Goal: Task Accomplishment & Management: Use online tool/utility

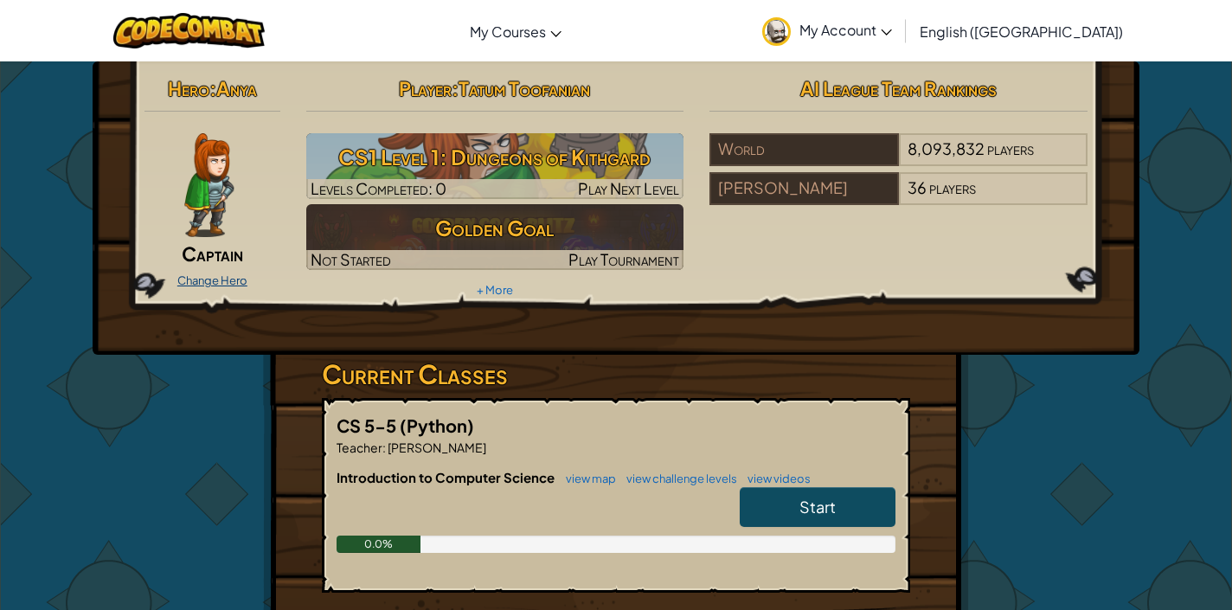
click at [224, 273] on link "Change Hero" at bounding box center [212, 280] width 70 height 14
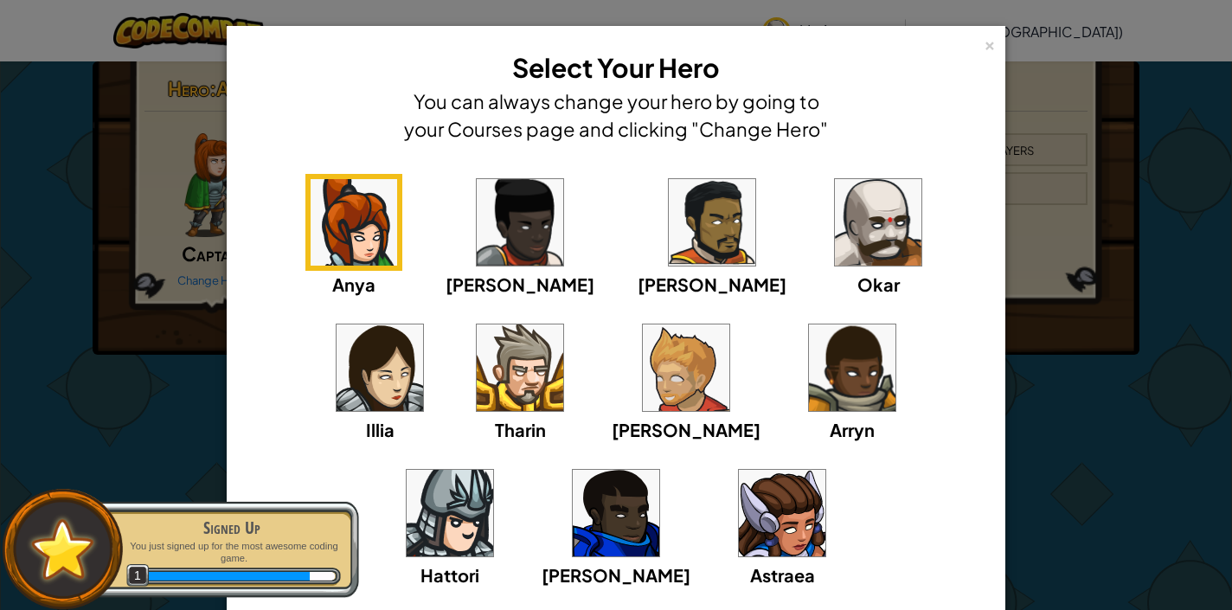
click at [835, 230] on img at bounding box center [878, 222] width 87 height 87
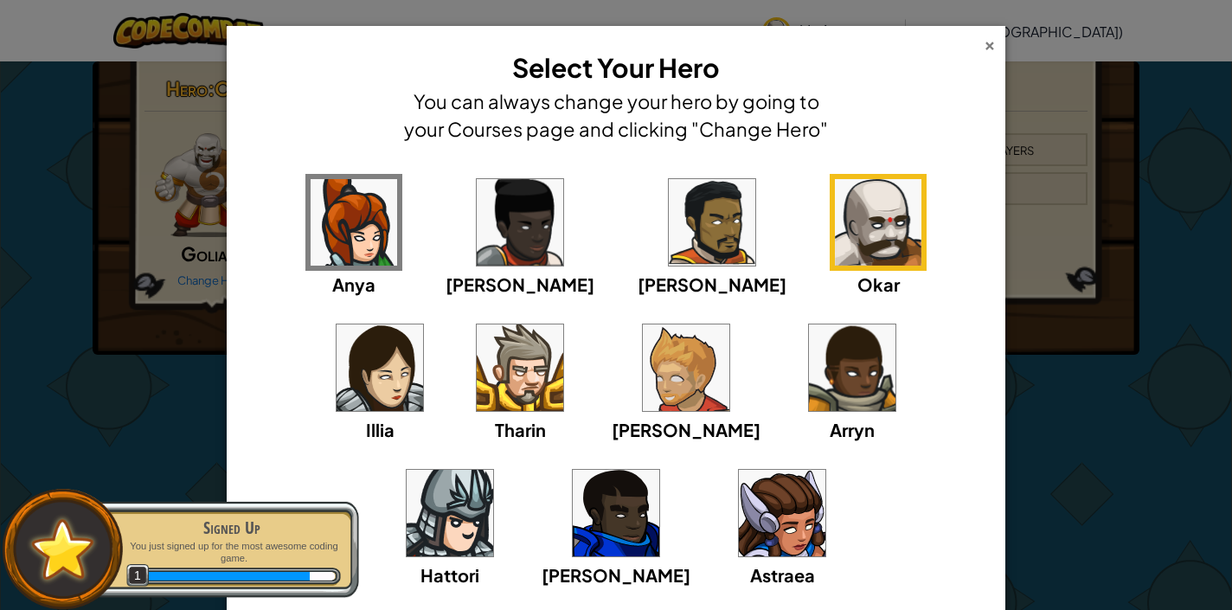
click at [984, 42] on div "×" at bounding box center [990, 43] width 12 height 18
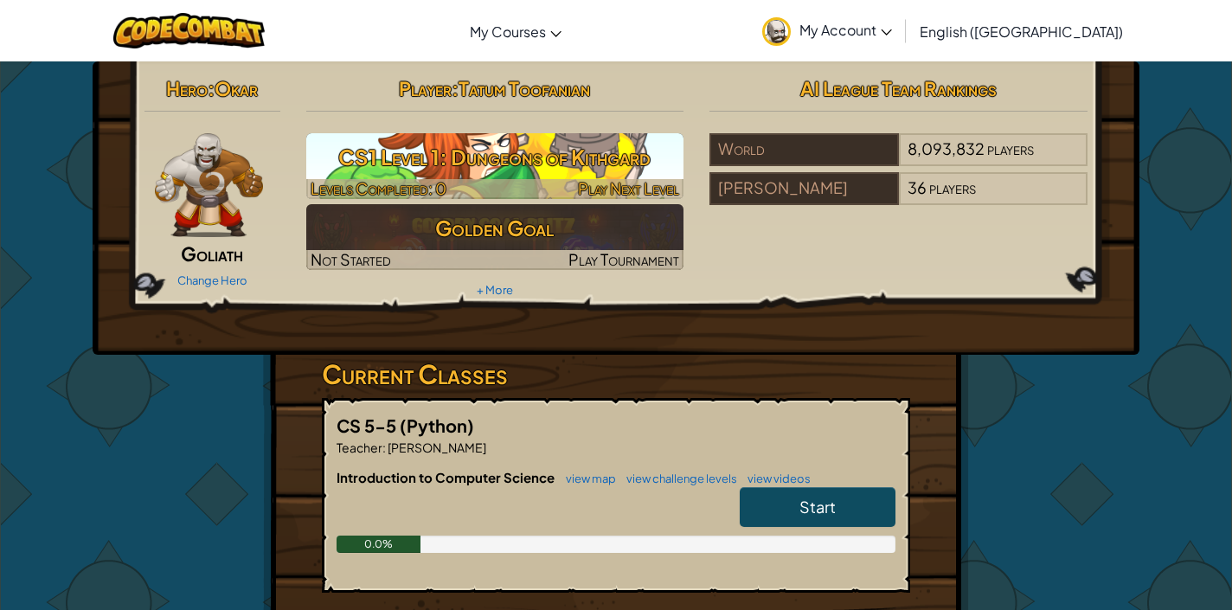
click at [593, 172] on h3 "CS1 Level 1: Dungeons of Kithgard" at bounding box center [495, 157] width 378 height 39
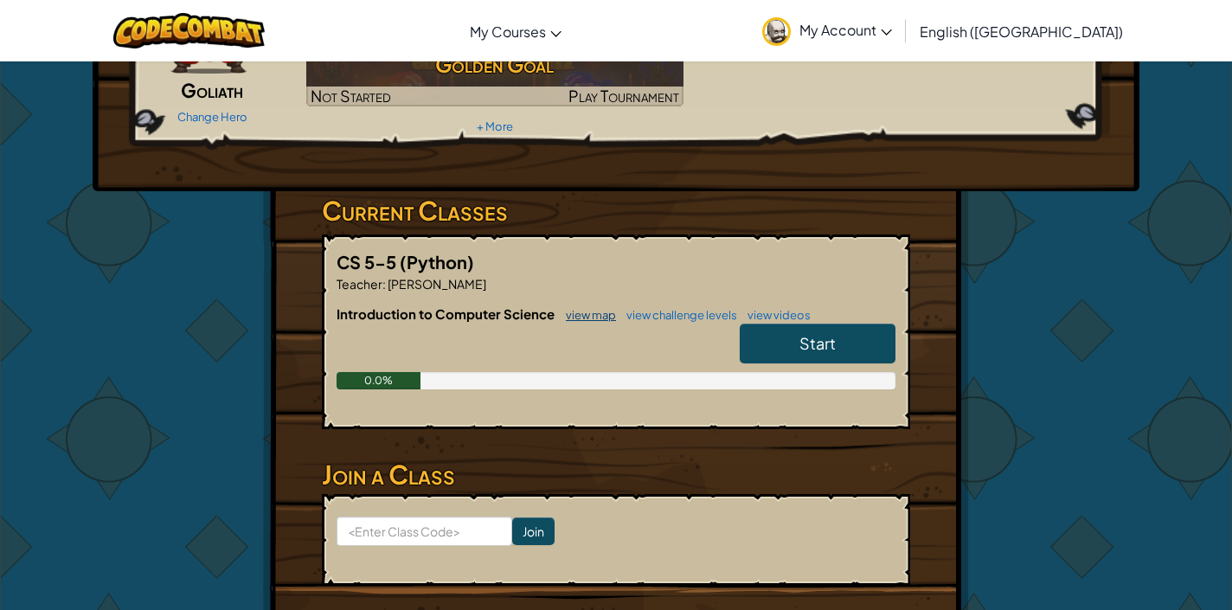
scroll to position [156, 0]
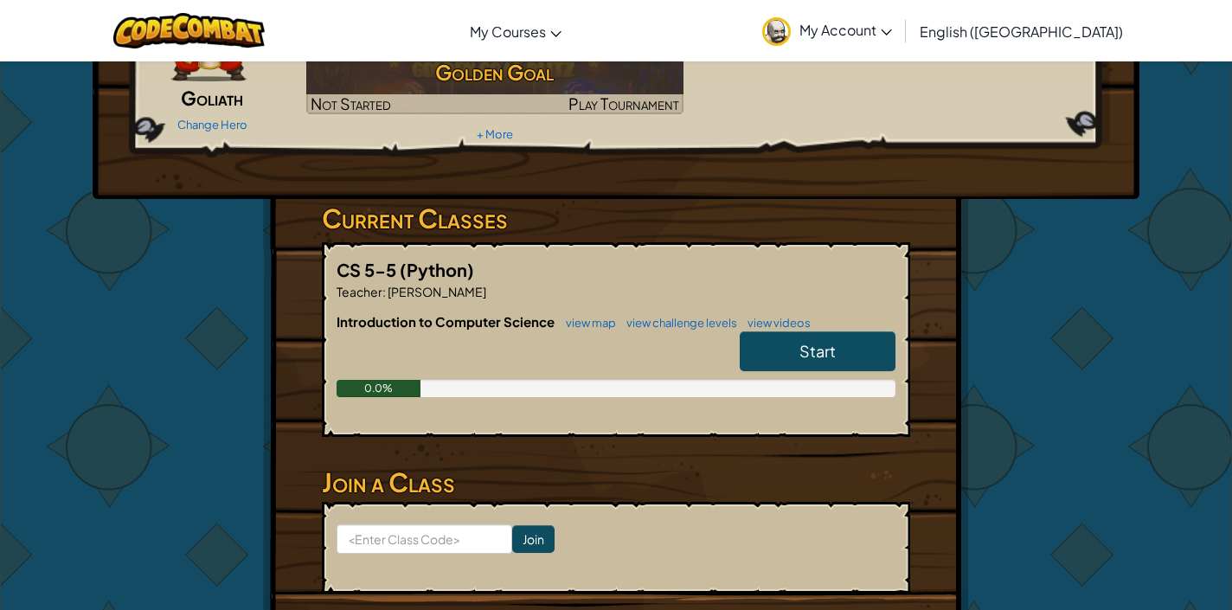
click at [854, 348] on link "Start" at bounding box center [818, 351] width 156 height 40
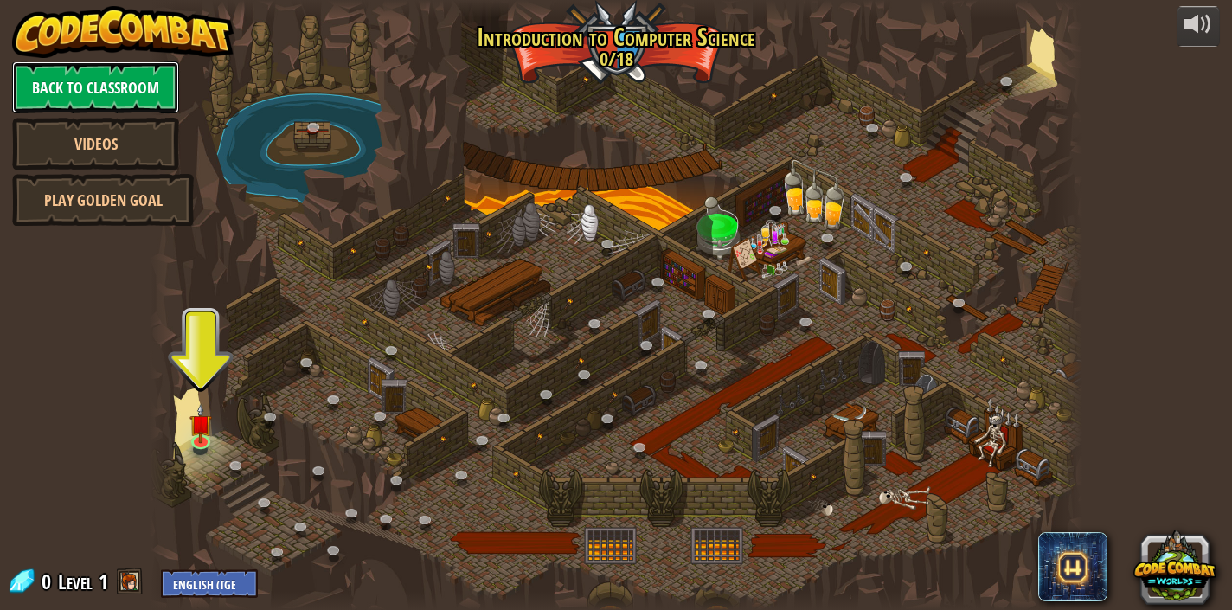
click at [133, 79] on link "Back to Classroom" at bounding box center [95, 87] width 167 height 52
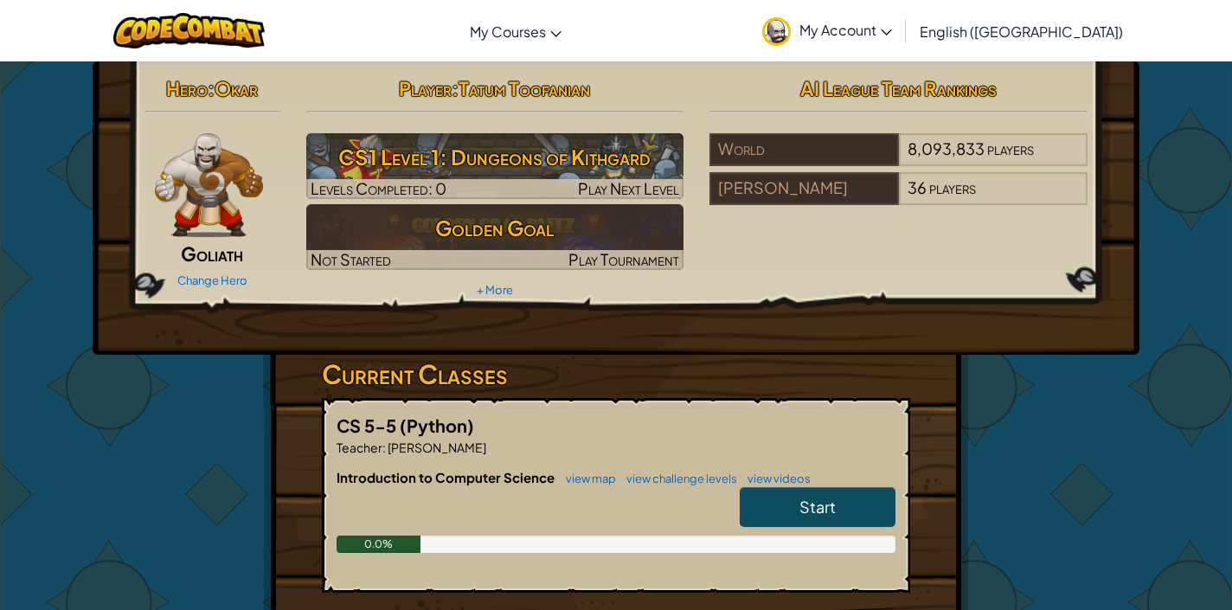
click at [826, 508] on span "Start" at bounding box center [817, 507] width 36 height 20
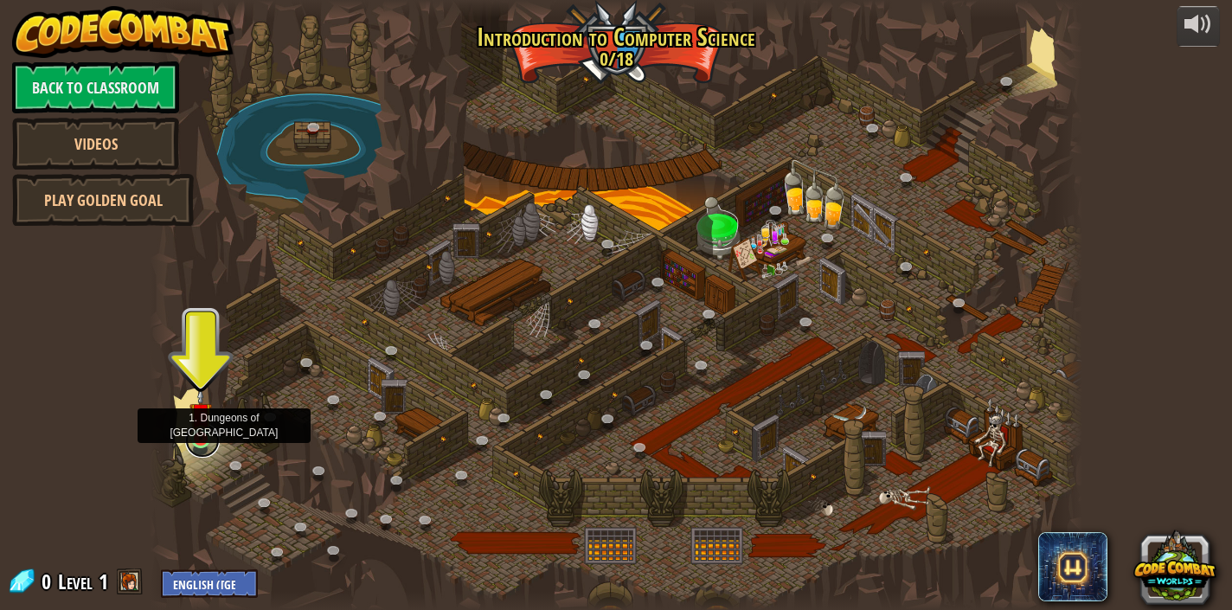
click at [193, 446] on link at bounding box center [202, 440] width 35 height 35
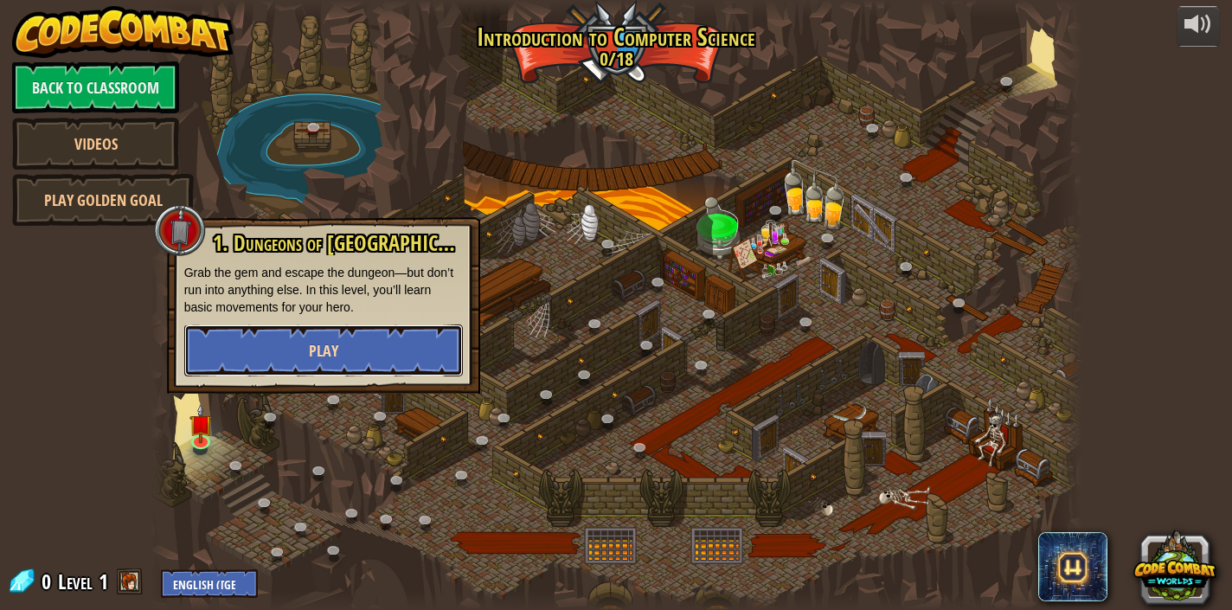
click at [298, 369] on button "Play" at bounding box center [323, 350] width 279 height 52
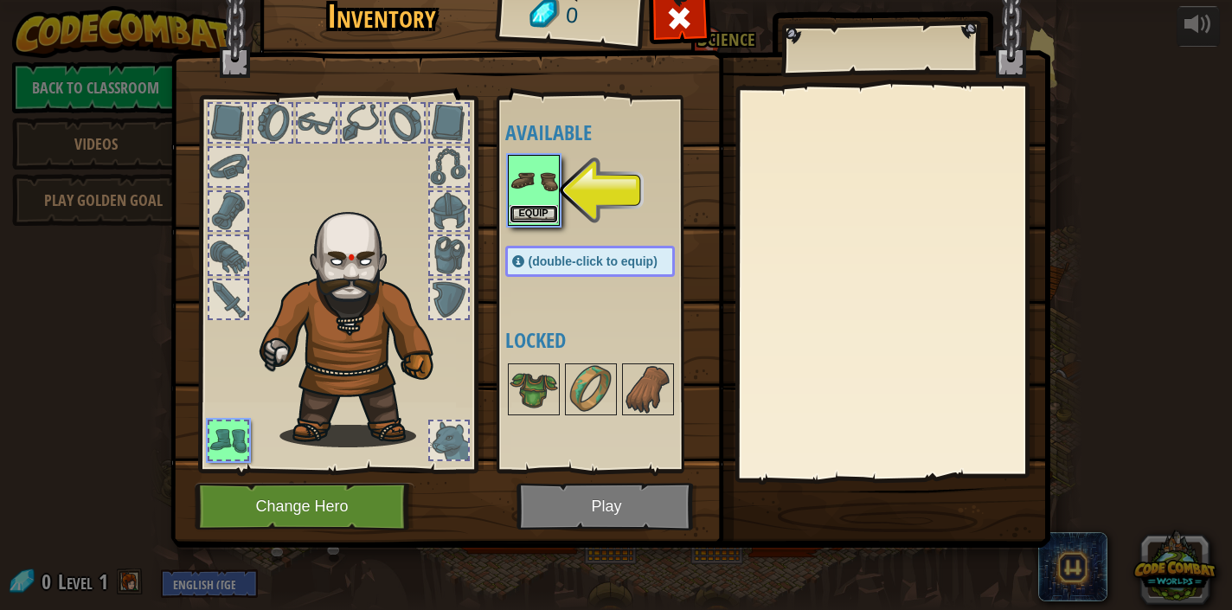
click at [542, 205] on button "Equip" at bounding box center [534, 214] width 48 height 18
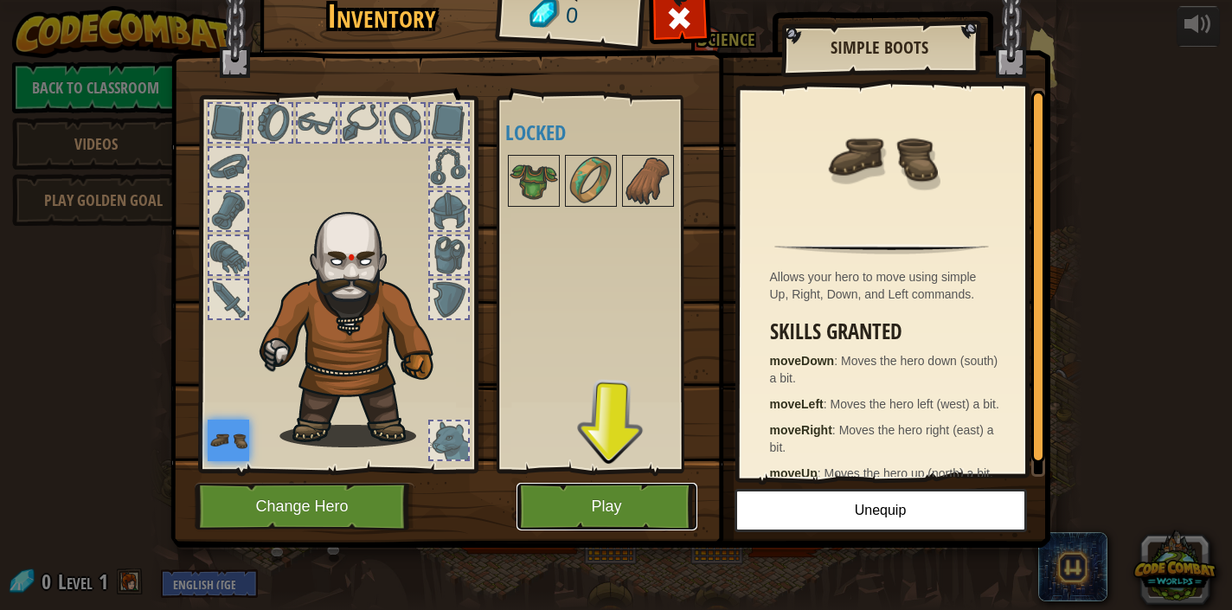
click at [551, 516] on button "Play" at bounding box center [607, 507] width 181 height 48
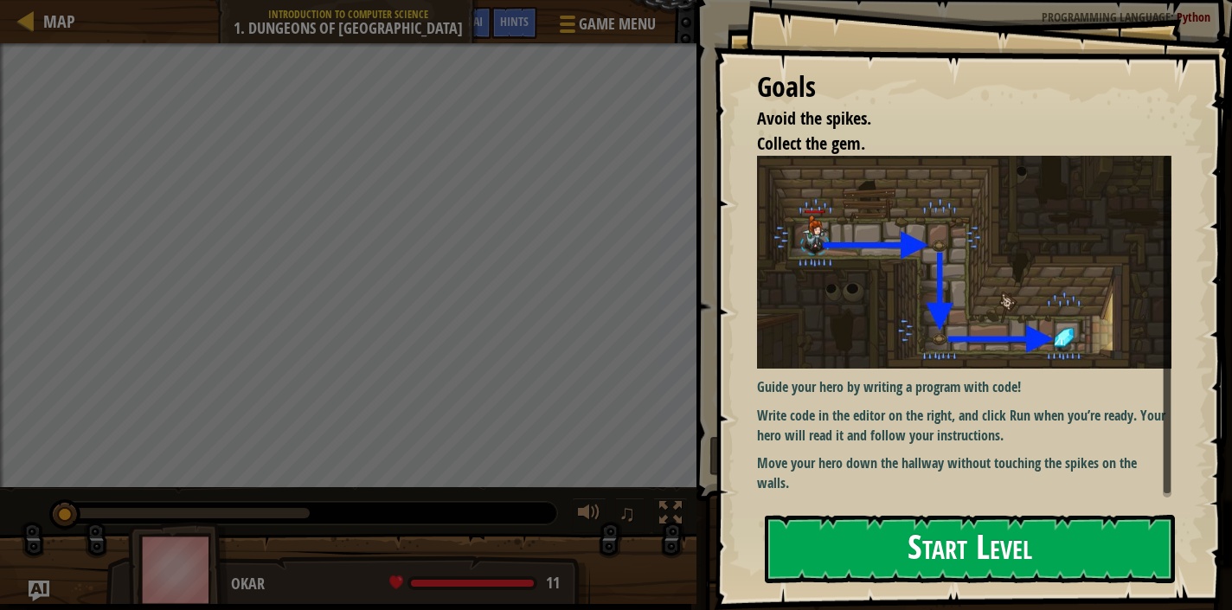
click at [865, 542] on button "Start Level" at bounding box center [970, 549] width 410 height 68
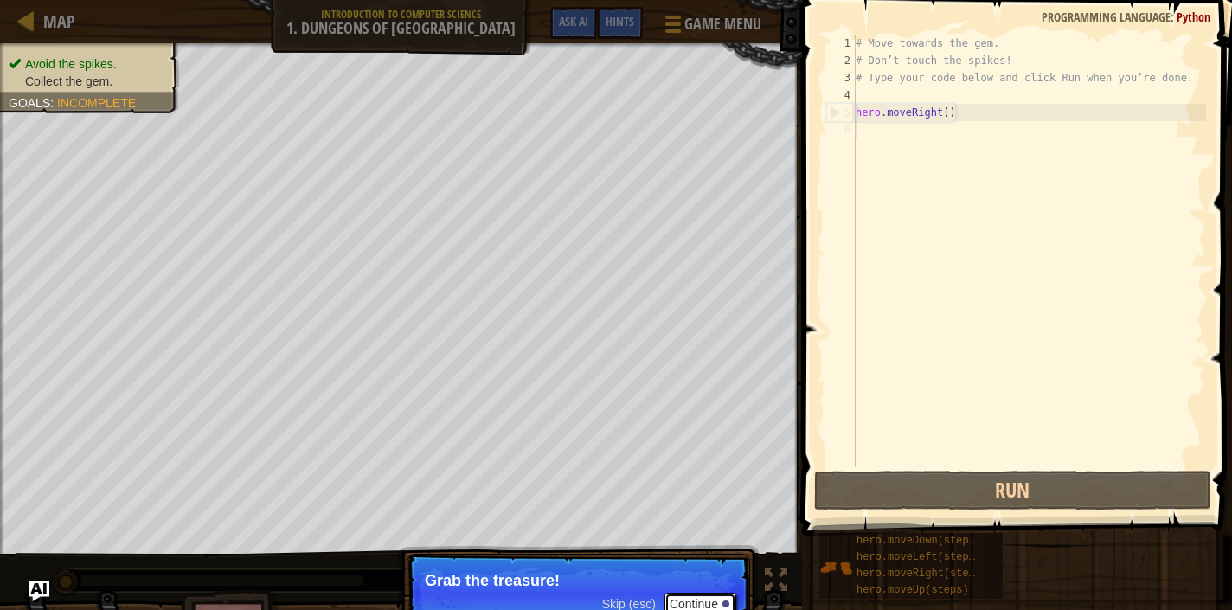
click at [696, 604] on button "Continue" at bounding box center [700, 604] width 72 height 22
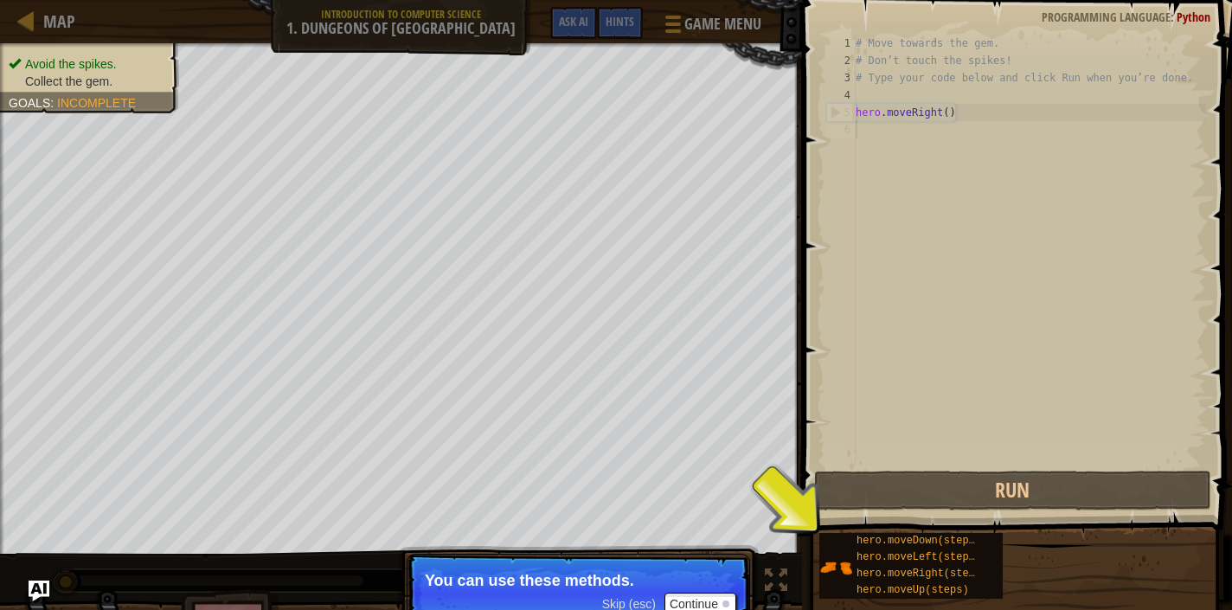
click at [626, 601] on span "Skip (esc)" at bounding box center [629, 604] width 54 height 14
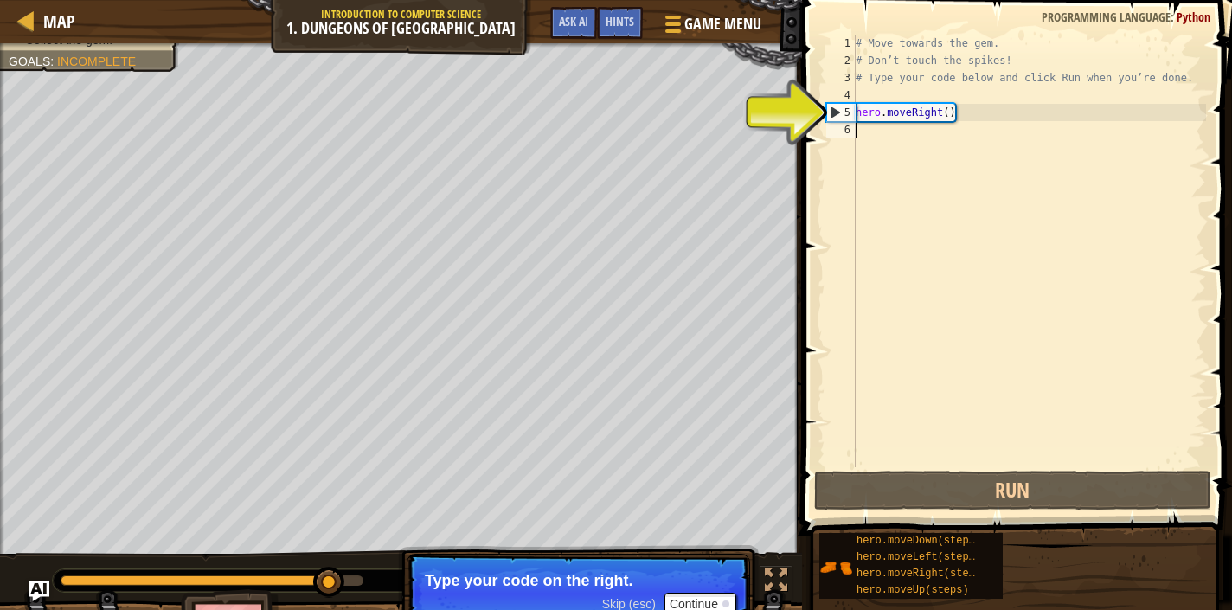
click at [833, 104] on div "5" at bounding box center [841, 112] width 29 height 17
type textarea "hero.moveRight()"
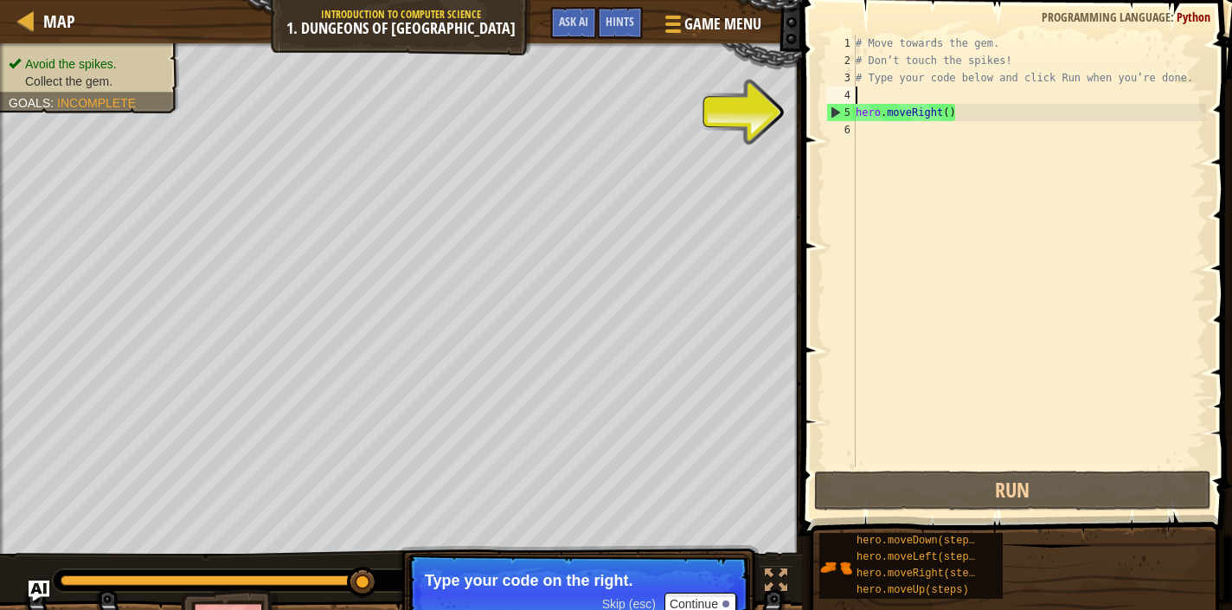
click at [831, 110] on div "5" at bounding box center [841, 112] width 29 height 17
type textarea "hero.moveRight()"
click at [855, 125] on div "6" at bounding box center [840, 129] width 29 height 17
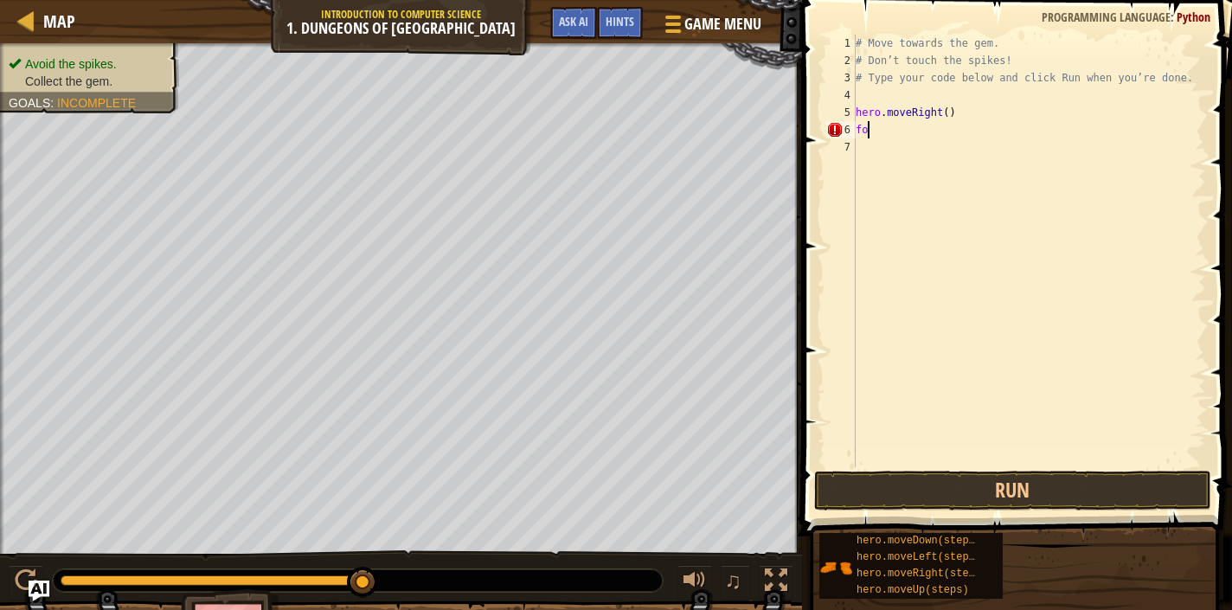
type textarea "f"
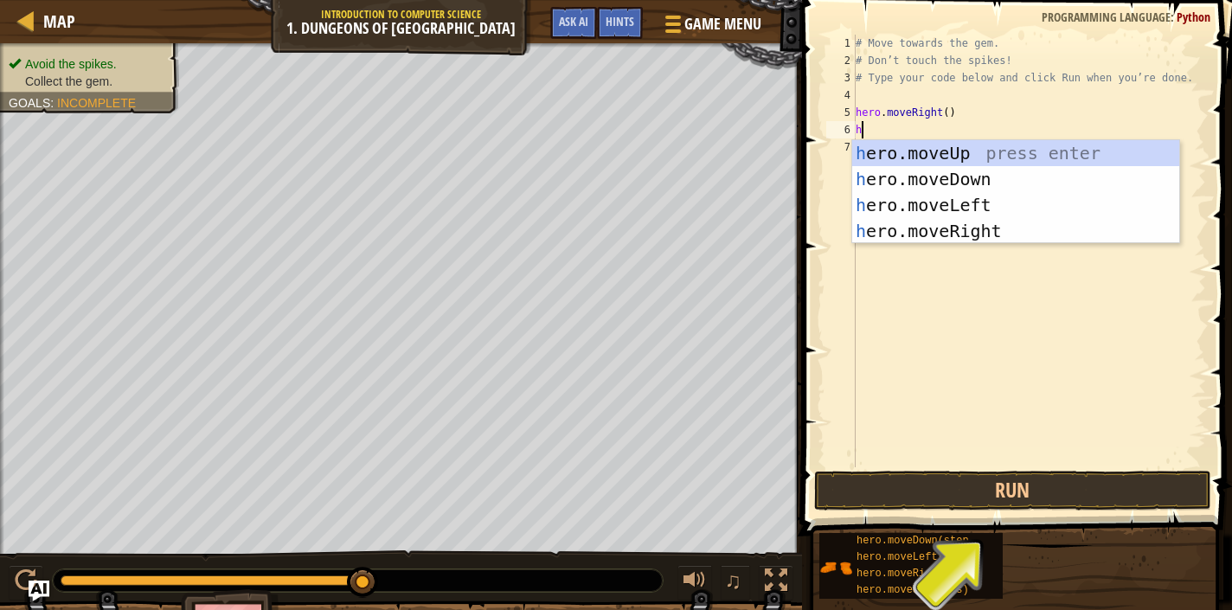
type textarea "he"
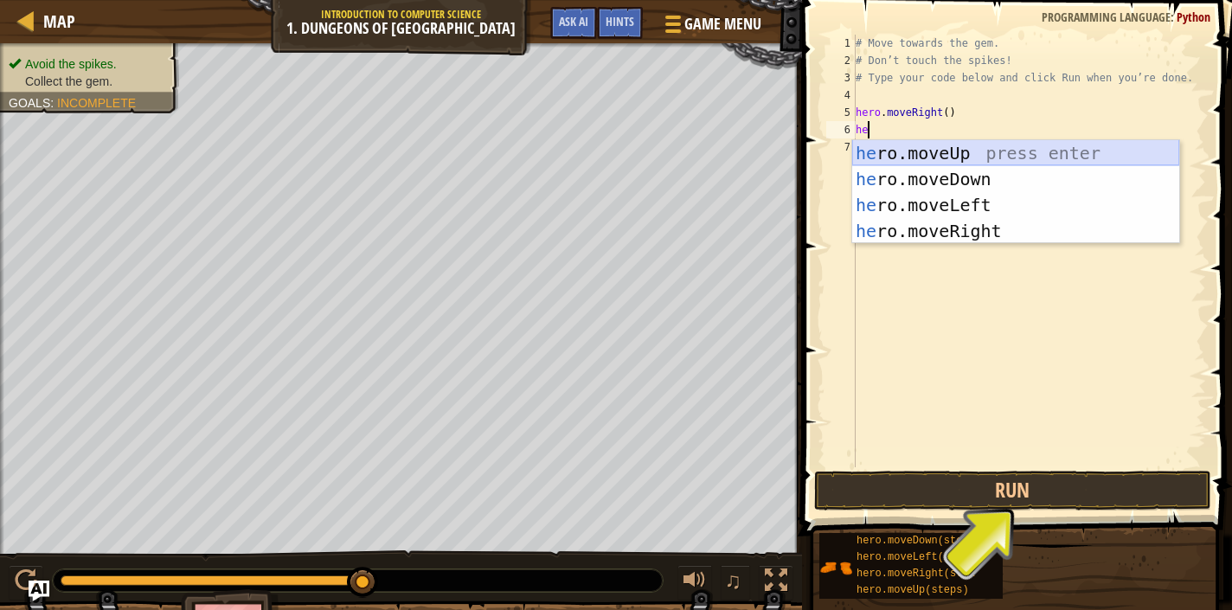
click at [911, 161] on div "he ro.moveUp press enter he ro.moveDown press enter he ro.moveLeft press enter …" at bounding box center [1015, 218] width 327 height 156
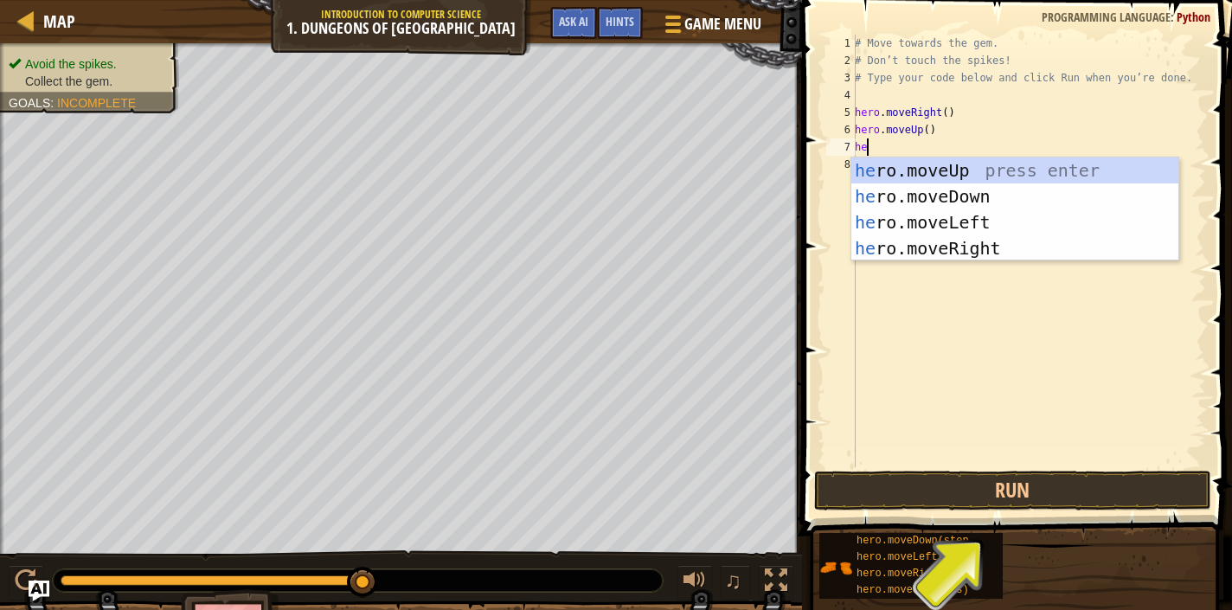
type textarea "her"
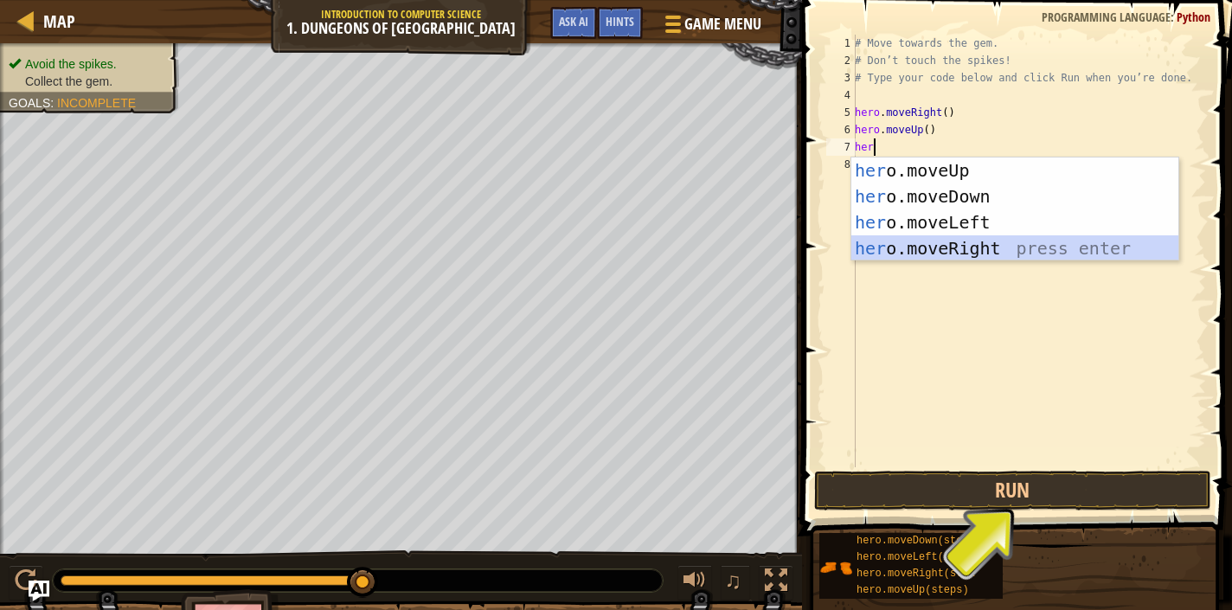
click at [876, 248] on div "her o.moveUp press enter her o.moveDown press enter her o.moveLeft press enter …" at bounding box center [1014, 235] width 327 height 156
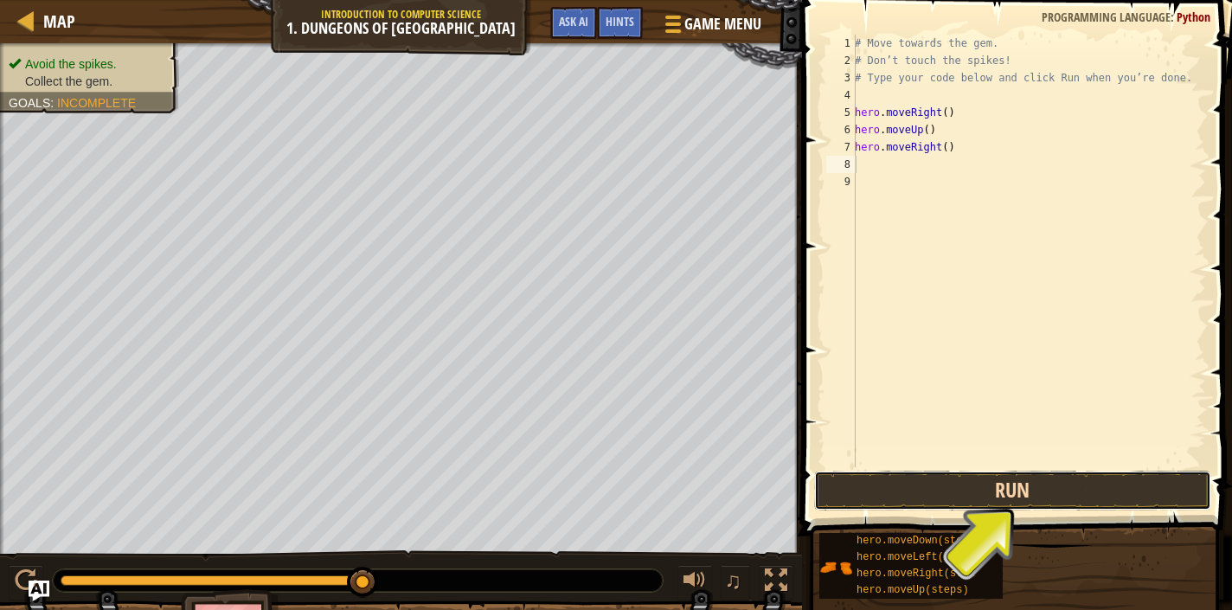
click at [927, 494] on button "Run" at bounding box center [1012, 491] width 397 height 40
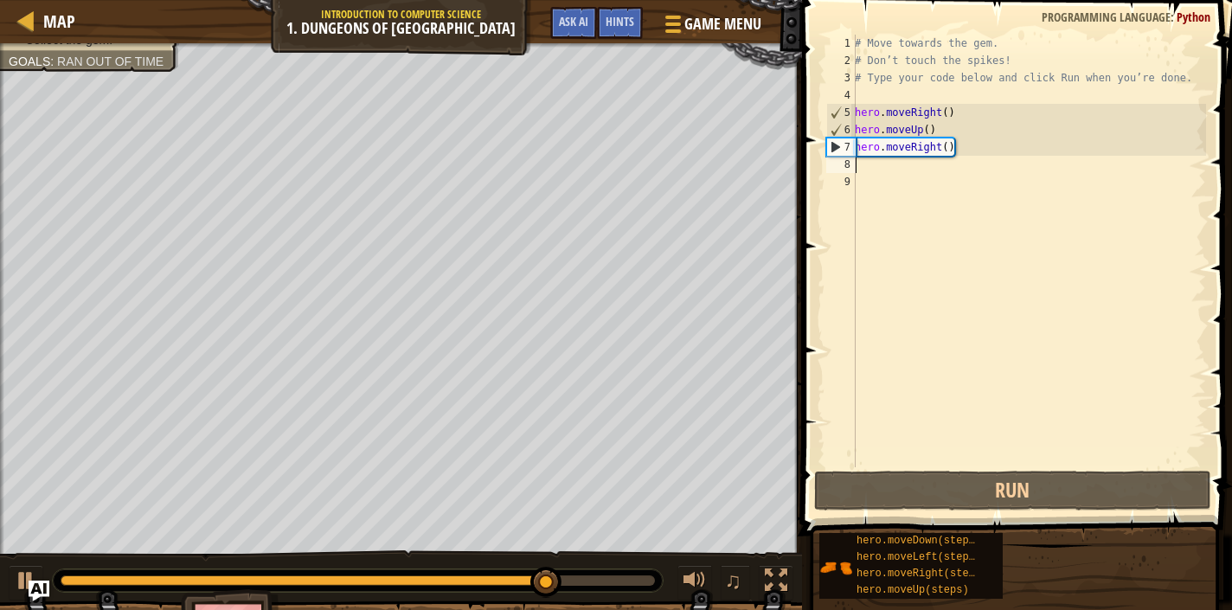
click at [916, 149] on div "# Move towards the gem. # Don’t touch the spikes! # Type your code below and cl…" at bounding box center [1028, 268] width 355 height 467
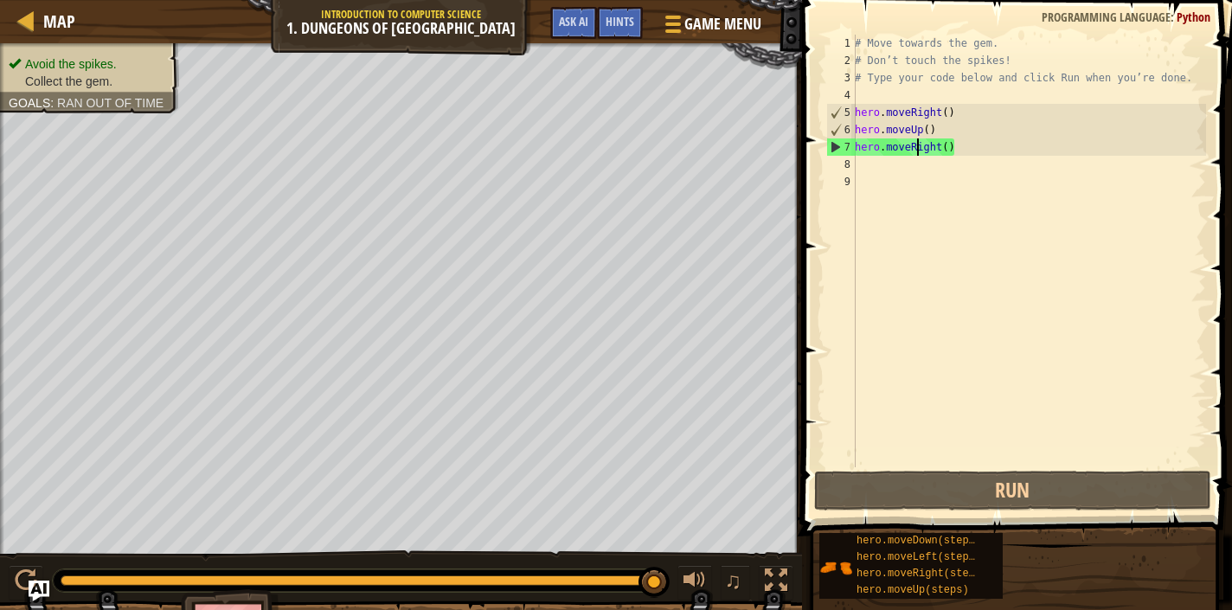
click at [925, 131] on div "# Move towards the gem. # Don’t touch the spikes! # Type your code below and cl…" at bounding box center [1028, 268] width 355 height 467
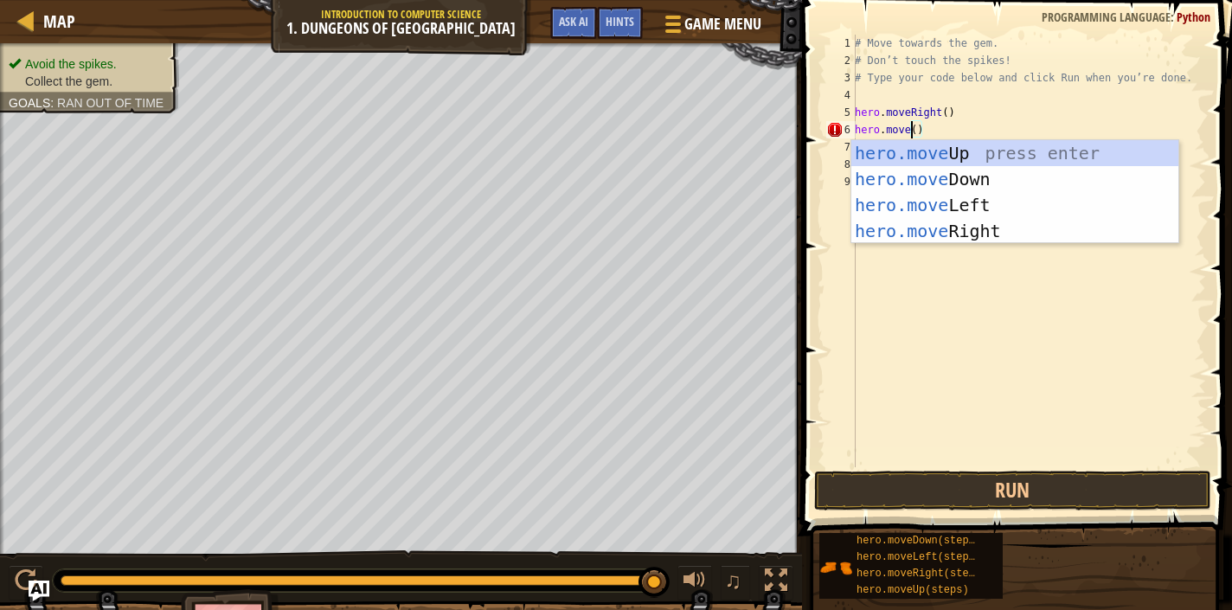
scroll to position [8, 4]
click at [939, 201] on div "hero.move Up press enter hero.move Down press enter hero.move Left press enter …" at bounding box center [1014, 218] width 327 height 156
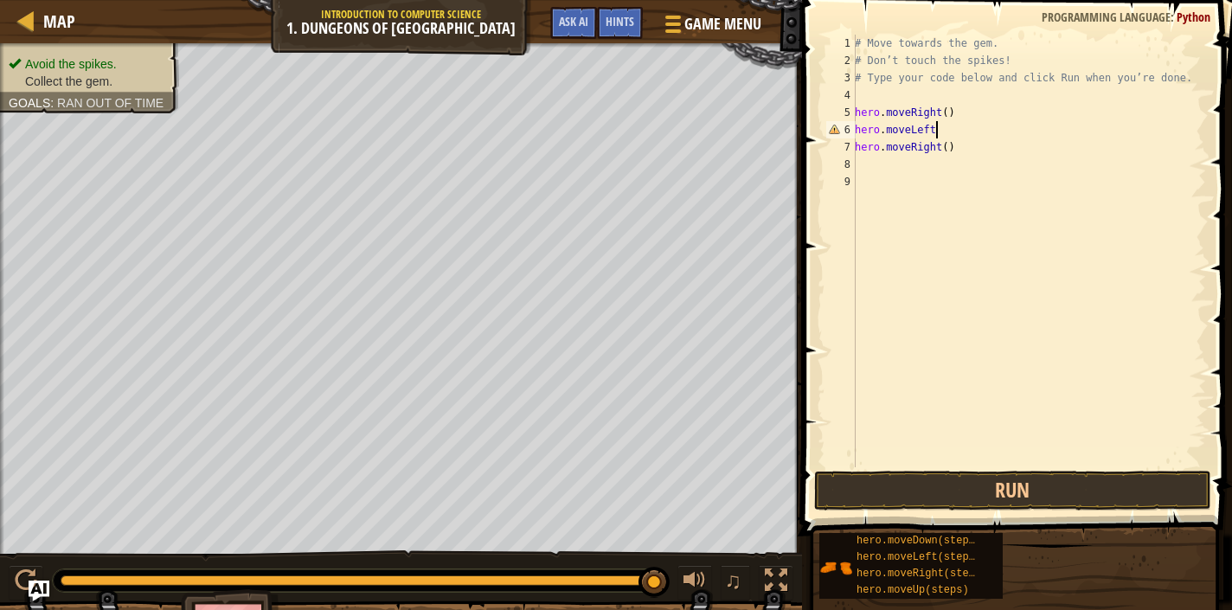
click at [855, 144] on div "7" at bounding box center [840, 146] width 29 height 17
click at [941, 148] on div "# Move towards the gem. # Don’t touch the spikes! # Type your code below and cl…" at bounding box center [1028, 268] width 355 height 467
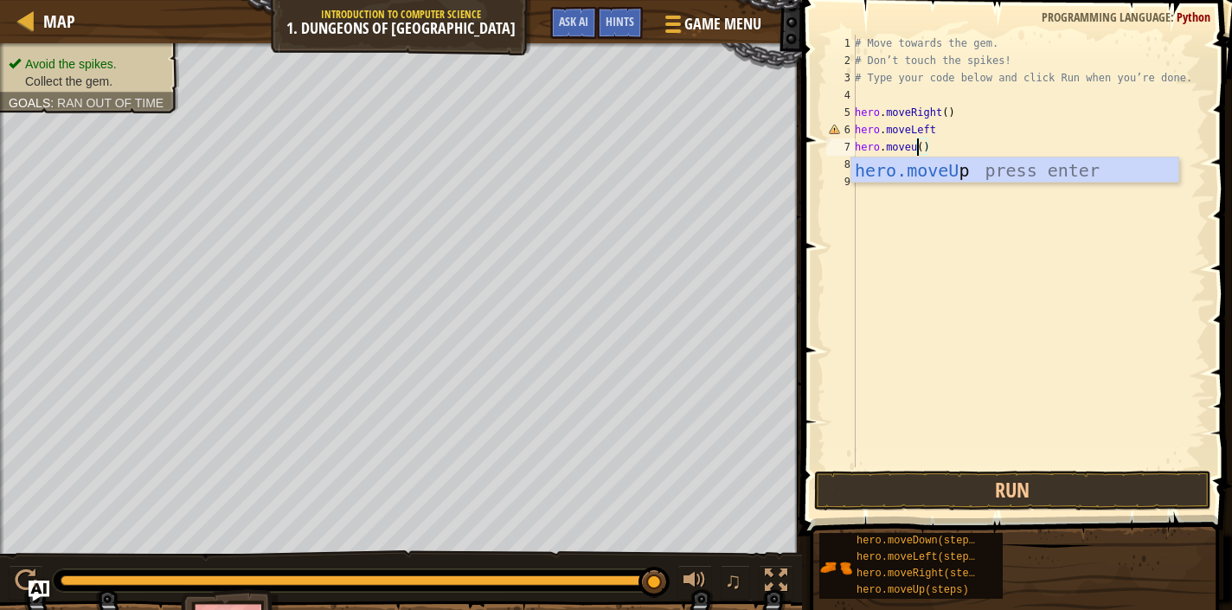
scroll to position [8, 5]
click at [962, 174] on div "hero.moveUp press enter" at bounding box center [1014, 196] width 327 height 78
type textarea "hero.moveUp"
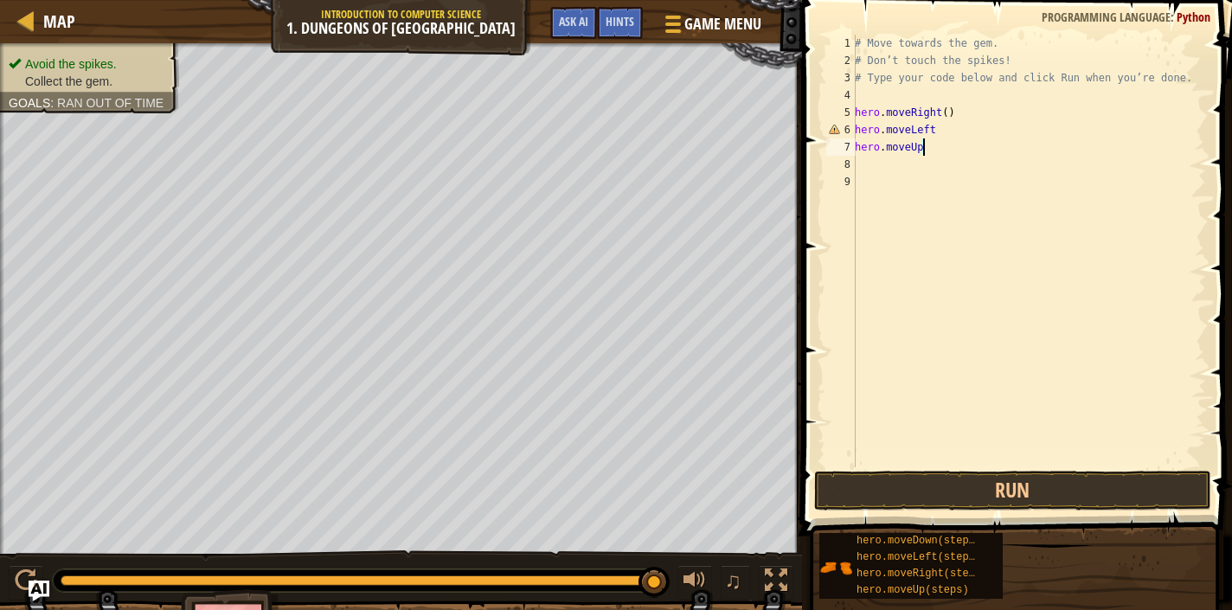
scroll to position [8, 4]
click at [864, 165] on div "# Move towards the gem. # Don’t touch the spikes! # Type your code below and cl…" at bounding box center [1028, 268] width 355 height 467
click at [953, 495] on button "Run" at bounding box center [1012, 491] width 397 height 40
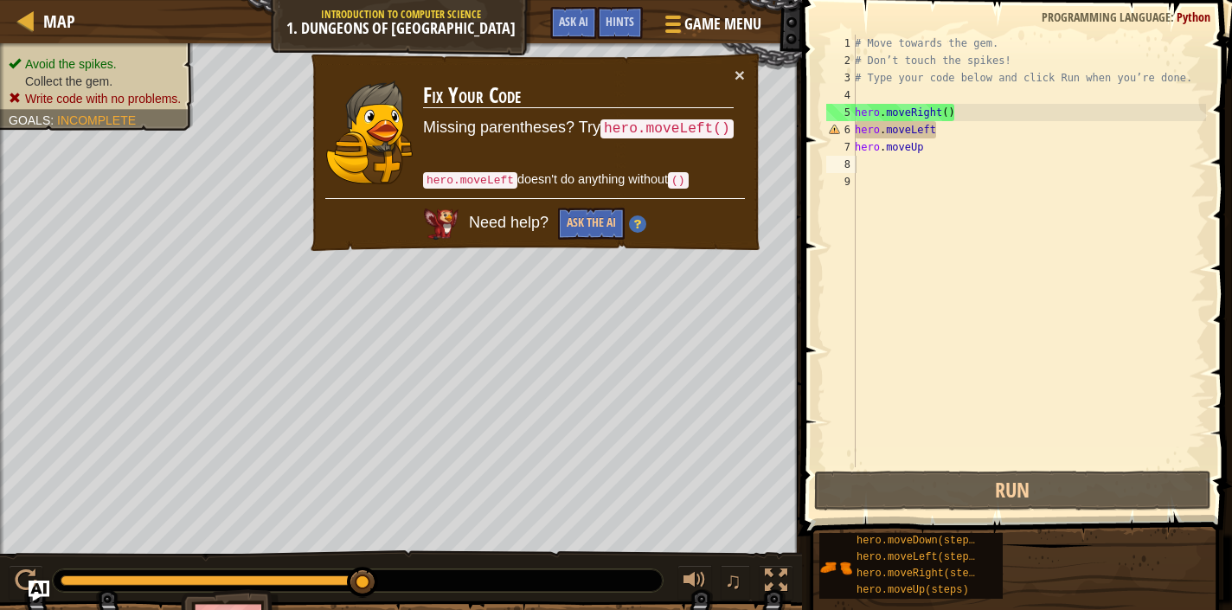
click at [732, 78] on td "Fix Your Code Missing parentheses? Try hero.moveLeft() hero.moveLeft doesn't do…" at bounding box center [578, 132] width 312 height 132
click at [731, 76] on td "Fix Your Code Missing parentheses? Try hero.moveLeft() hero.moveLeft doesn't do…" at bounding box center [578, 132] width 312 height 132
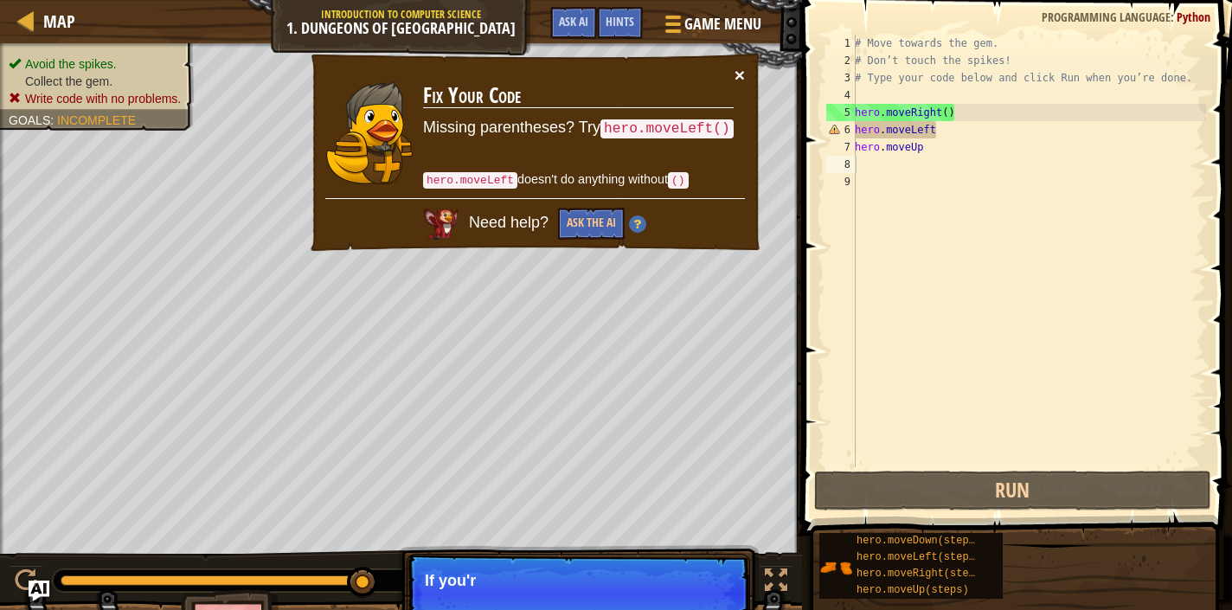
click at [742, 73] on button "×" at bounding box center [740, 75] width 10 height 18
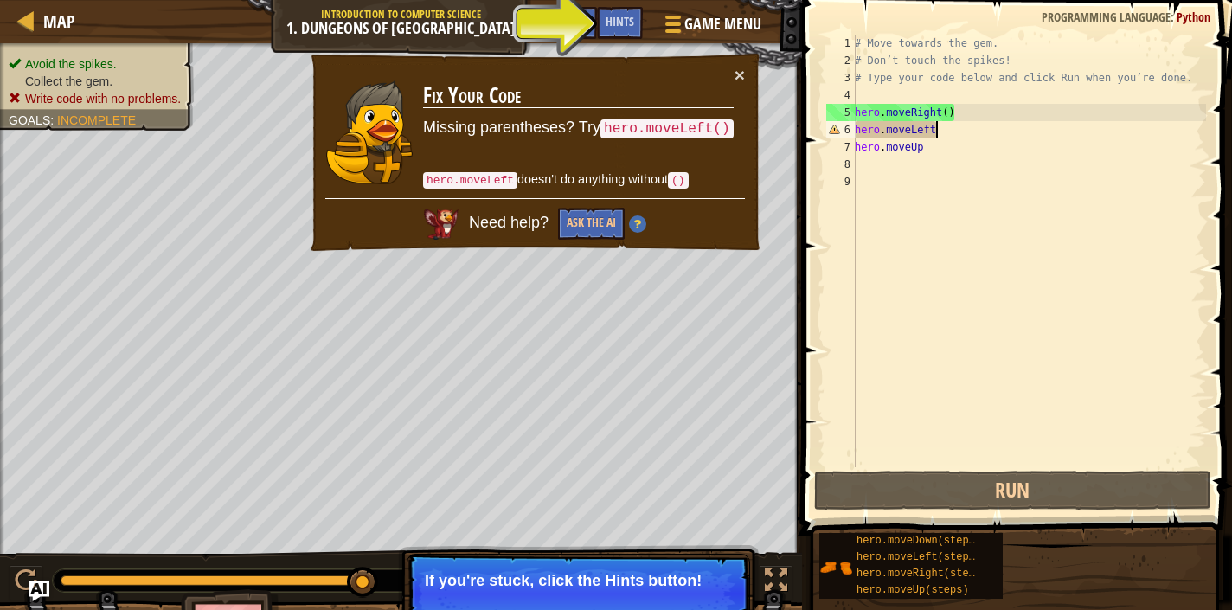
click at [937, 134] on div "# Move towards the gem. # Don’t touch the spikes! # Type your code below and cl…" at bounding box center [1028, 268] width 355 height 467
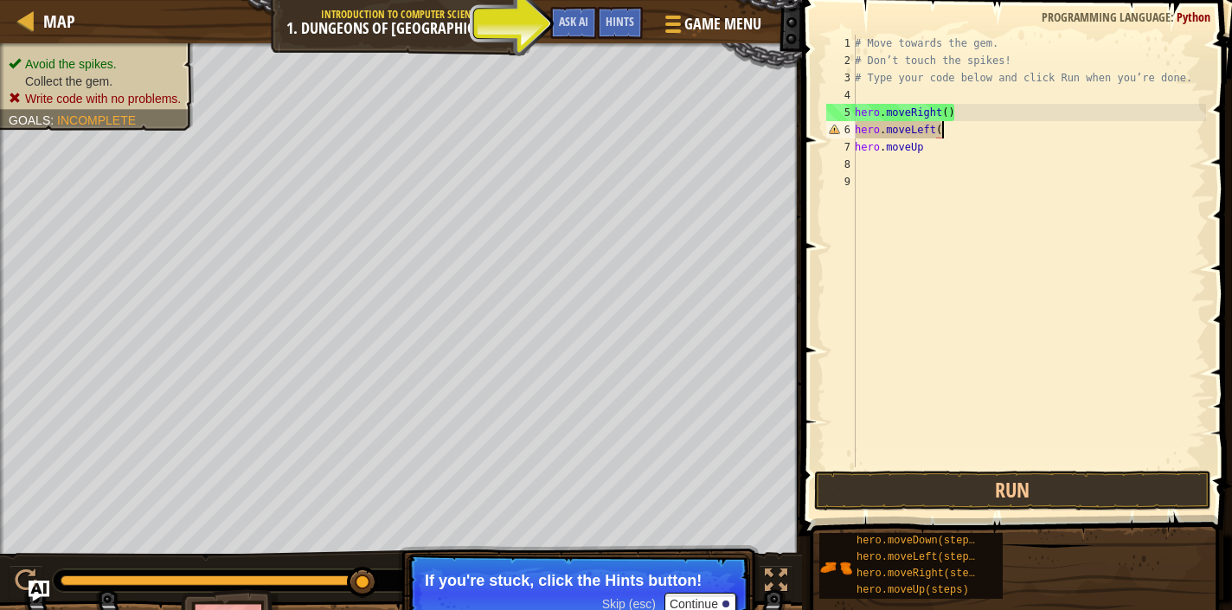
scroll to position [8, 7]
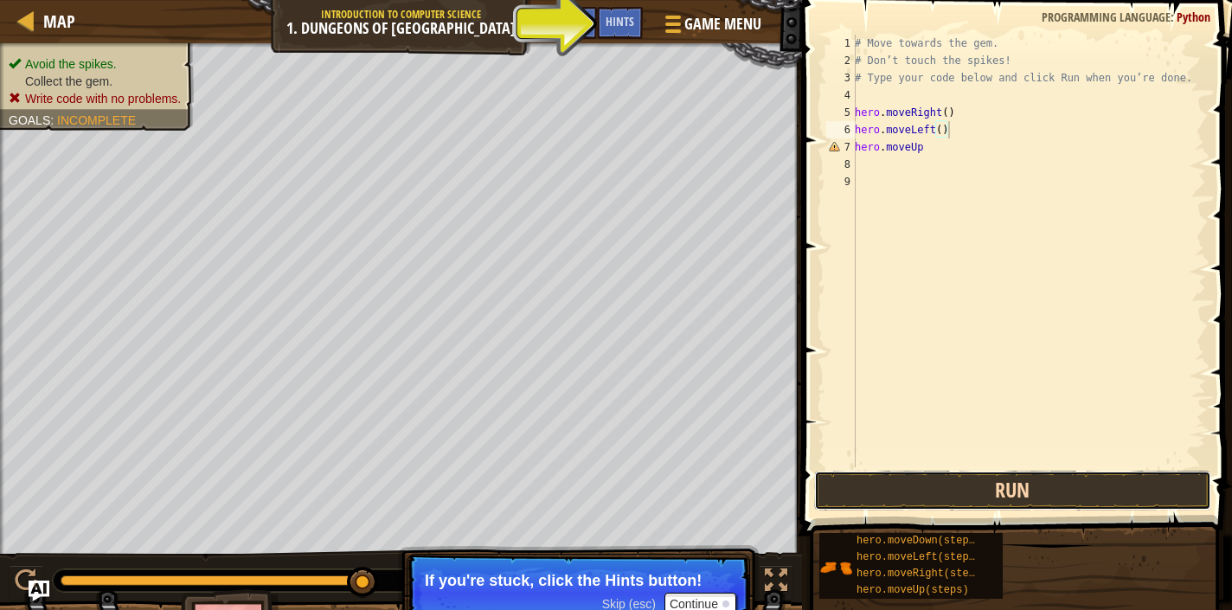
click at [1024, 496] on button "Run" at bounding box center [1012, 491] width 397 height 40
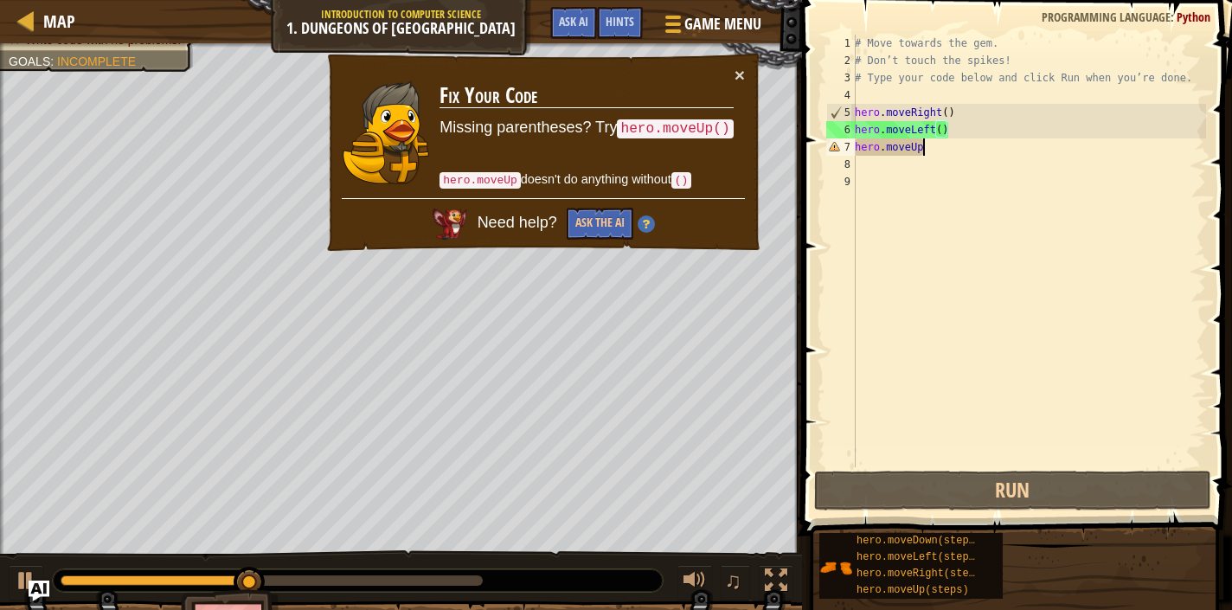
click at [932, 153] on div "# Move towards the gem. # Don’t touch the spikes! # Type your code below and cl…" at bounding box center [1028, 268] width 355 height 467
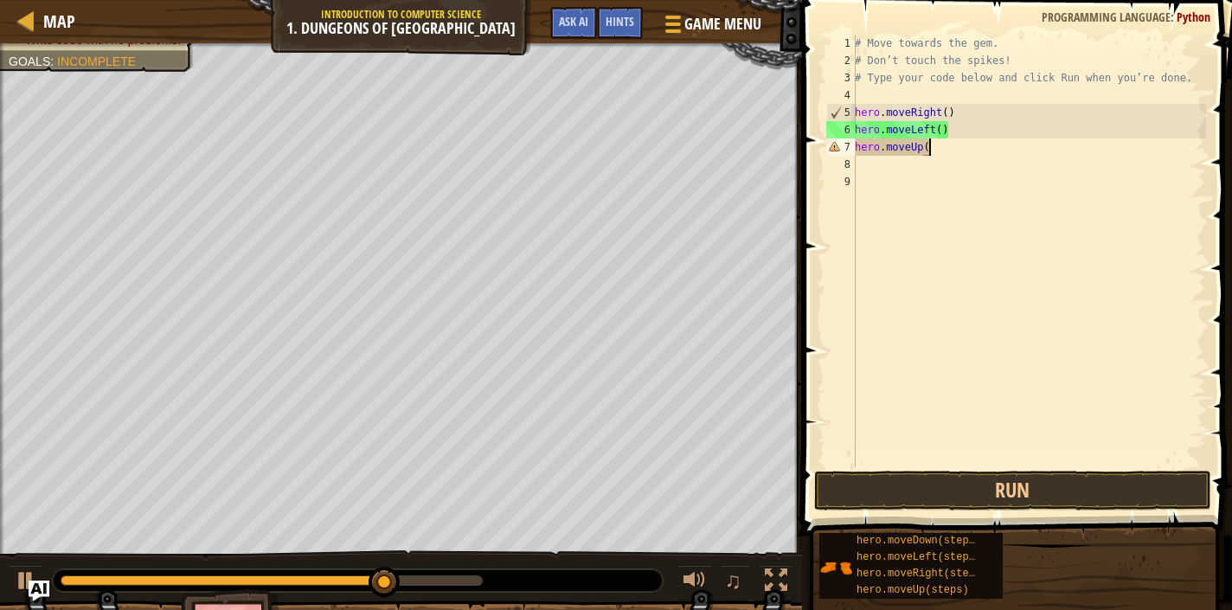
scroll to position [8, 5]
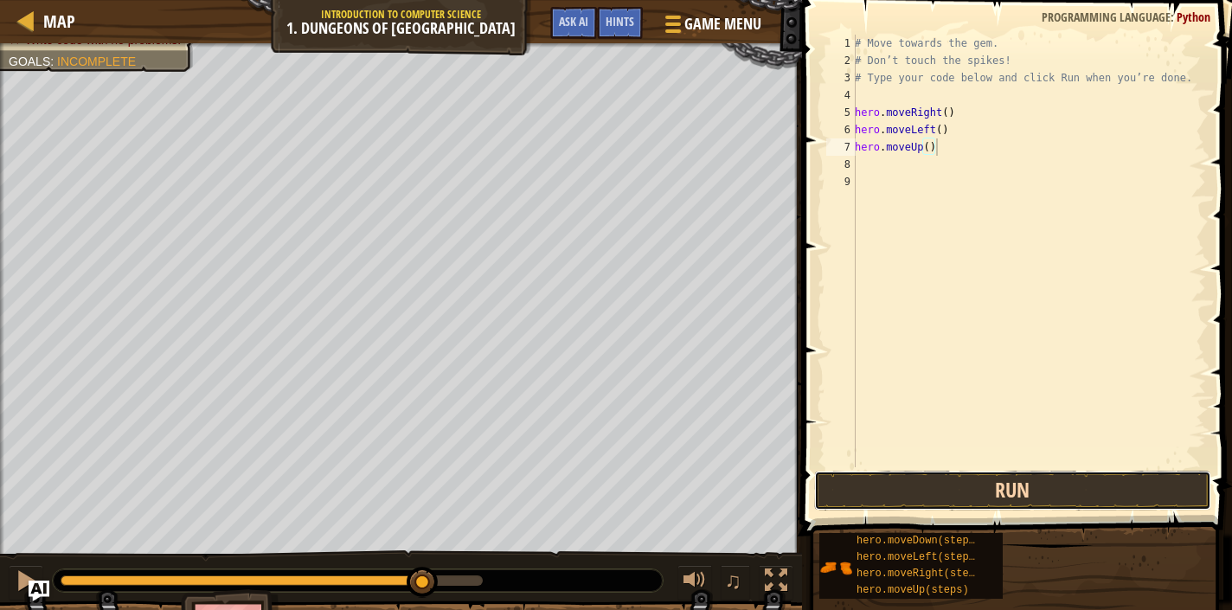
click at [1050, 494] on button "Run" at bounding box center [1012, 491] width 397 height 40
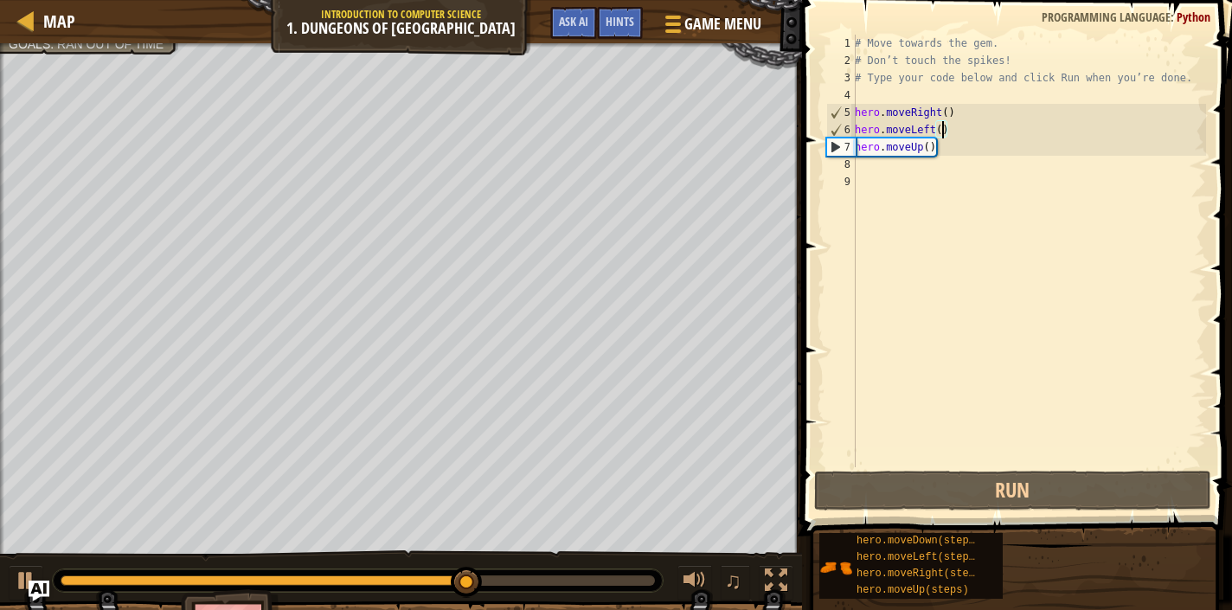
click at [945, 136] on div "# Move towards the gem. # Don’t touch the spikes! # Type your code below and cl…" at bounding box center [1028, 268] width 355 height 467
click at [951, 136] on div "# Move towards the gem. # Don’t touch the spikes! # Type your code below and cl…" at bounding box center [1028, 268] width 355 height 467
click at [938, 132] on div "# Move towards the gem. # Don’t touch the spikes! # Type your code below and cl…" at bounding box center [1028, 268] width 355 height 467
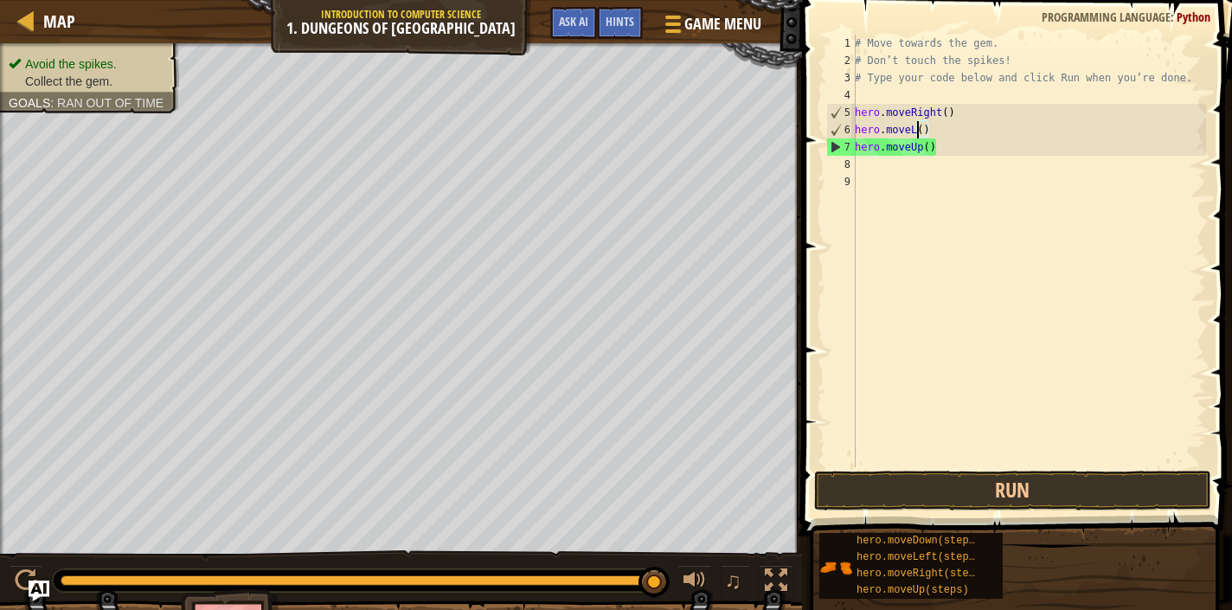
scroll to position [8, 4]
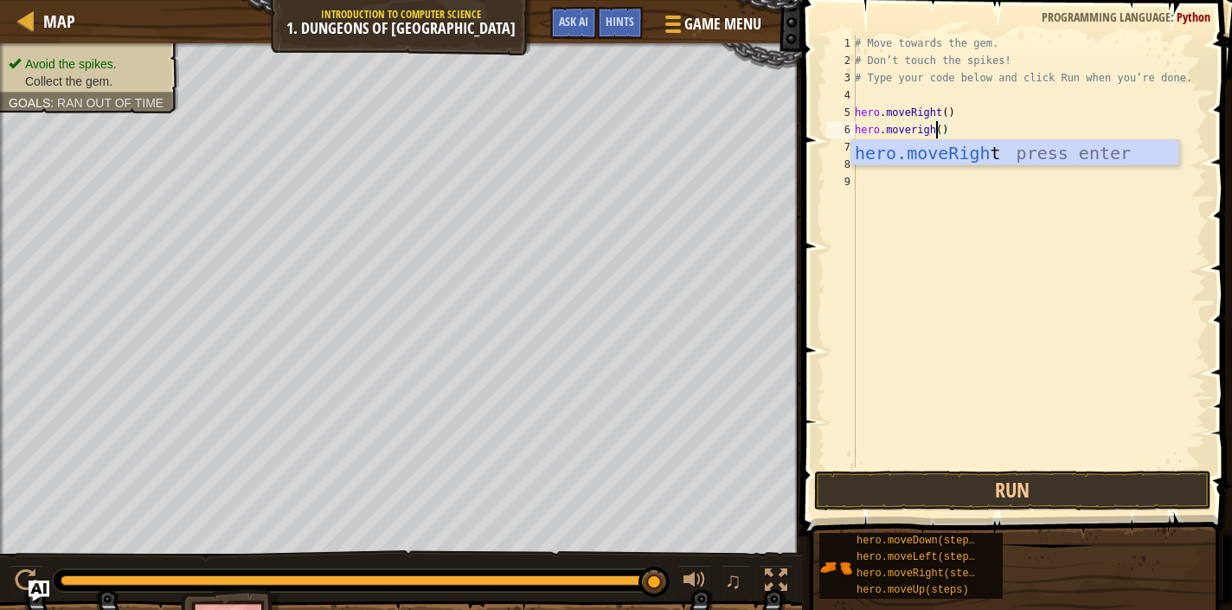
type textarea "hero.moveright()"
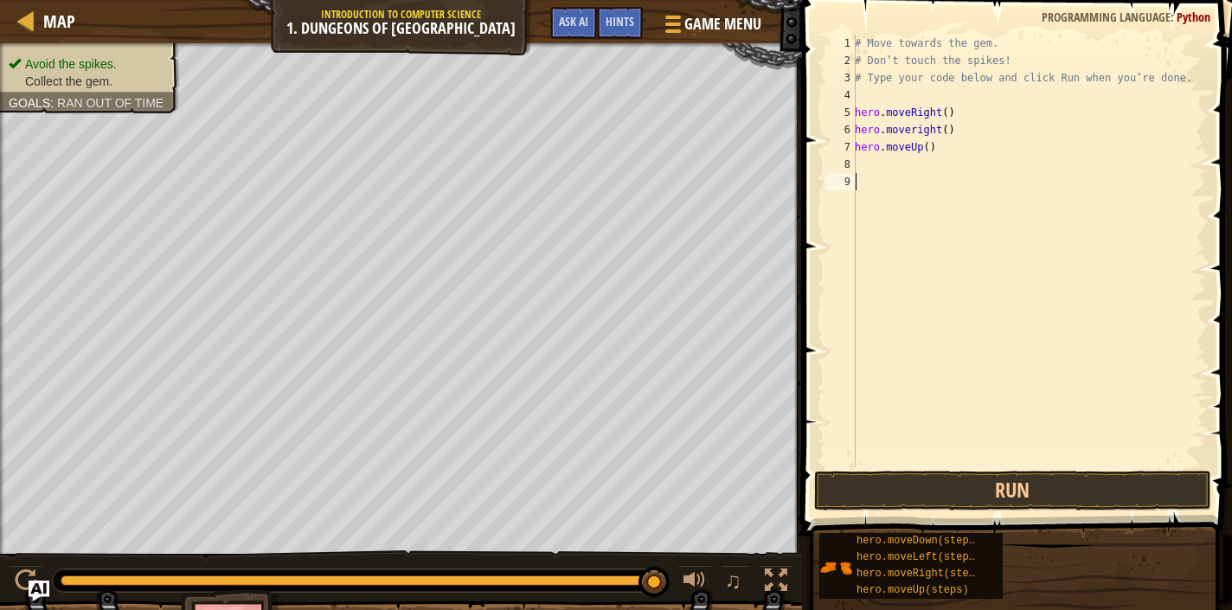
click at [968, 182] on div "# Move towards the gem. # Don’t touch the spikes! # Type your code below and cl…" at bounding box center [1028, 268] width 355 height 467
click at [918, 145] on div "# Move towards the gem. # Don’t touch the spikes! # Type your code below and cl…" at bounding box center [1028, 268] width 355 height 467
click at [925, 144] on div "# Move towards the gem. # Don’t touch the spikes! # Type your code below and cl…" at bounding box center [1028, 268] width 355 height 467
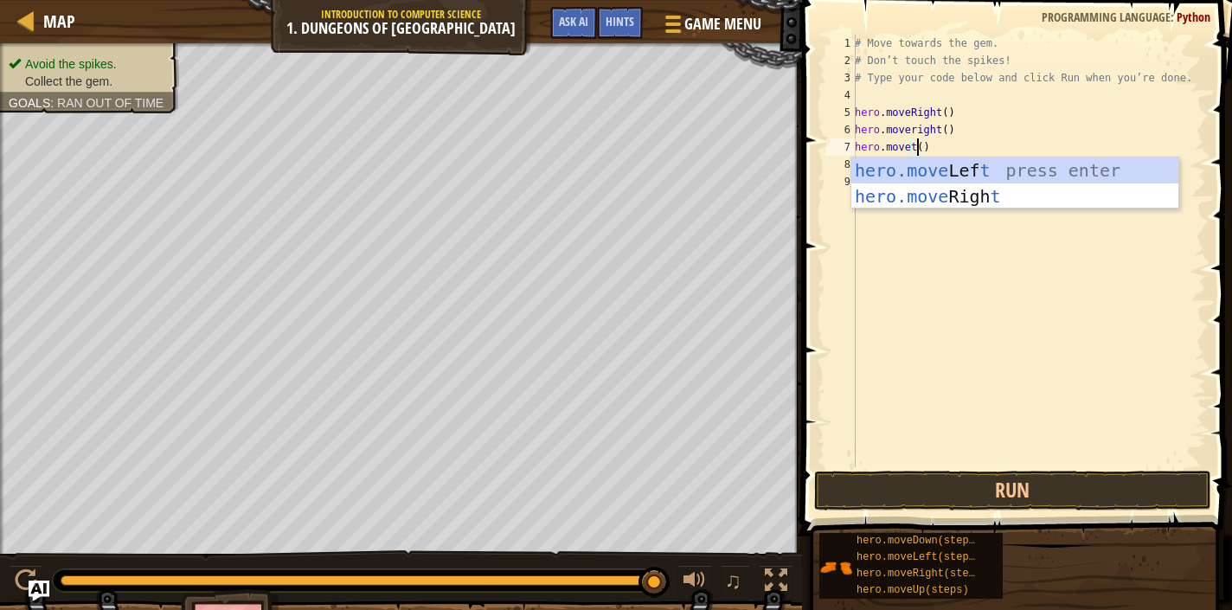
scroll to position [8, 4]
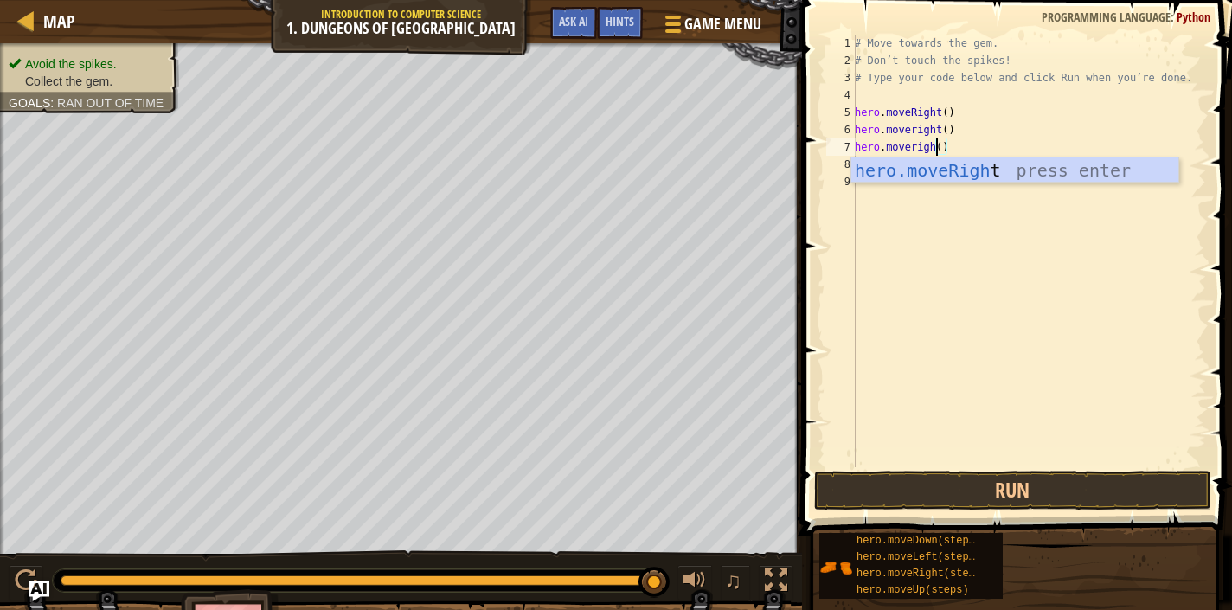
type textarea "hero.moveright()"
click at [895, 255] on div "# Move towards the gem. # Don’t touch the spikes! # Type your code below and cl…" at bounding box center [1028, 268] width 355 height 467
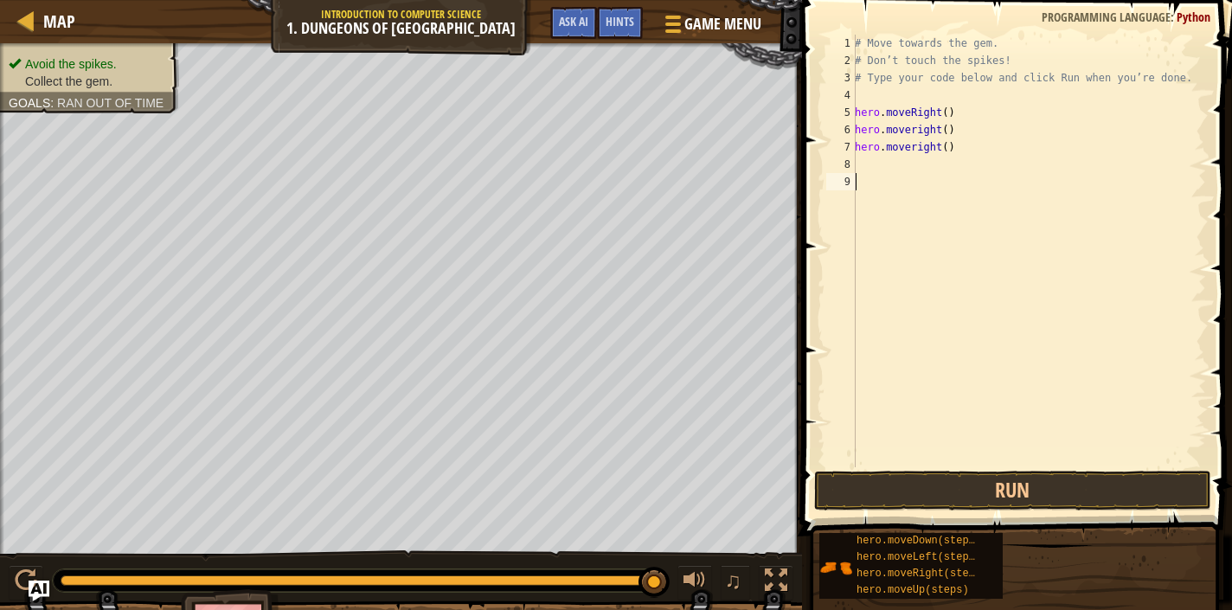
scroll to position [8, 0]
click at [889, 170] on div "# Move towards the gem. # Don’t touch the spikes! # Type your code below and cl…" at bounding box center [1028, 268] width 355 height 467
click at [1028, 497] on button "Run" at bounding box center [1012, 491] width 397 height 40
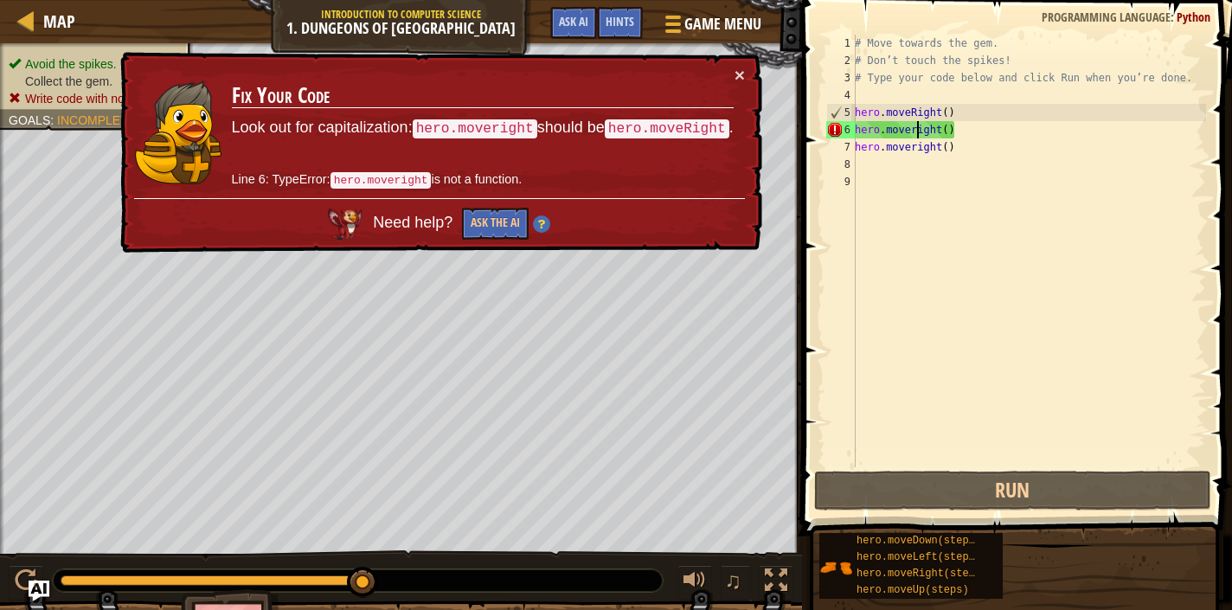
click at [917, 130] on div "# Move towards the gem. # Don’t touch the spikes! # Type your code below and cl…" at bounding box center [1028, 268] width 355 height 467
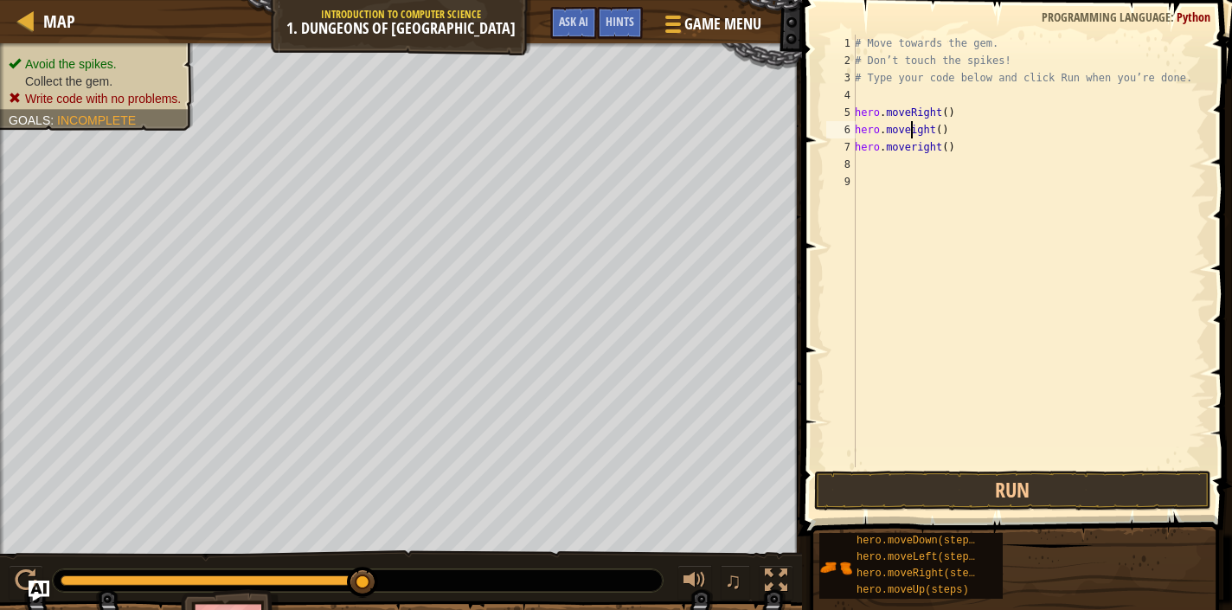
type textarea "hero.moveRight()"
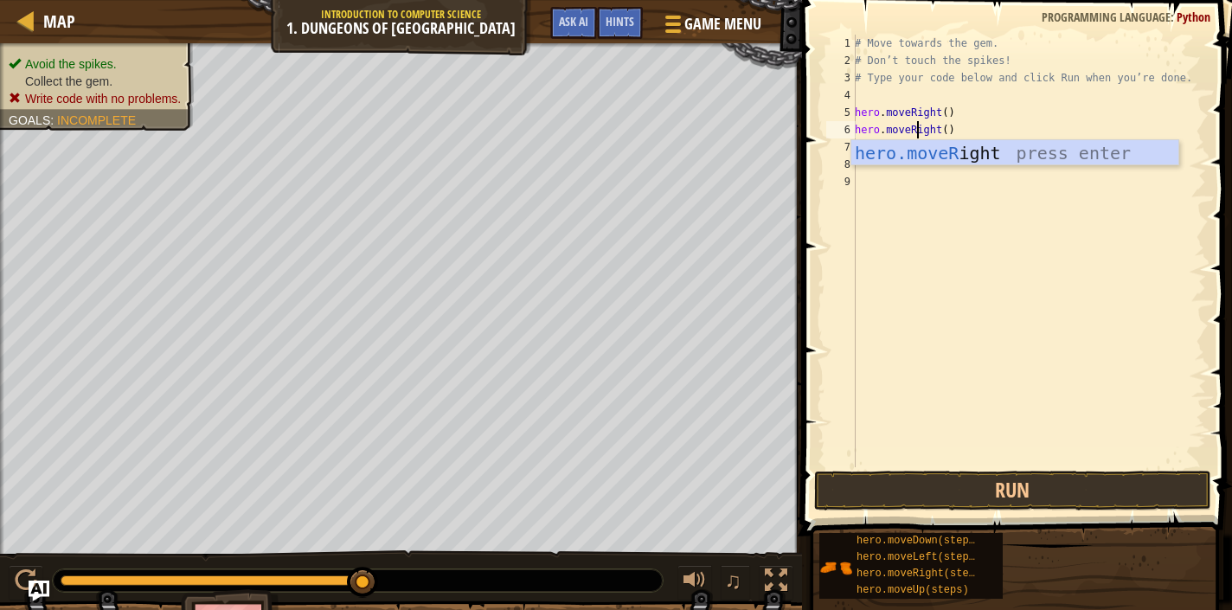
click at [968, 211] on div "# Move towards the gem. # Don’t touch the spikes! # Type your code below and cl…" at bounding box center [1028, 268] width 355 height 467
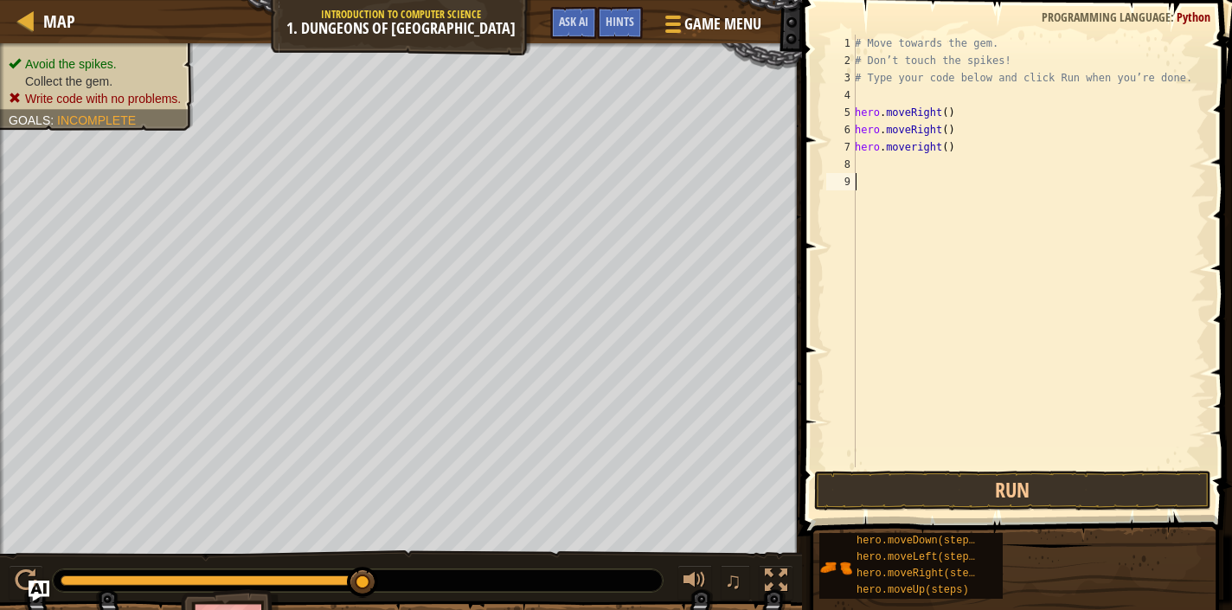
scroll to position [8, 0]
click at [919, 144] on div "# Move towards the gem. # Don’t touch the spikes! # Type your code below and cl…" at bounding box center [1028, 268] width 355 height 467
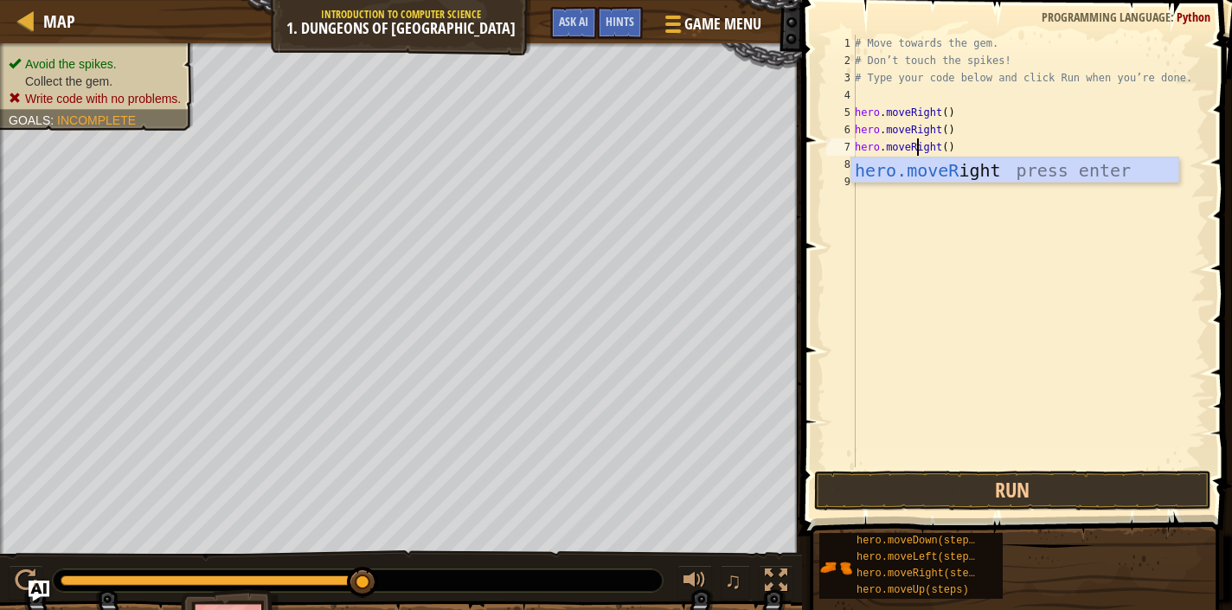
scroll to position [8, 4]
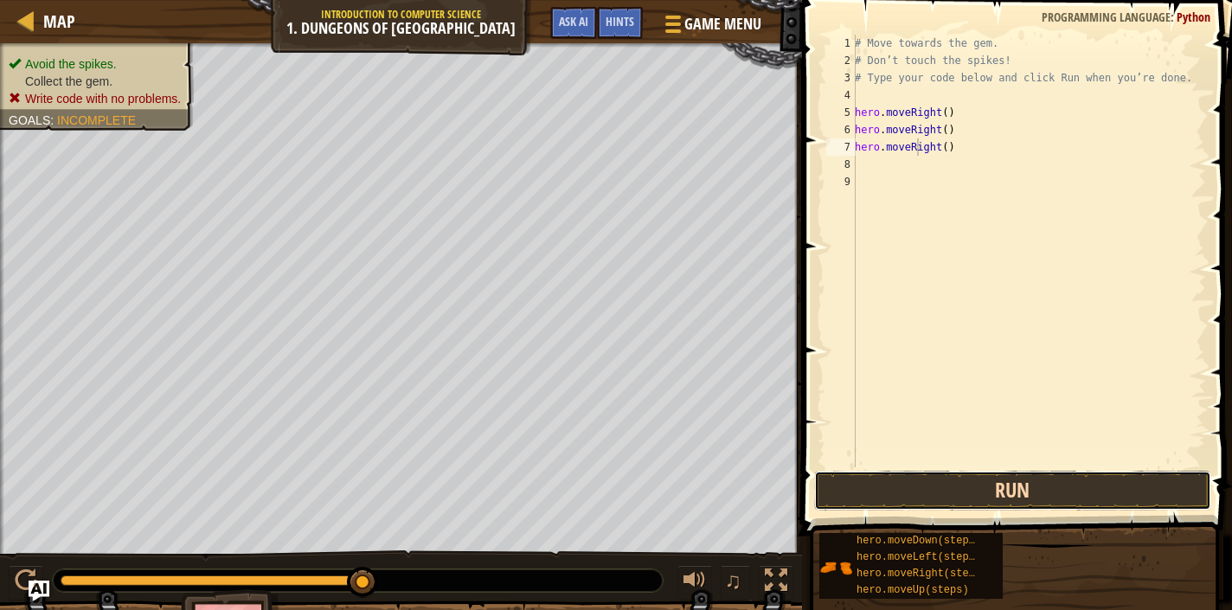
click at [983, 504] on button "Run" at bounding box center [1012, 491] width 397 height 40
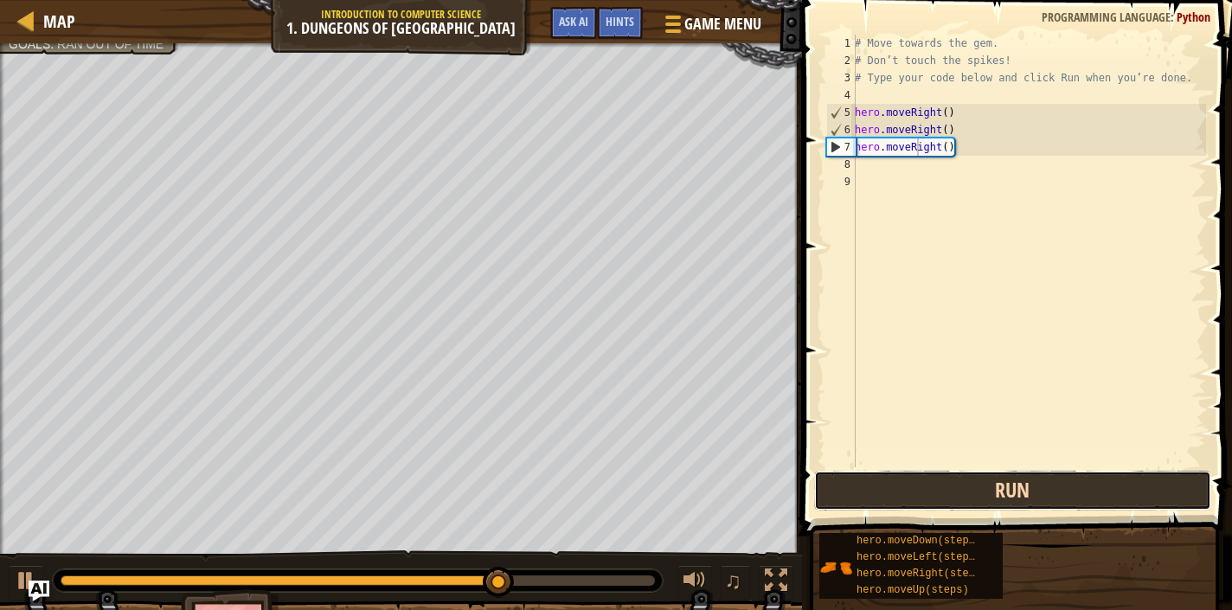
click at [997, 473] on button "Run" at bounding box center [1012, 491] width 397 height 40
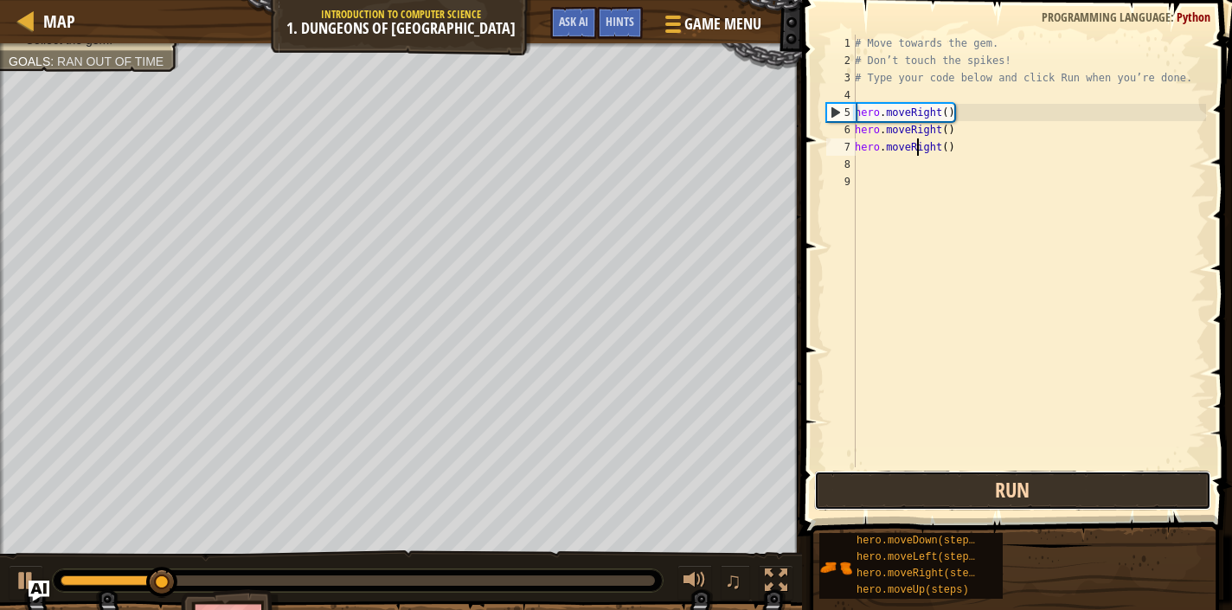
click at [997, 473] on button "Run" at bounding box center [1012, 491] width 397 height 40
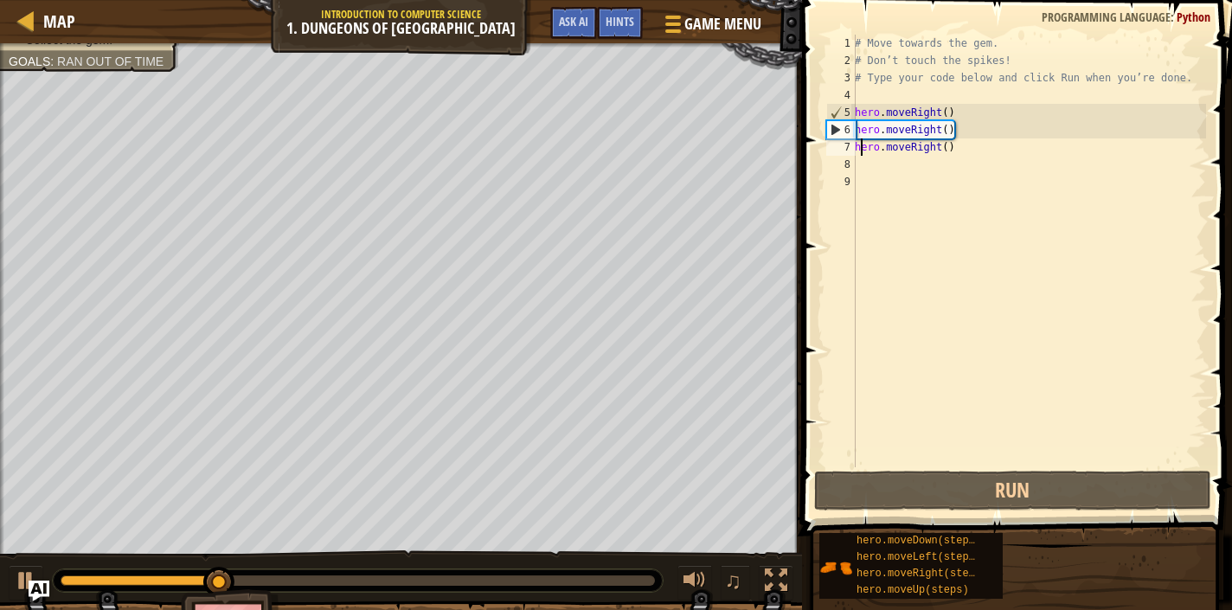
click at [863, 144] on div "# Move towards the gem. # Don’t touch the spikes! # Type your code below and cl…" at bounding box center [1028, 268] width 355 height 467
click at [958, 151] on div "# Move towards the gem. # Don’t touch the spikes! # Type your code below and cl…" at bounding box center [1028, 268] width 355 height 467
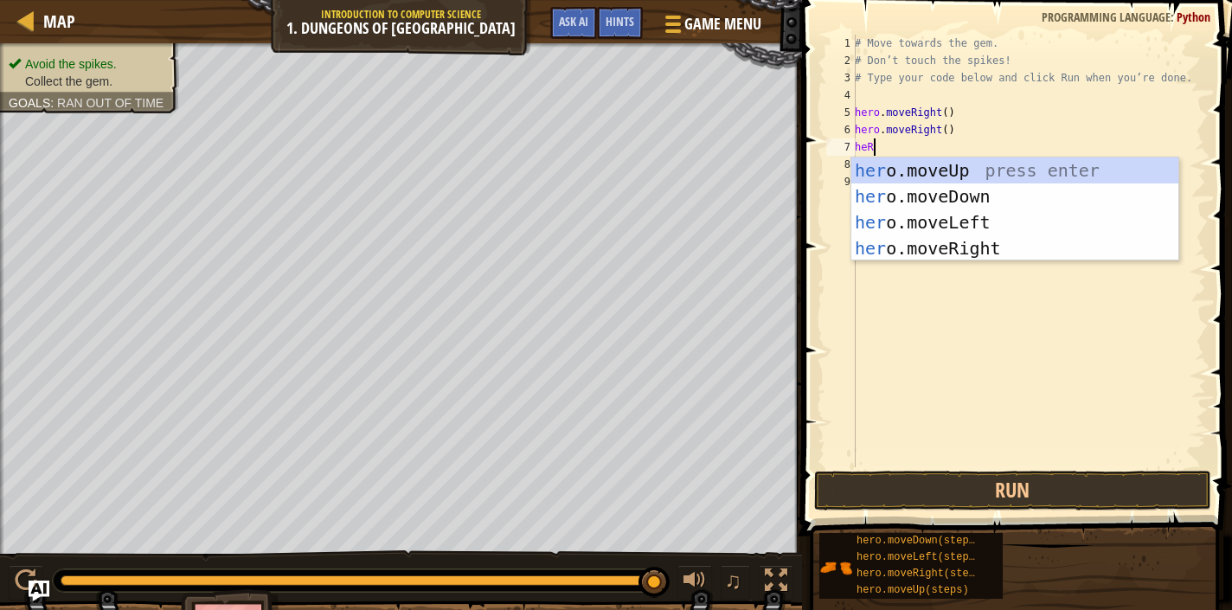
scroll to position [8, 1]
type textarea "heRO"
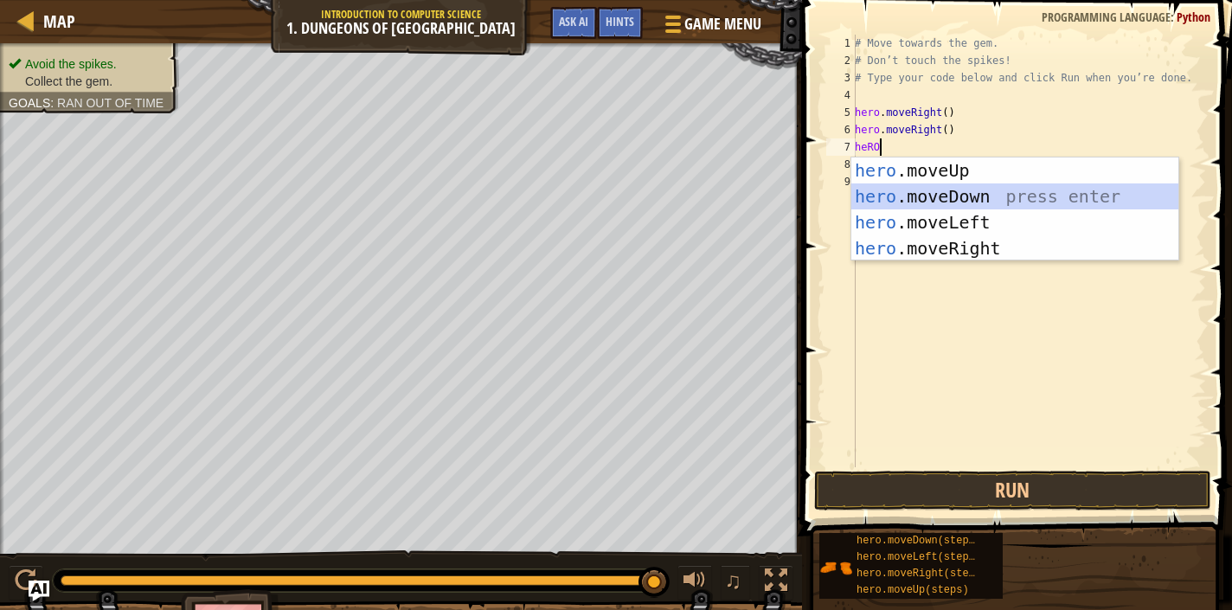
click at [961, 192] on div "hero .moveUp press enter hero .moveDown press enter hero .moveLeft press enter …" at bounding box center [1014, 235] width 327 height 156
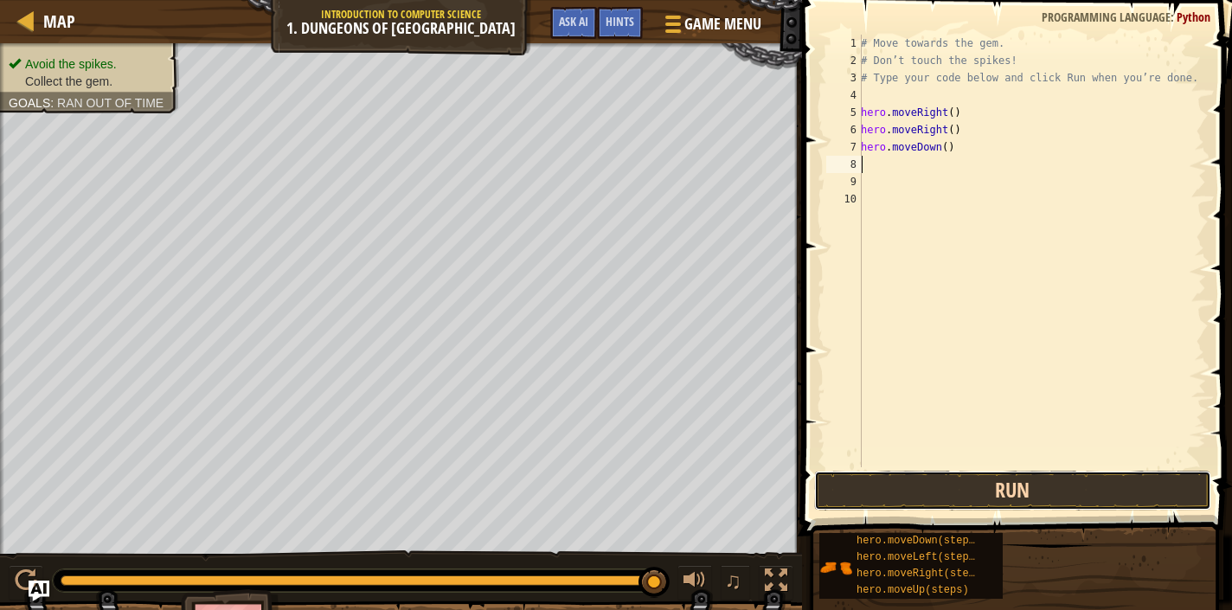
click at [997, 486] on button "Run" at bounding box center [1012, 491] width 397 height 40
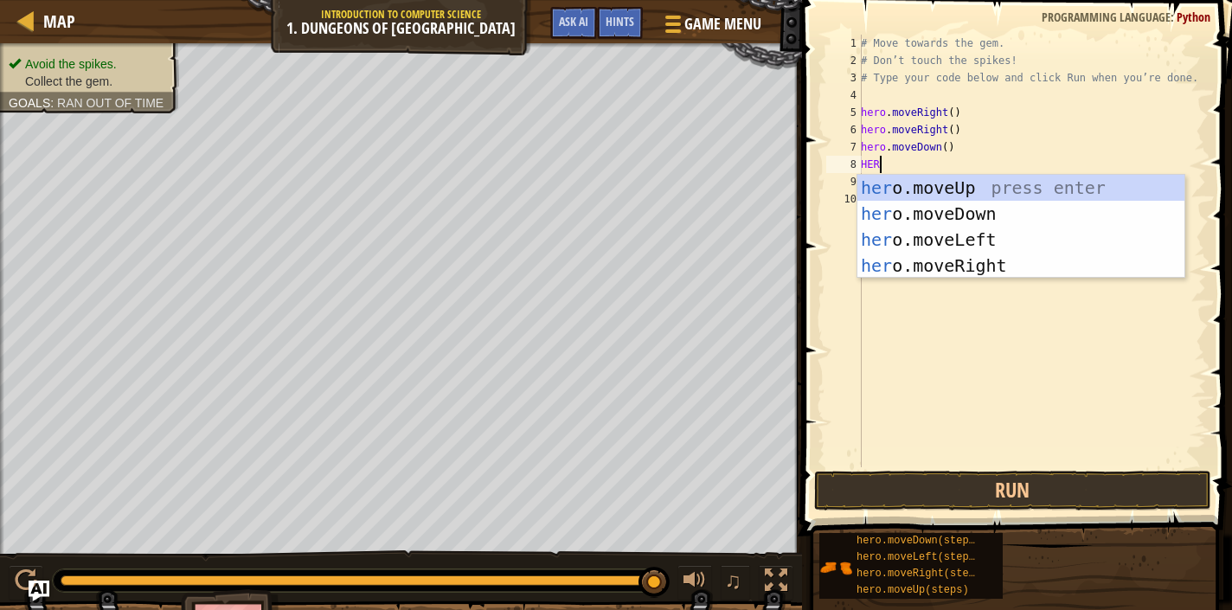
type textarea "HERO"
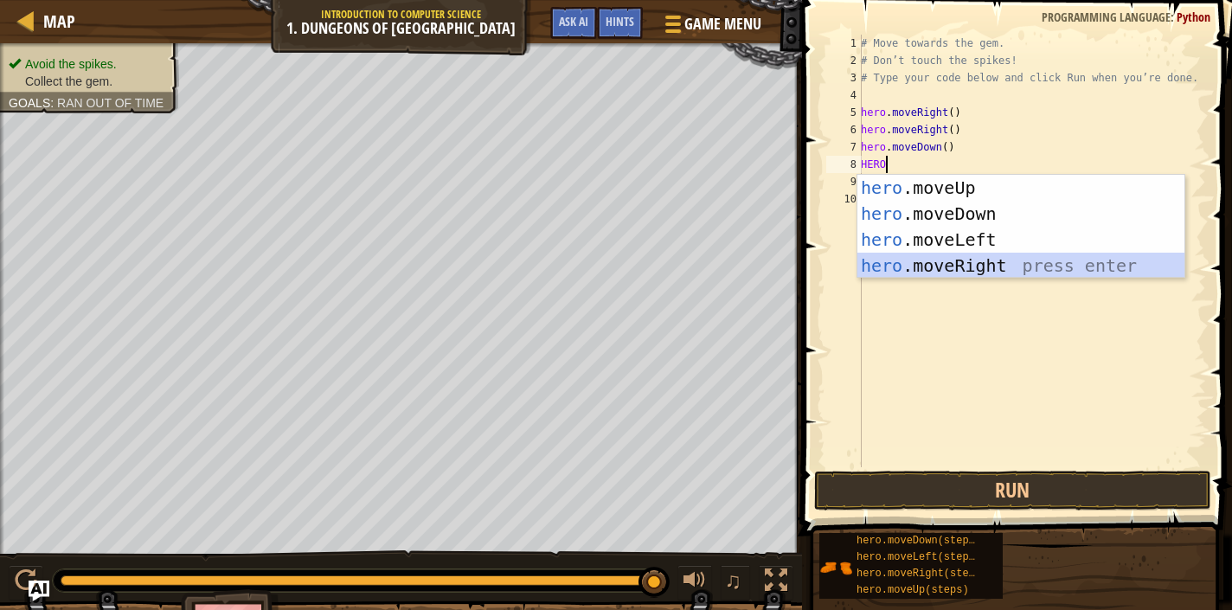
click at [938, 264] on div "hero .moveUp press enter hero .moveDown press enter hero .moveLeft press enter …" at bounding box center [1020, 253] width 327 height 156
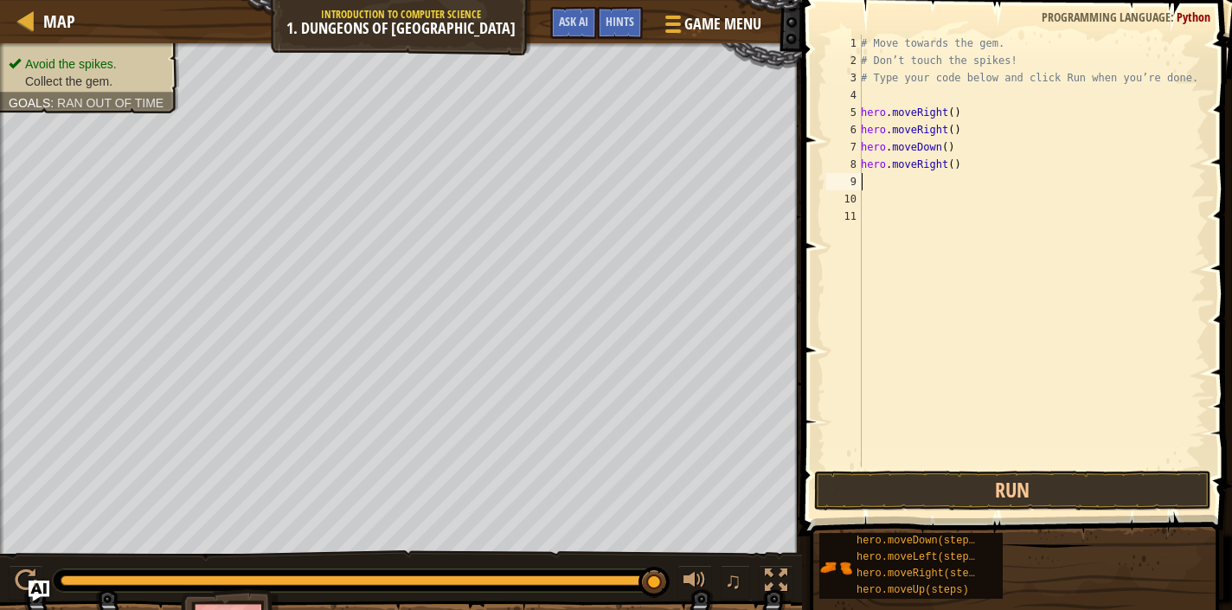
scroll to position [8, 0]
click at [1009, 463] on div "# Move towards the gem. # Don’t touch the spikes! # Type your code below and cl…" at bounding box center [1031, 268] width 349 height 467
click at [1009, 478] on button "Run" at bounding box center [1012, 491] width 397 height 40
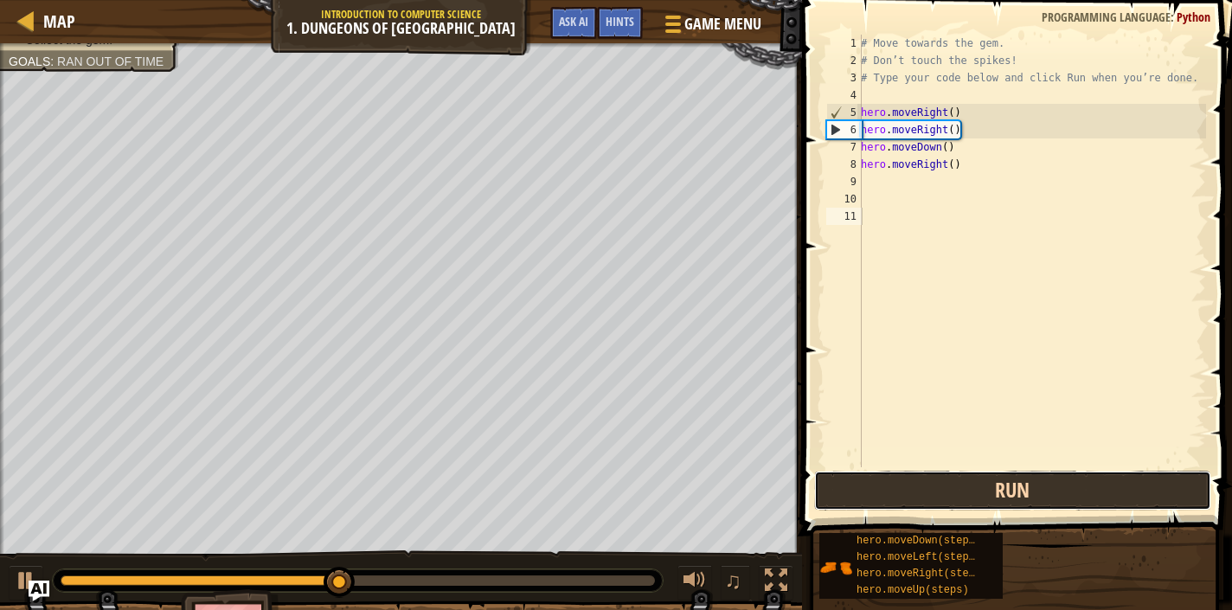
click at [1011, 476] on button "Run" at bounding box center [1012, 491] width 397 height 40
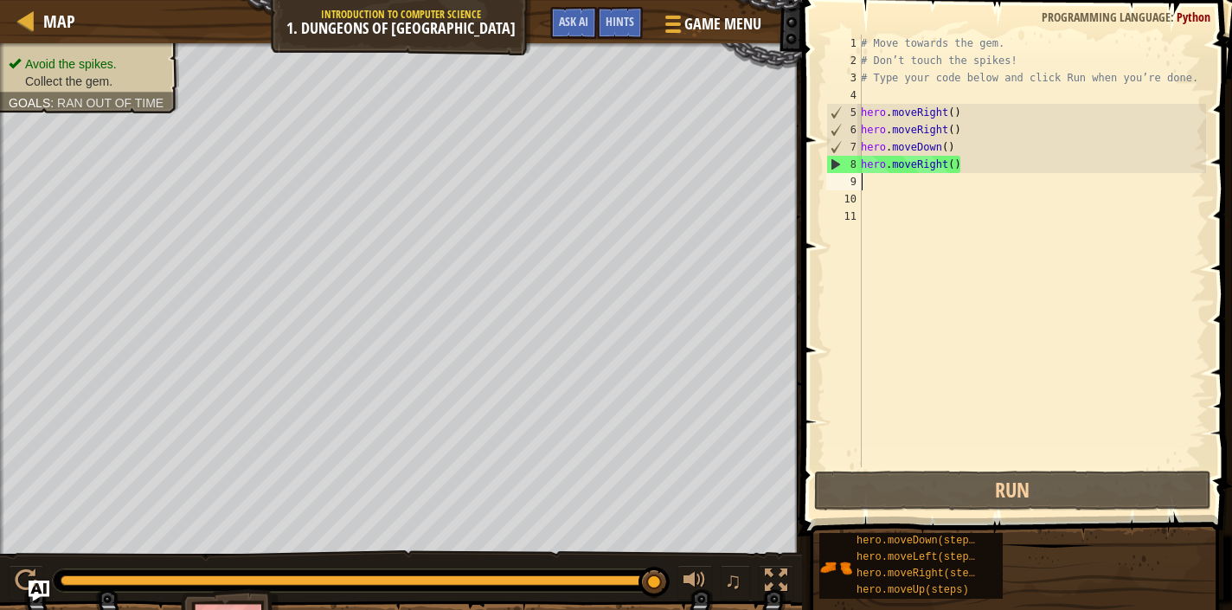
click at [869, 184] on div "# Move towards the gem. # Don’t touch the spikes! # Type your code below and cl…" at bounding box center [1031, 268] width 349 height 467
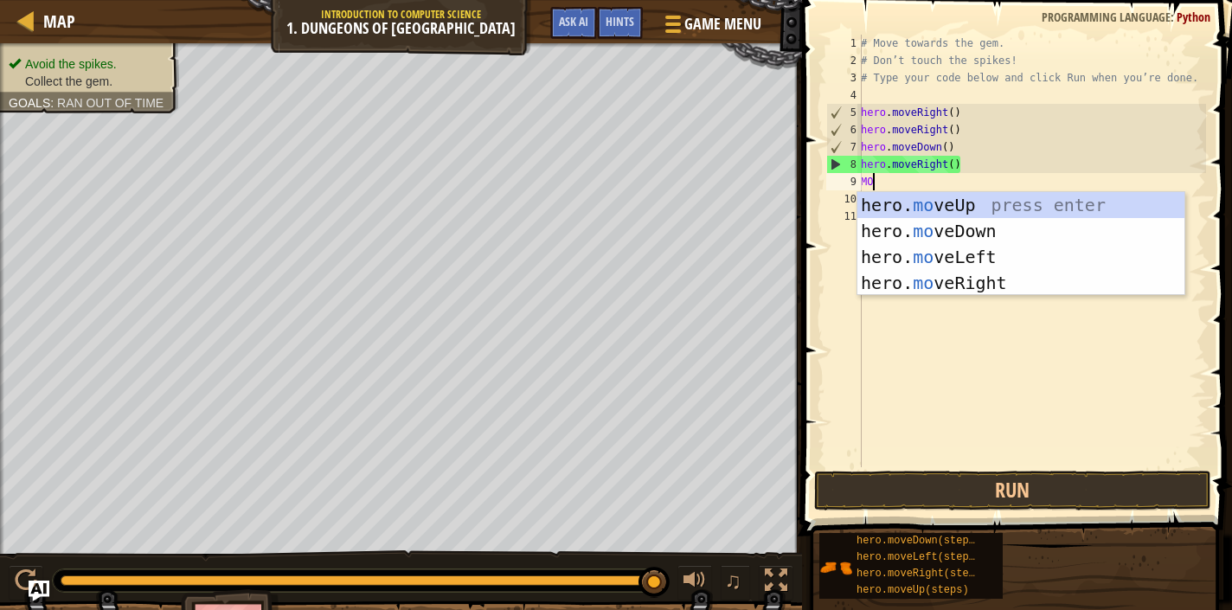
type textarea "MOVE"
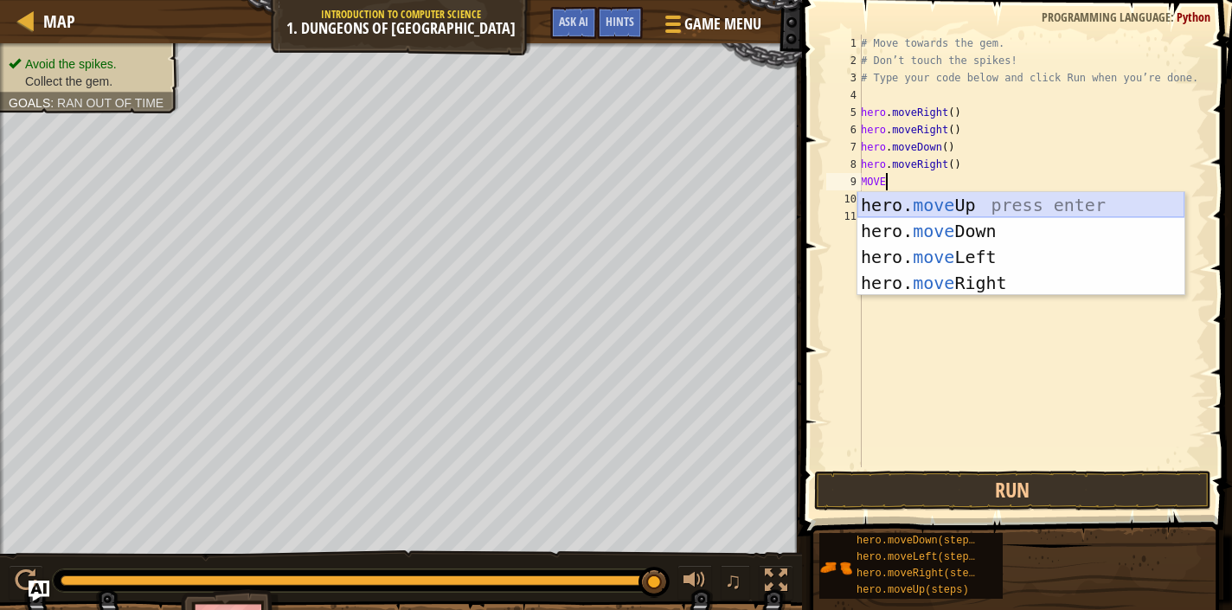
click at [918, 206] on div "hero. move Up press enter hero. move Down press enter hero. move Left press ent…" at bounding box center [1020, 270] width 327 height 156
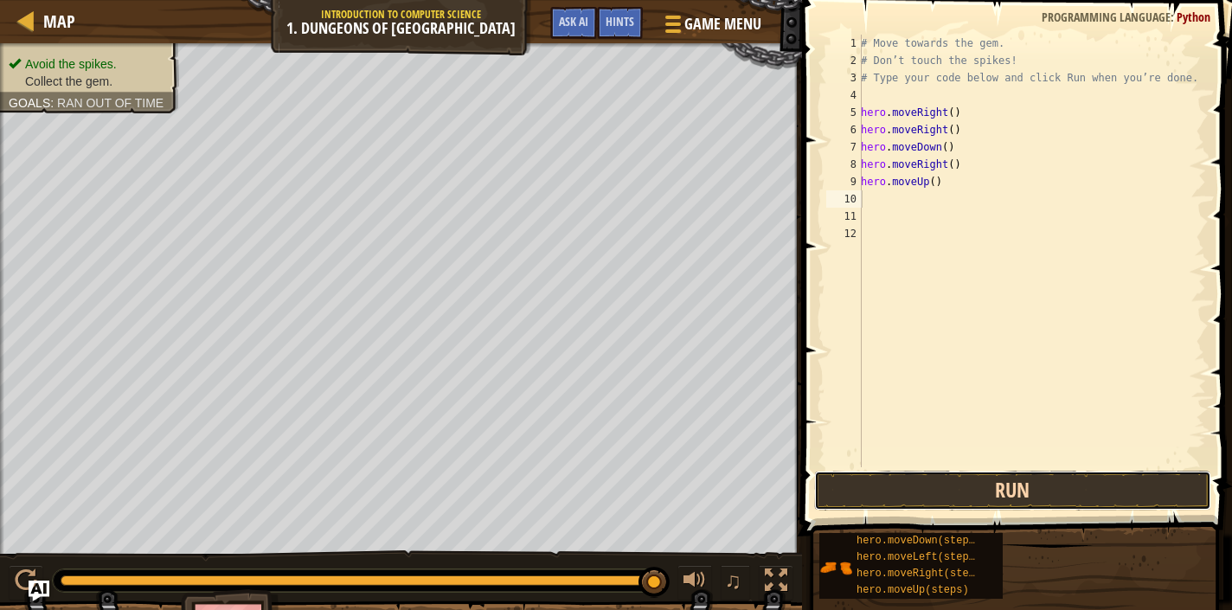
click at [1023, 478] on button "Run" at bounding box center [1012, 491] width 397 height 40
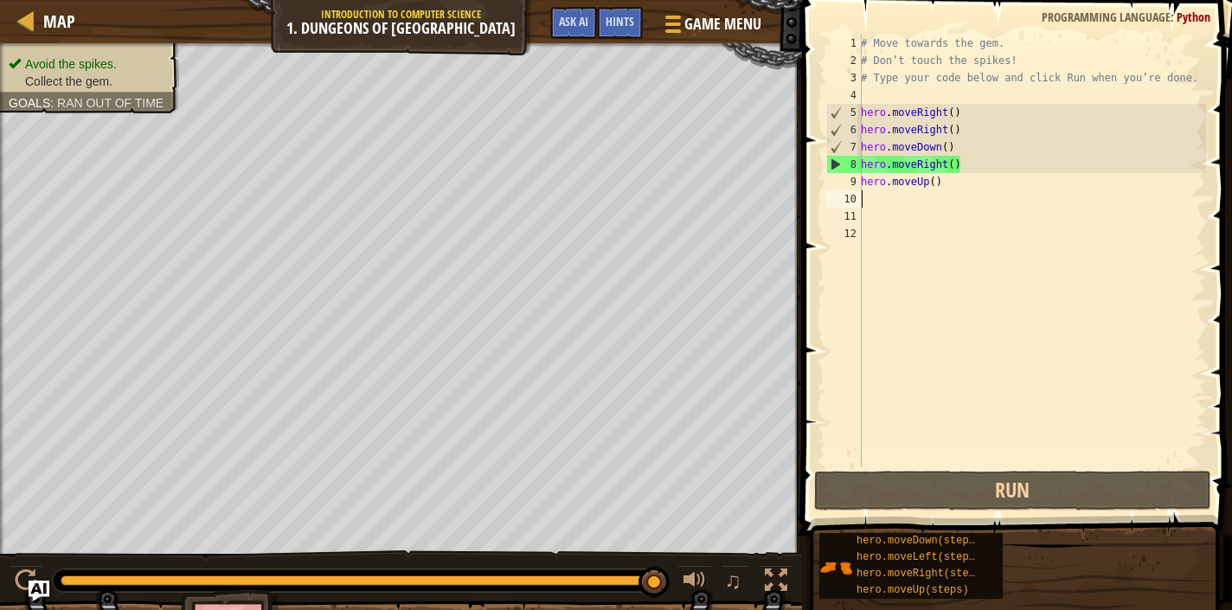
click at [963, 182] on div "# Move towards the gem. # Don’t touch the spikes! # Type your code below and cl…" at bounding box center [1031, 268] width 349 height 467
click at [964, 126] on div "# Move towards the gem. # Don’t touch the spikes! # Type your code below and cl…" at bounding box center [1031, 268] width 349 height 467
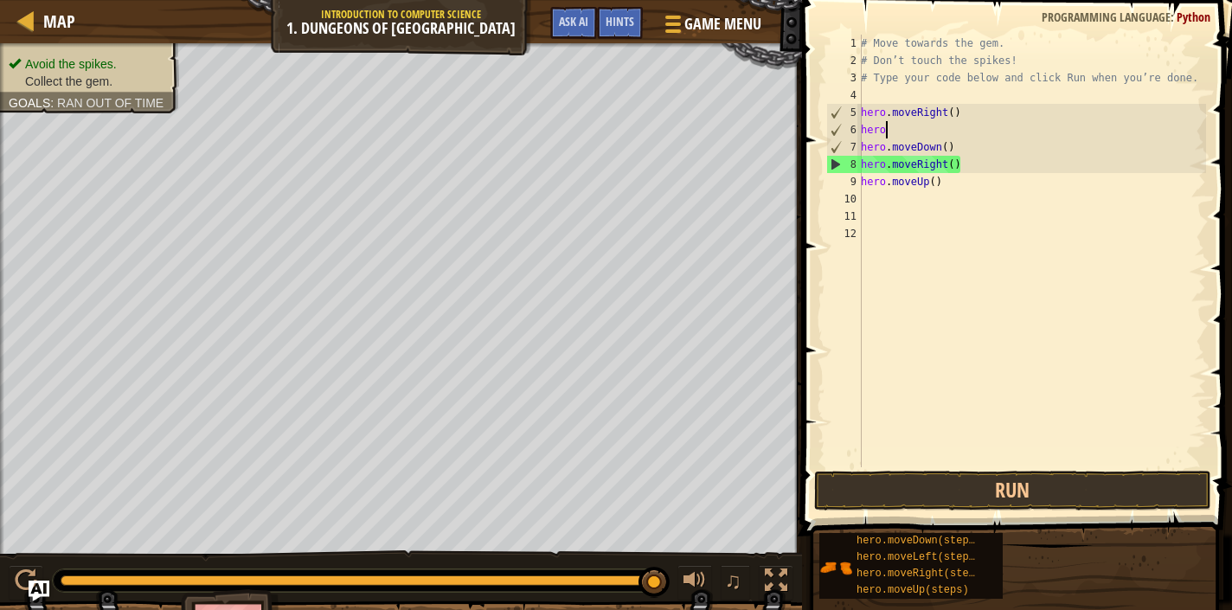
type textarea "h"
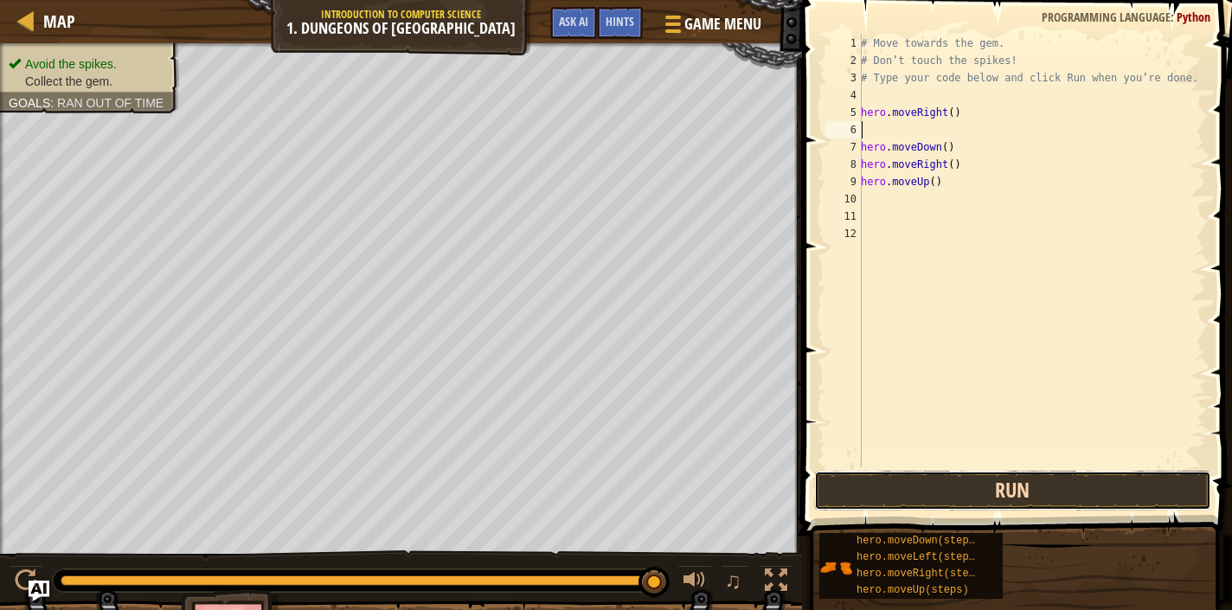
click at [952, 484] on button "Run" at bounding box center [1012, 491] width 397 height 40
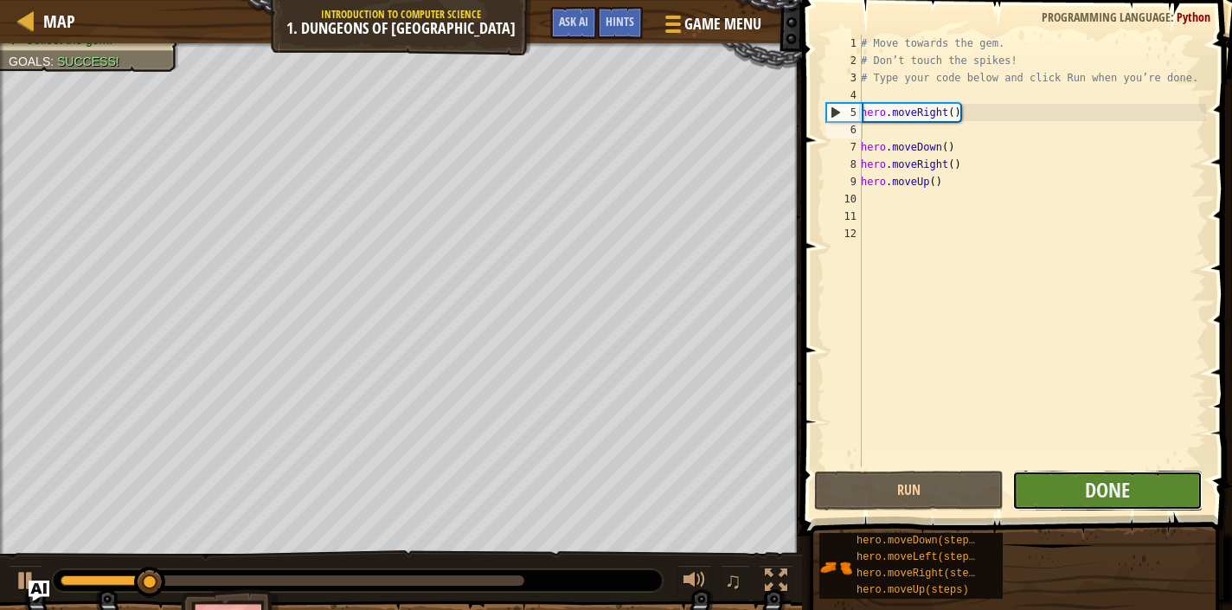
click at [1061, 497] on button "Done" at bounding box center [1106, 491] width 189 height 40
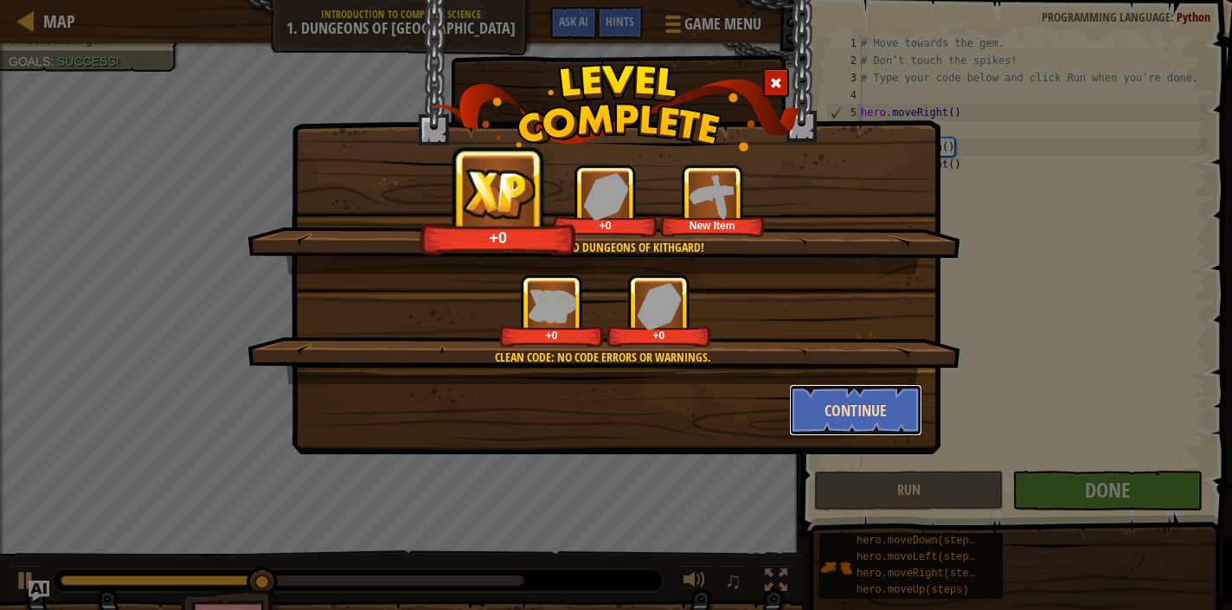
click at [846, 397] on button "Continue" at bounding box center [856, 410] width 134 height 52
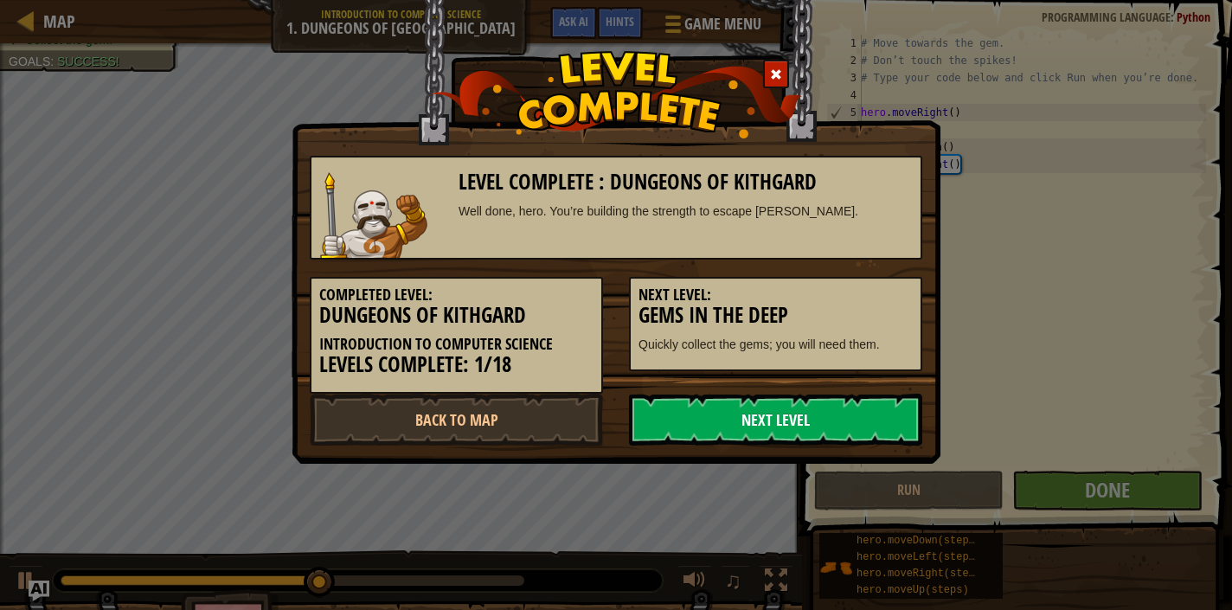
click at [849, 414] on link "Next Level" at bounding box center [775, 420] width 293 height 52
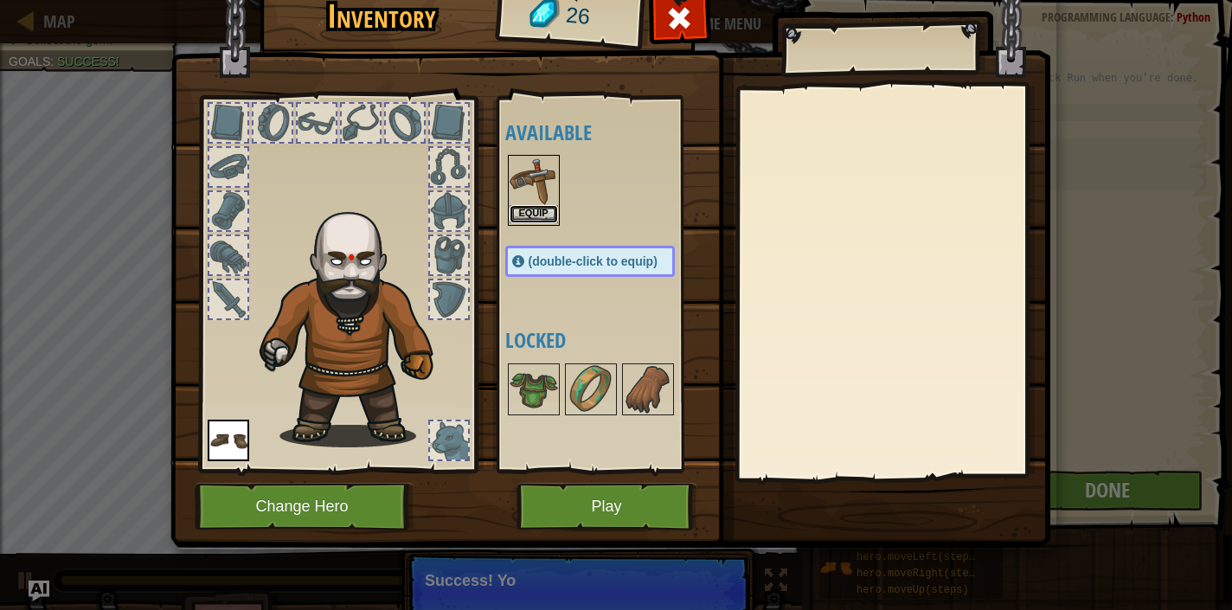
click at [522, 209] on button "Equip" at bounding box center [534, 214] width 48 height 18
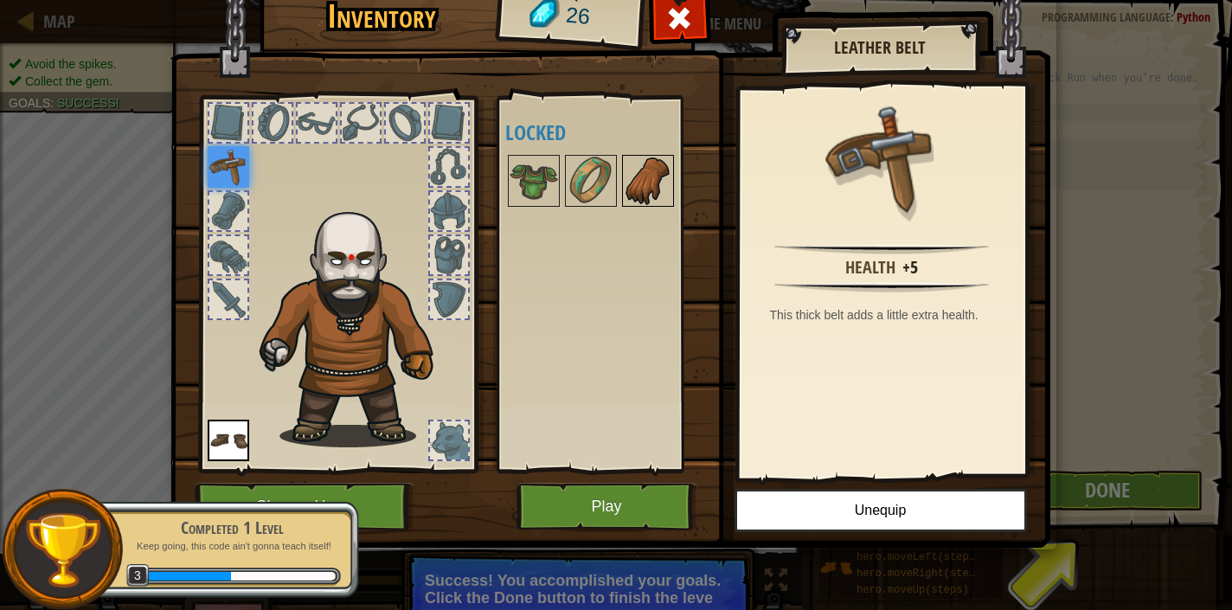
click at [624, 171] on img at bounding box center [648, 181] width 48 height 48
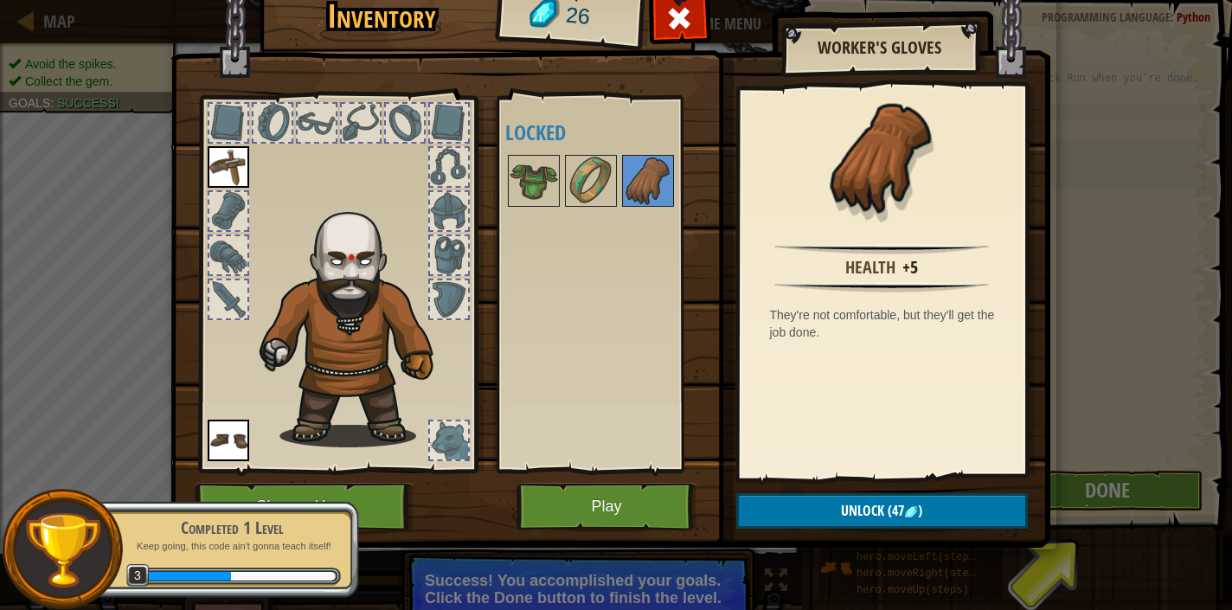
click at [857, 532] on img at bounding box center [610, 234] width 880 height 628
click at [541, 196] on img at bounding box center [534, 181] width 48 height 48
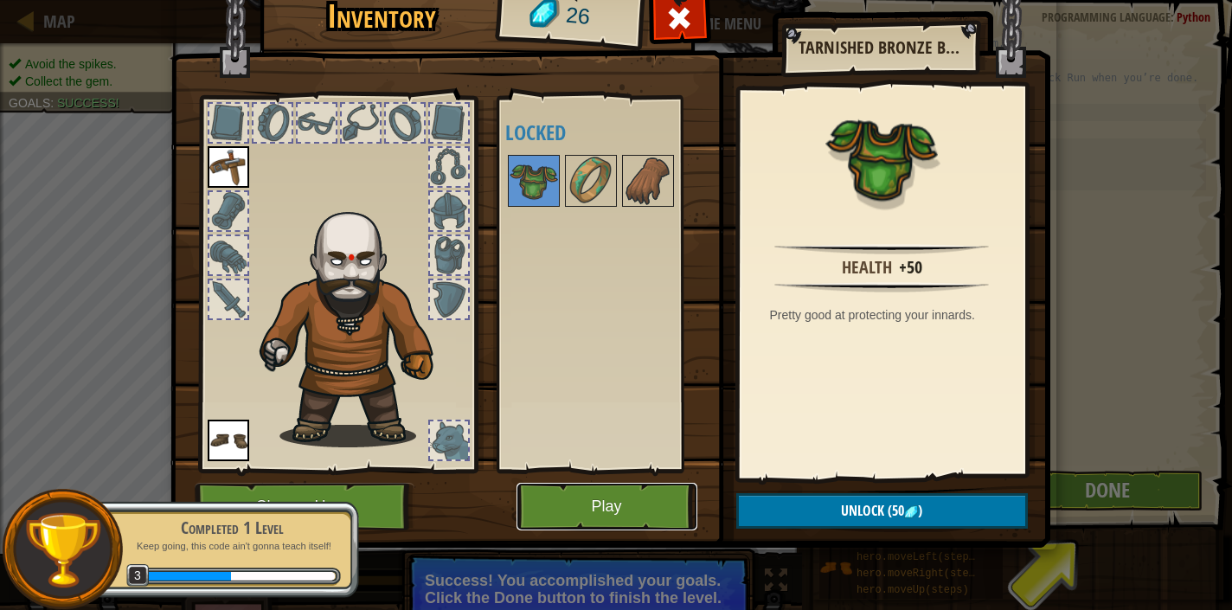
click at [651, 518] on button "Play" at bounding box center [607, 507] width 181 height 48
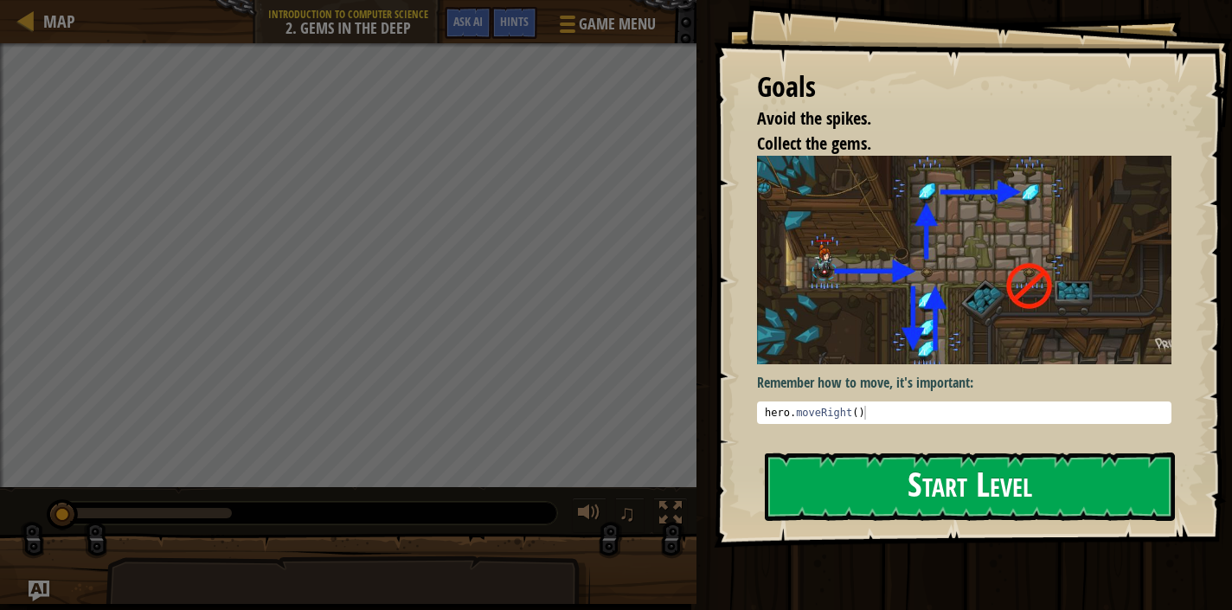
click at [889, 486] on button "Start Level" at bounding box center [970, 486] width 410 height 68
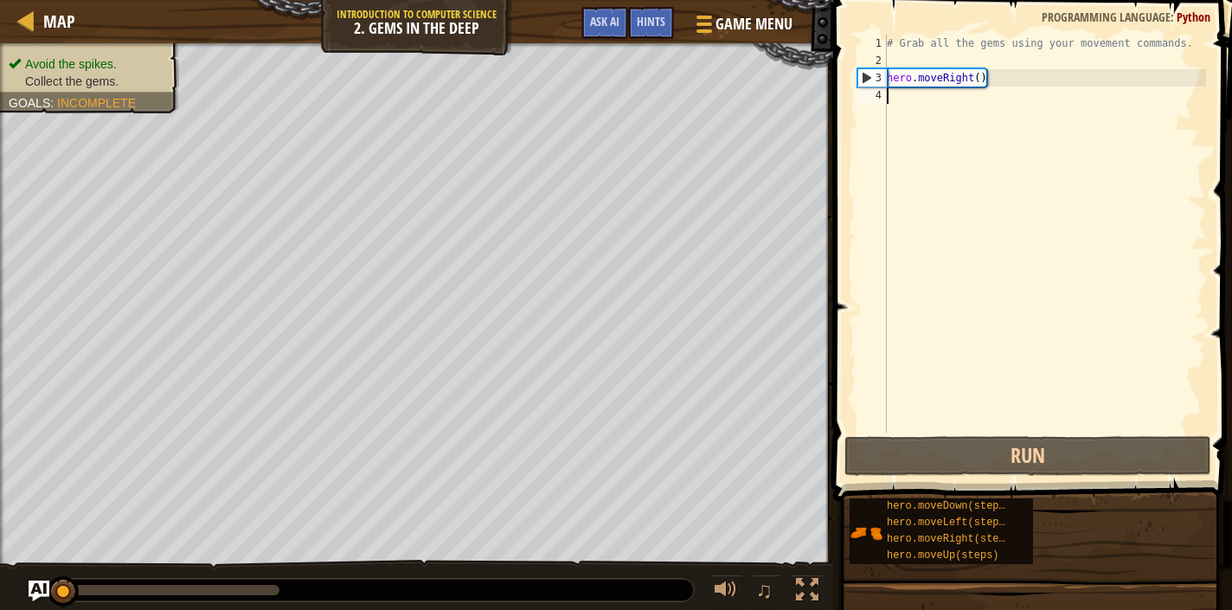
click at [948, 102] on div "# Grab all the gems using your movement commands. hero . moveRight ( )" at bounding box center [1044, 251] width 323 height 433
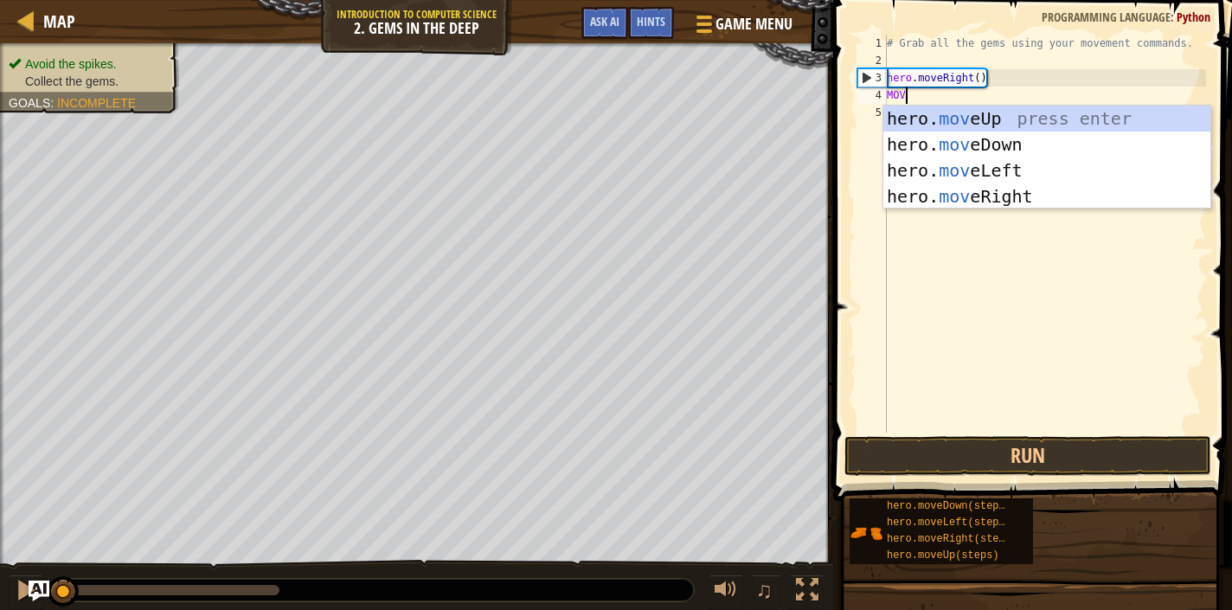
scroll to position [8, 0]
type textarea "MOVE"
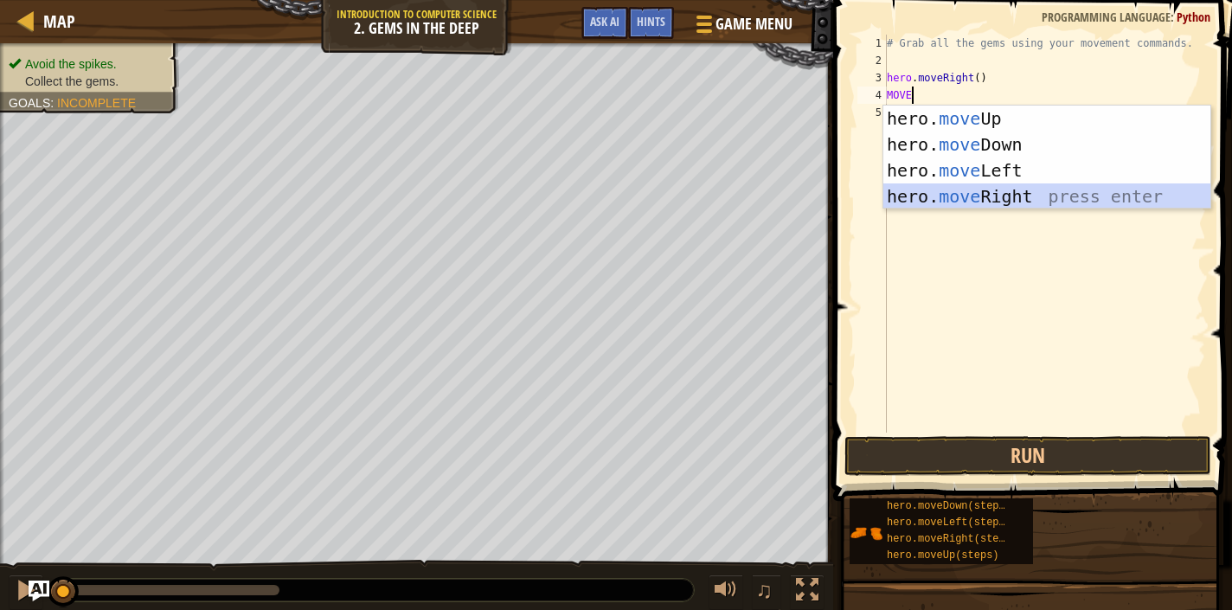
click at [972, 189] on div "hero. move Up press enter hero. move Down press enter hero. move Left press ent…" at bounding box center [1046, 184] width 327 height 156
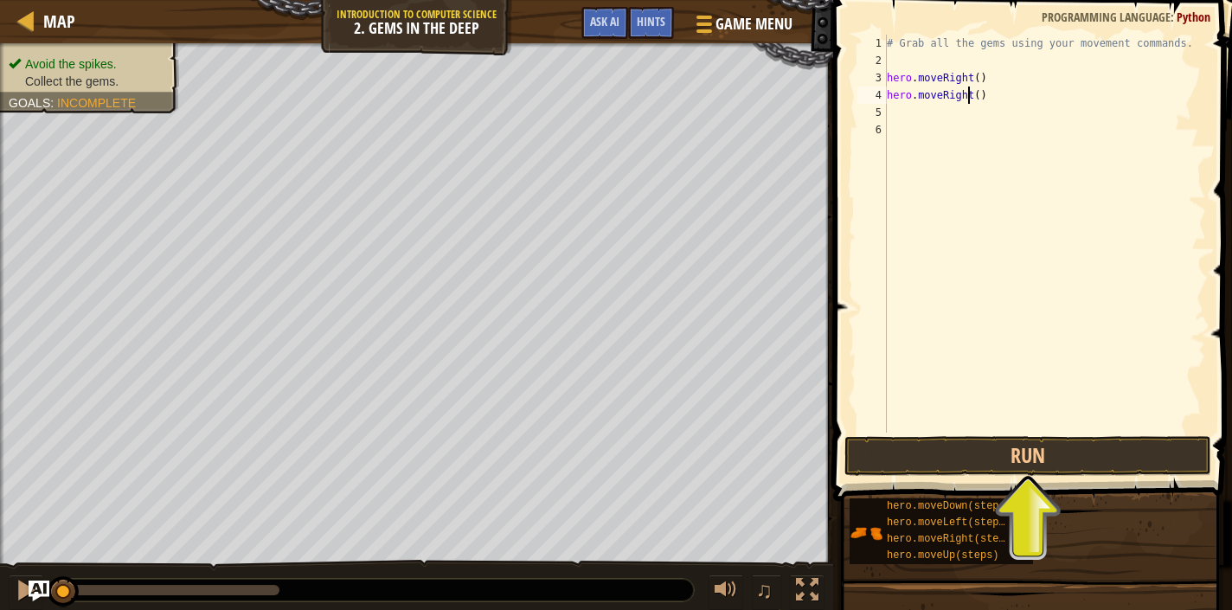
click at [965, 92] on div "# Grab all the gems using your movement commands. hero . moveRight ( ) hero . m…" at bounding box center [1044, 251] width 323 height 433
click at [971, 92] on div "# Grab all the gems using your movement commands. hero . moveRight ( ) hero . m…" at bounding box center [1044, 251] width 323 height 433
click at [976, 93] on div "# Grab all the gems using your movement commands. hero . moveRight ( ) hero . m…" at bounding box center [1044, 251] width 323 height 433
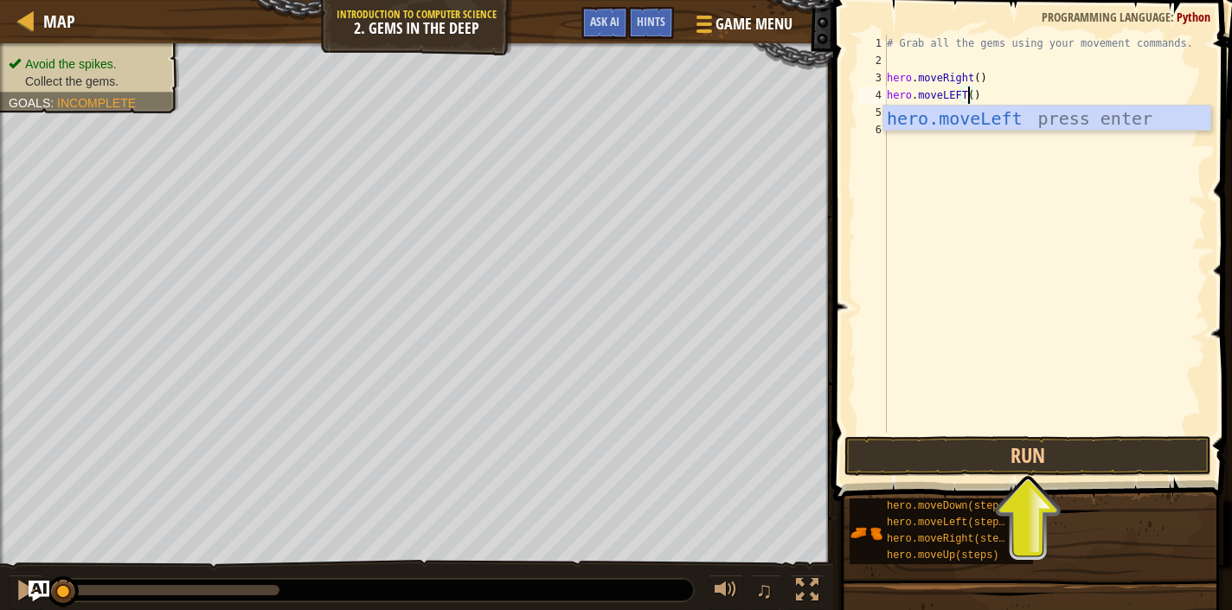
scroll to position [8, 6]
click at [1006, 113] on div "hero.moveLeft press enter" at bounding box center [1046, 145] width 327 height 78
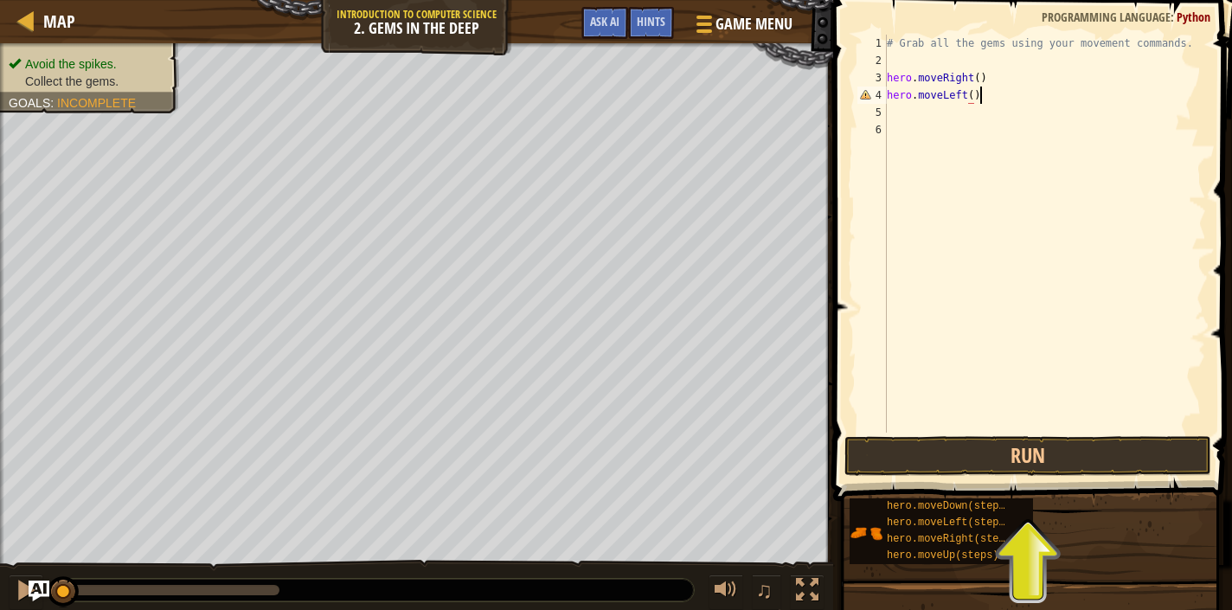
type textarea "hero.moveLeft()"
click at [925, 112] on div "# Grab all the gems using your movement commands. hero . moveRight ( ) hero . m…" at bounding box center [1044, 251] width 323 height 433
type textarea "M"
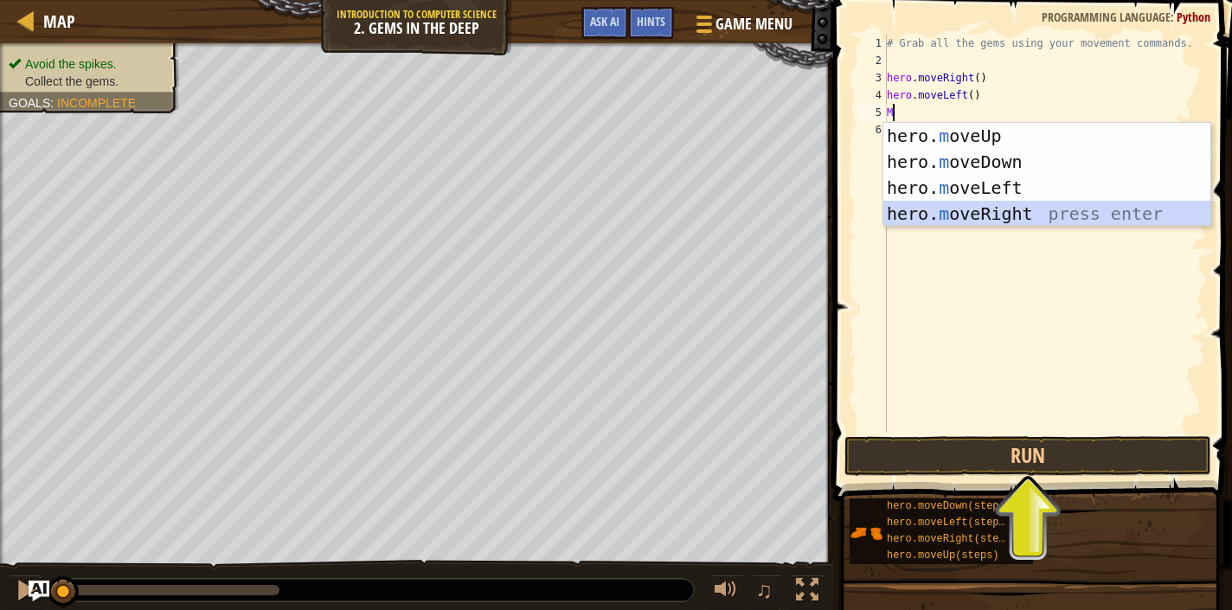
click at [1030, 208] on div "hero. m oveUp press enter hero. m oveDown press enter hero. m oveLeft press ent…" at bounding box center [1046, 201] width 327 height 156
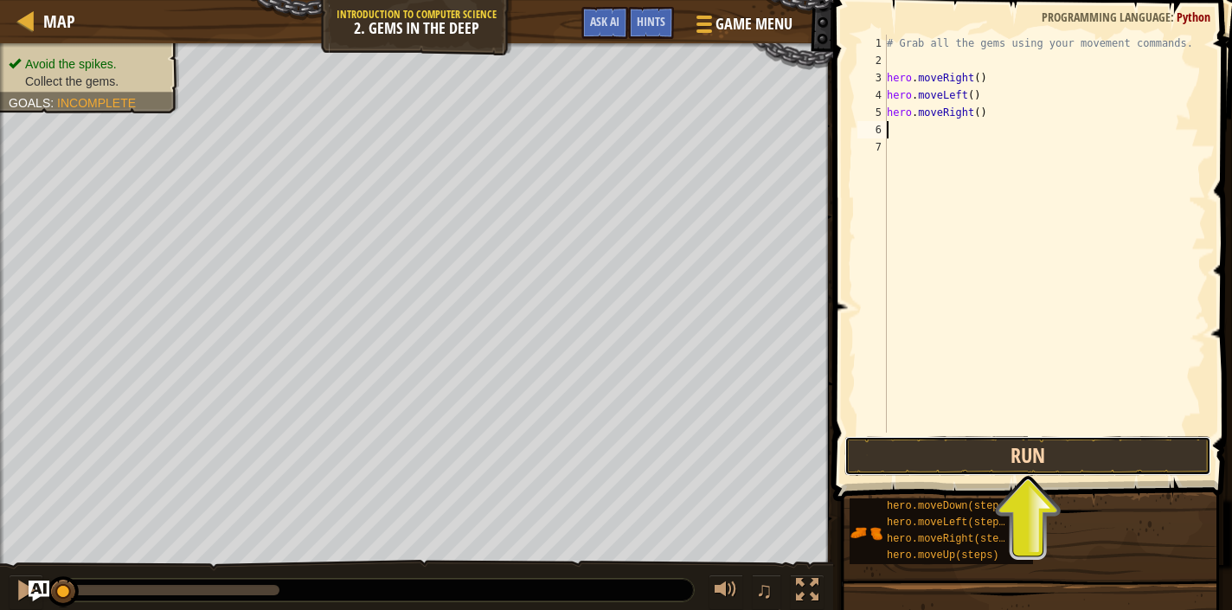
click at [961, 465] on button "Run" at bounding box center [1027, 456] width 367 height 40
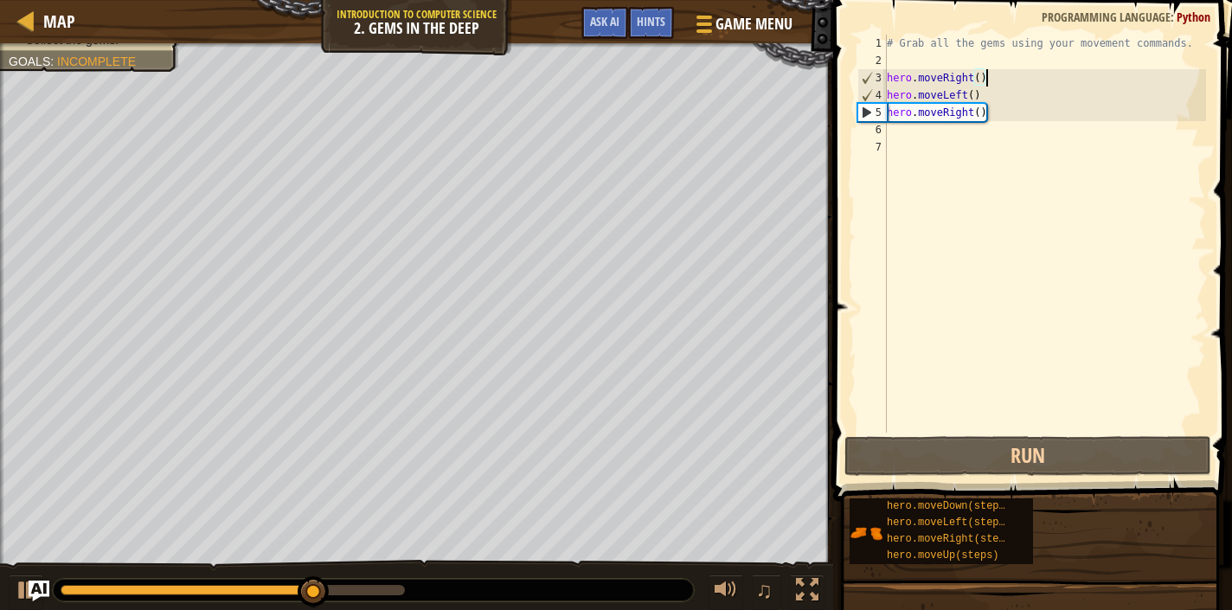
click at [986, 74] on div "# Grab all the gems using your movement commands. hero . moveRight ( ) hero . m…" at bounding box center [1044, 251] width 323 height 433
click at [981, 93] on div "# Grab all the gems using your movement commands. hero . moveRight ( ) hero . m…" at bounding box center [1044, 251] width 323 height 433
click at [963, 95] on div "# Grab all the gems using your movement commands. hero . moveRight ( ) hero . m…" at bounding box center [1044, 251] width 323 height 433
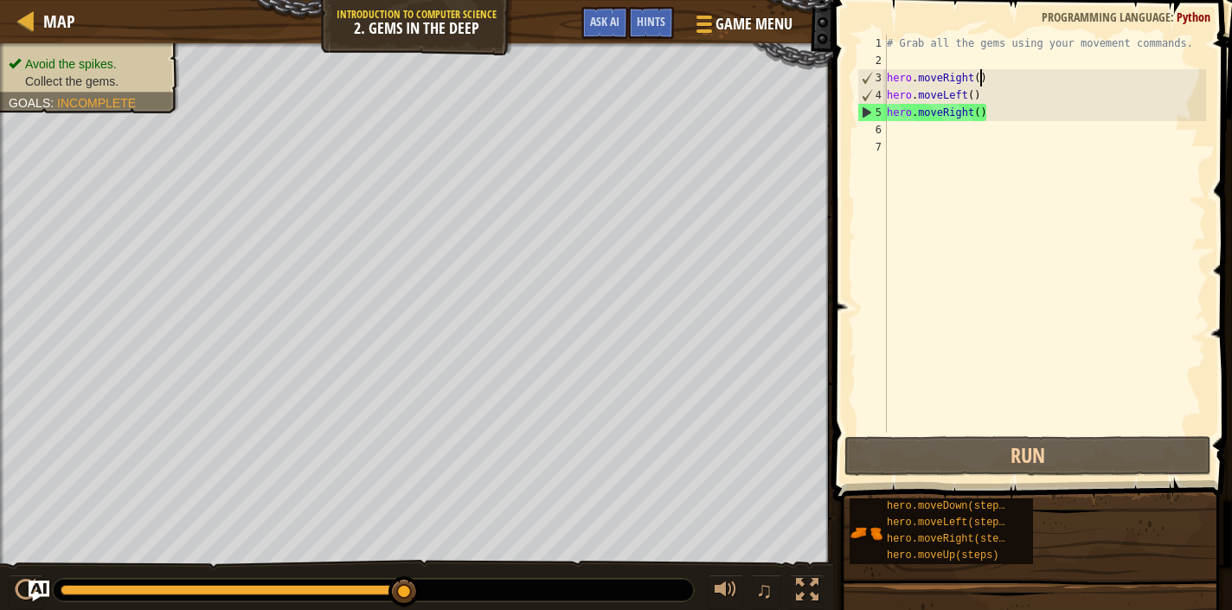
click at [979, 77] on div "# Grab all the gems using your movement commands. hero . moveRight ( ) hero . m…" at bounding box center [1044, 251] width 323 height 433
click at [973, 74] on div "# Grab all the gems using your movement commands. hero . moveRight ( ) hero . m…" at bounding box center [1044, 251] width 323 height 433
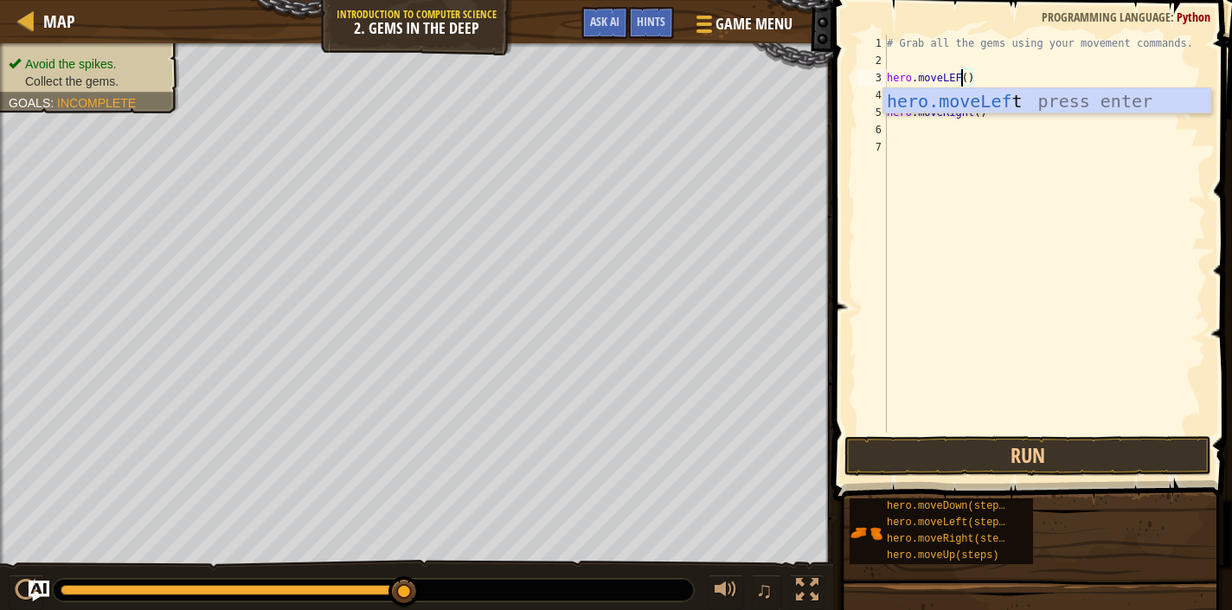
scroll to position [8, 6]
click at [1005, 97] on div "hero.moveLeft press enter" at bounding box center [1046, 127] width 327 height 78
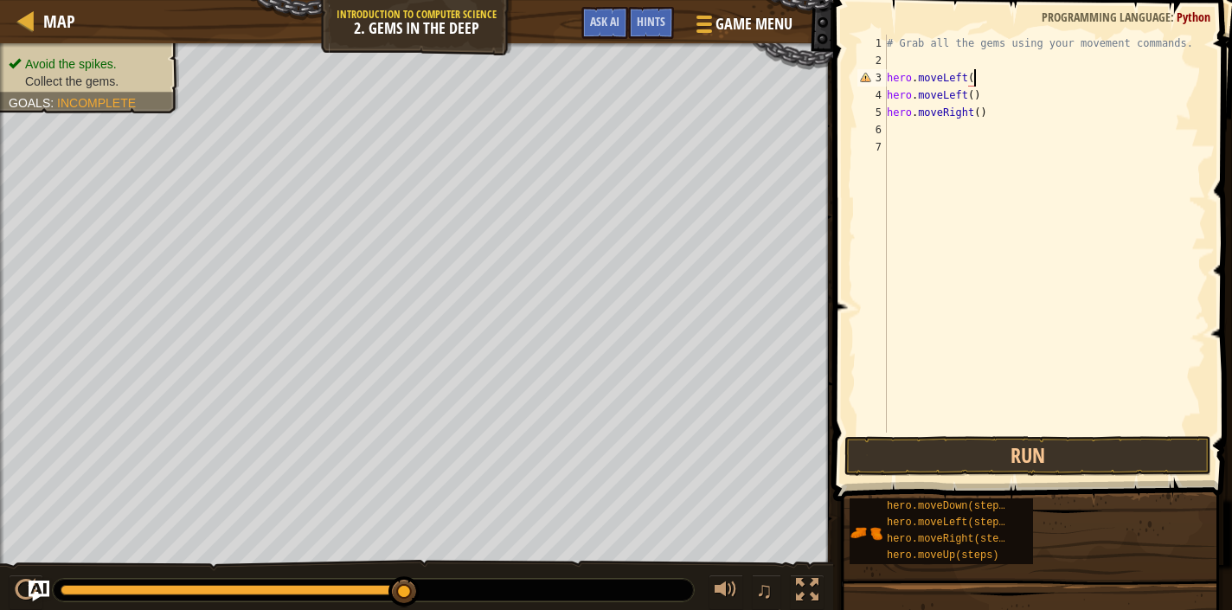
scroll to position [8, 7]
type textarea "hero.moveLeft()"
click at [970, 459] on button "Run" at bounding box center [1027, 456] width 367 height 40
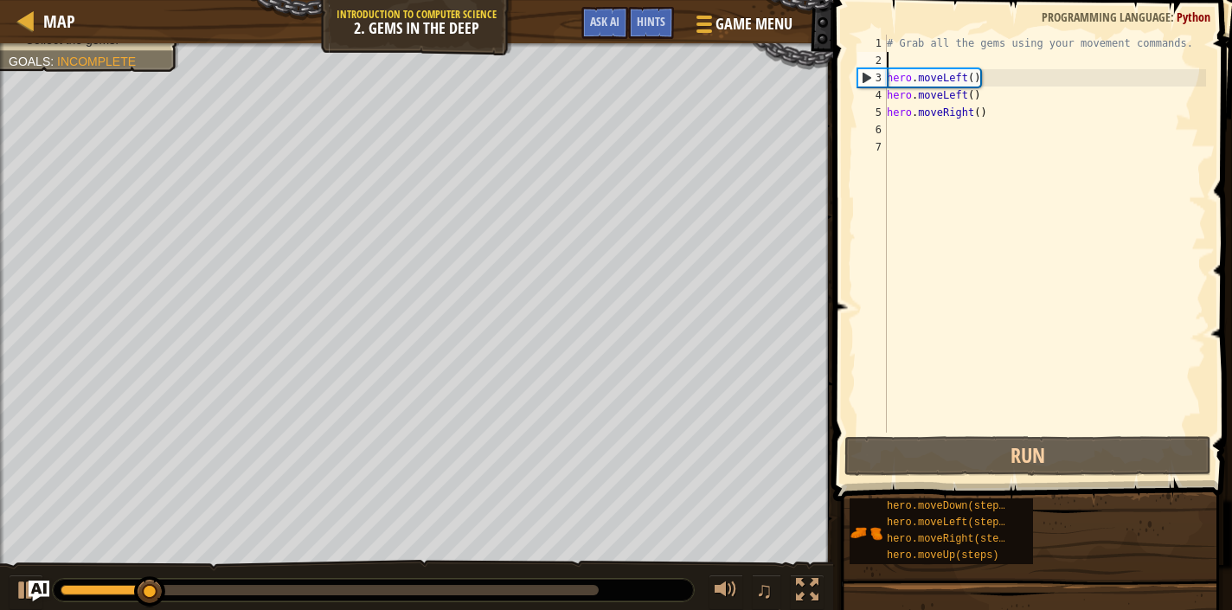
click at [921, 67] on div "# Grab all the gems using your movement commands. hero . moveLeft ( ) hero . mo…" at bounding box center [1044, 251] width 323 height 433
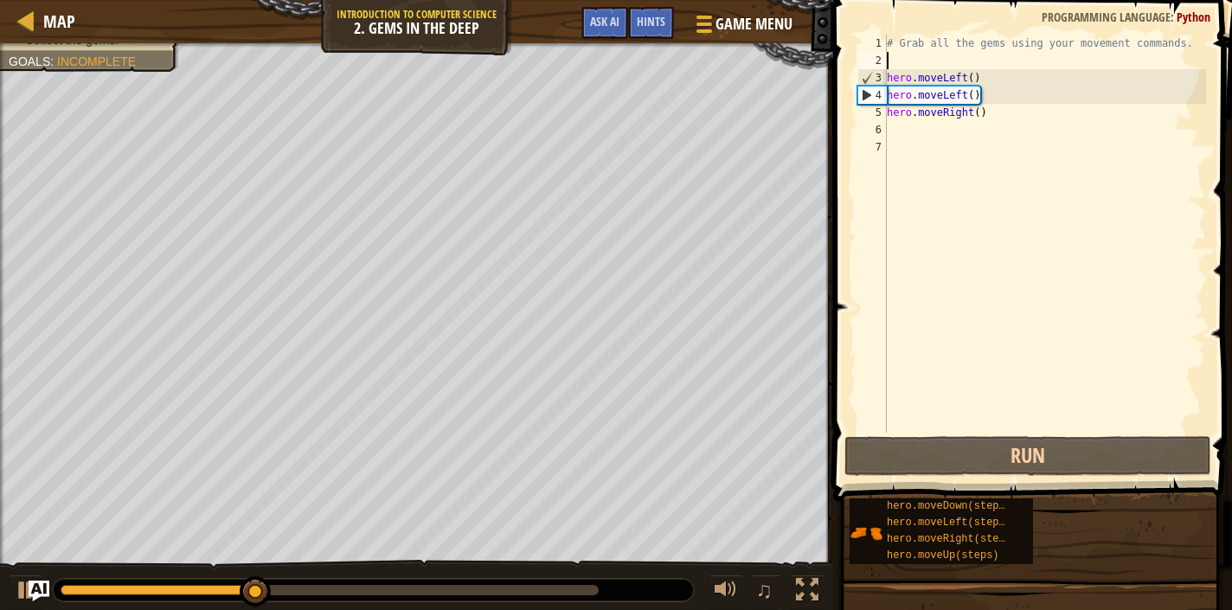
click at [934, 48] on div "# Grab all the gems using your movement commands. hero . moveLeft ( ) hero . mo…" at bounding box center [1044, 251] width 323 height 433
type textarea "# Grab all the gems using your movement commands."
click at [934, 55] on div "# Grab all the gems using your movement commands. hero . moveLeft ( ) hero . mo…" at bounding box center [1044, 251] width 323 height 433
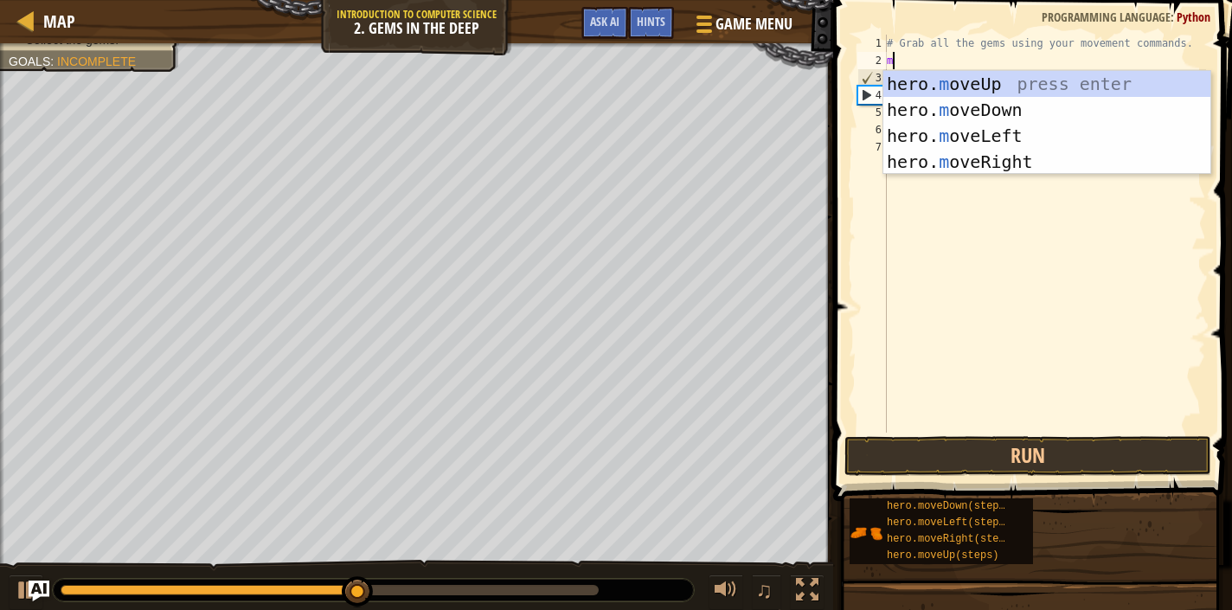
type textarea "mo"
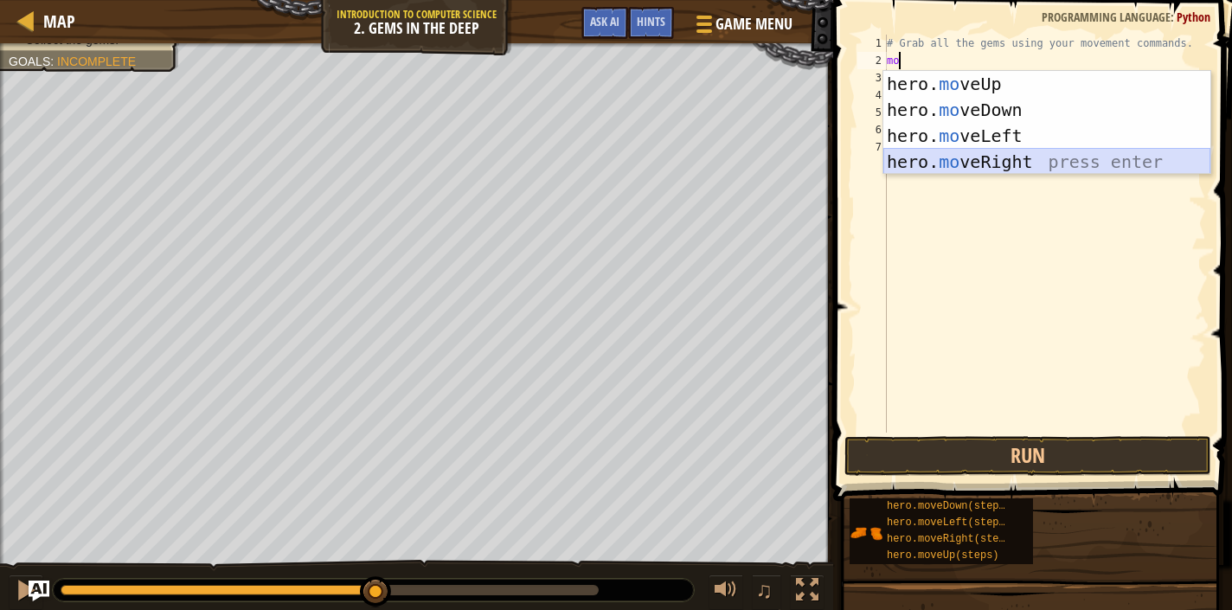
click at [1018, 162] on div "hero. mo veUp press enter hero. mo veDown press enter hero. mo veLeft press ent…" at bounding box center [1046, 149] width 327 height 156
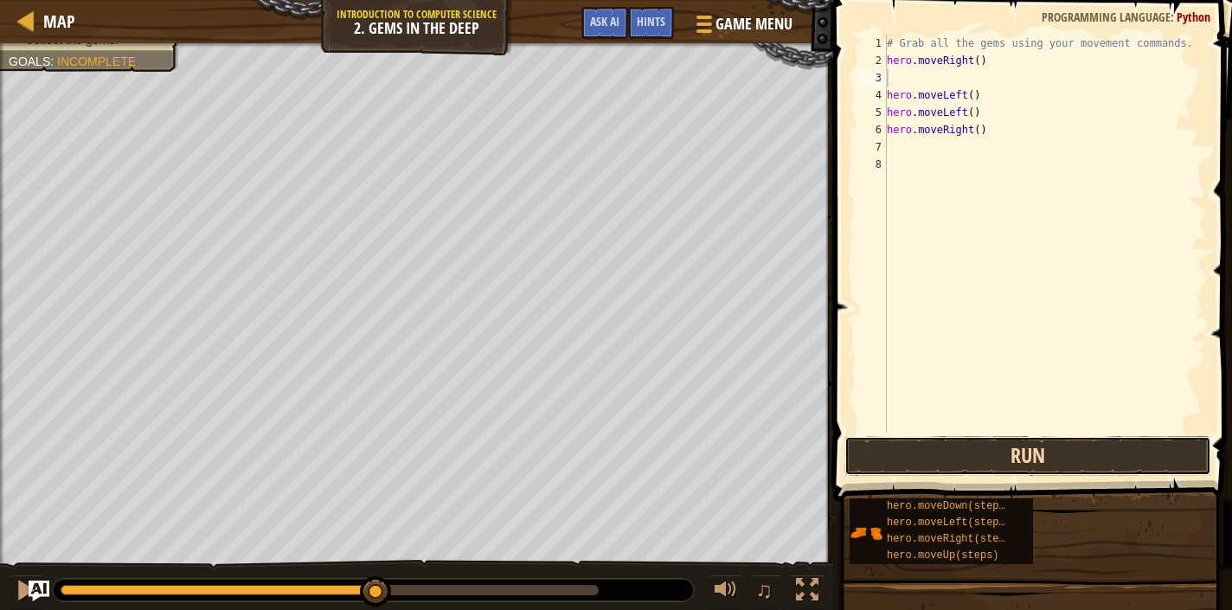
click at [1049, 441] on button "Run" at bounding box center [1027, 456] width 367 height 40
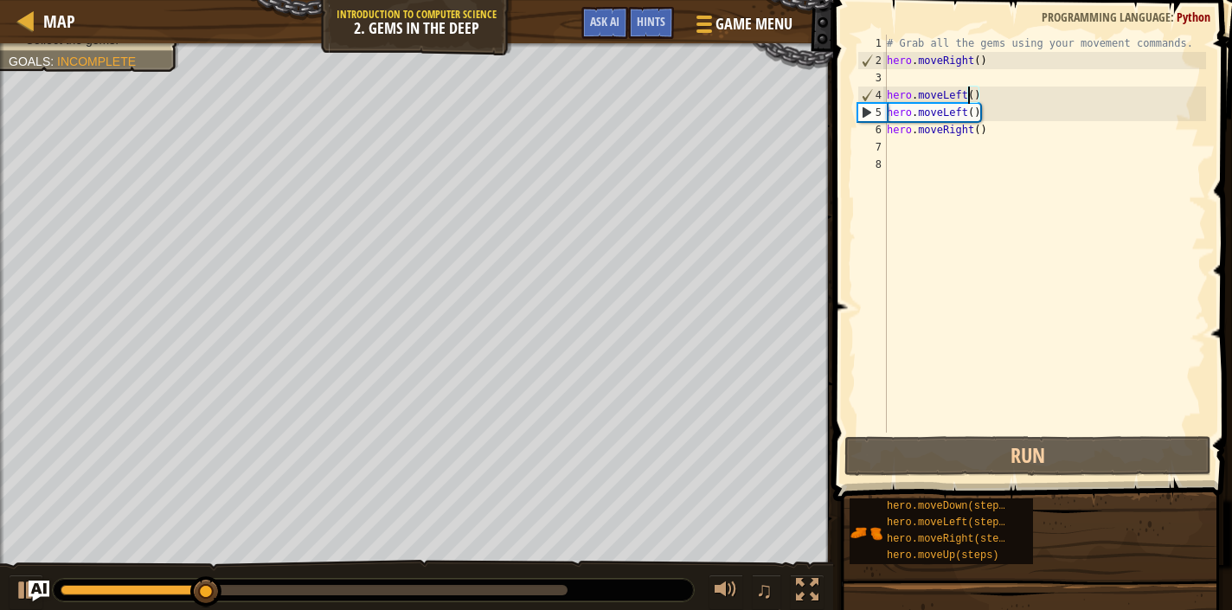
click at [971, 96] on div "# Grab all the gems using your movement commands. hero . moveRight ( ) hero . m…" at bounding box center [1044, 251] width 323 height 433
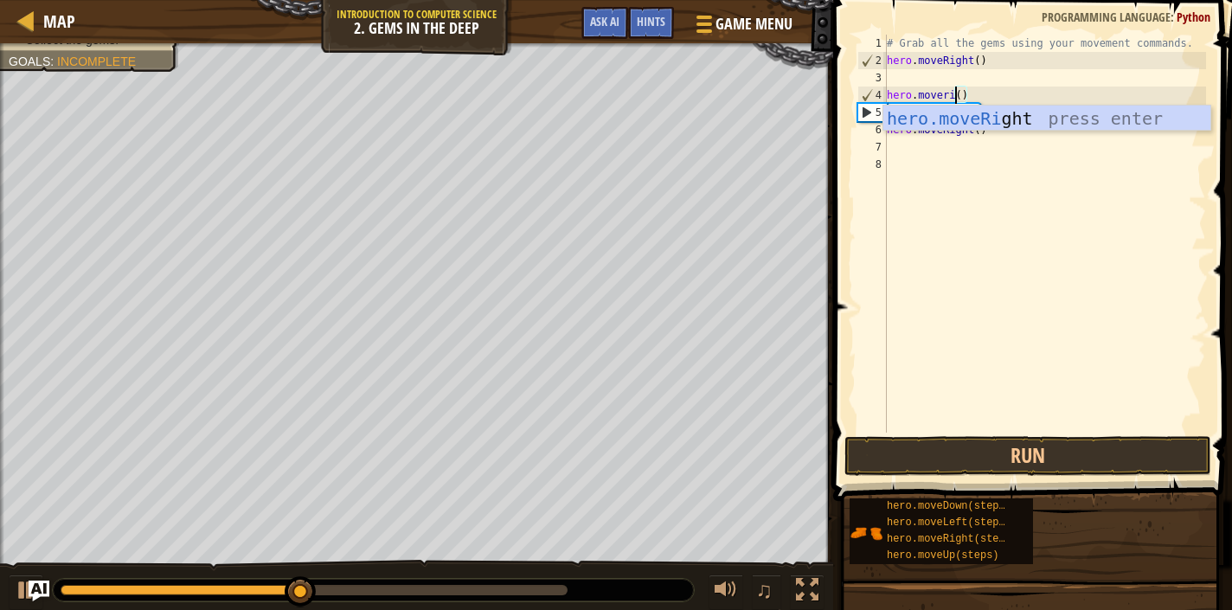
scroll to position [8, 5]
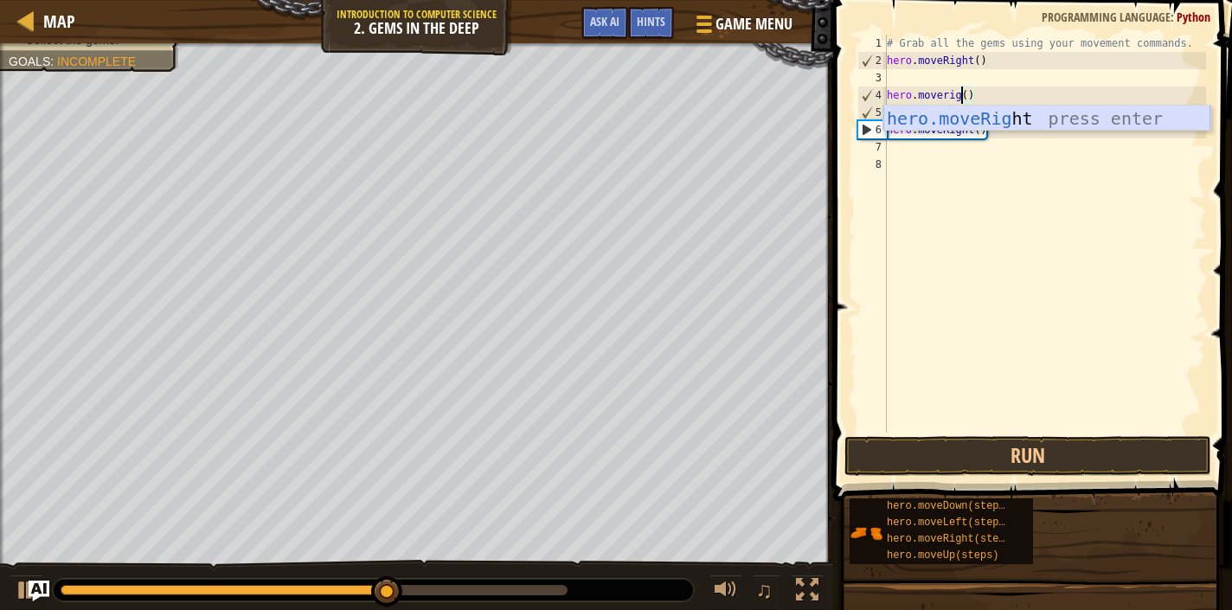
click at [1011, 118] on div "hero.moveRig ht press enter" at bounding box center [1046, 145] width 327 height 78
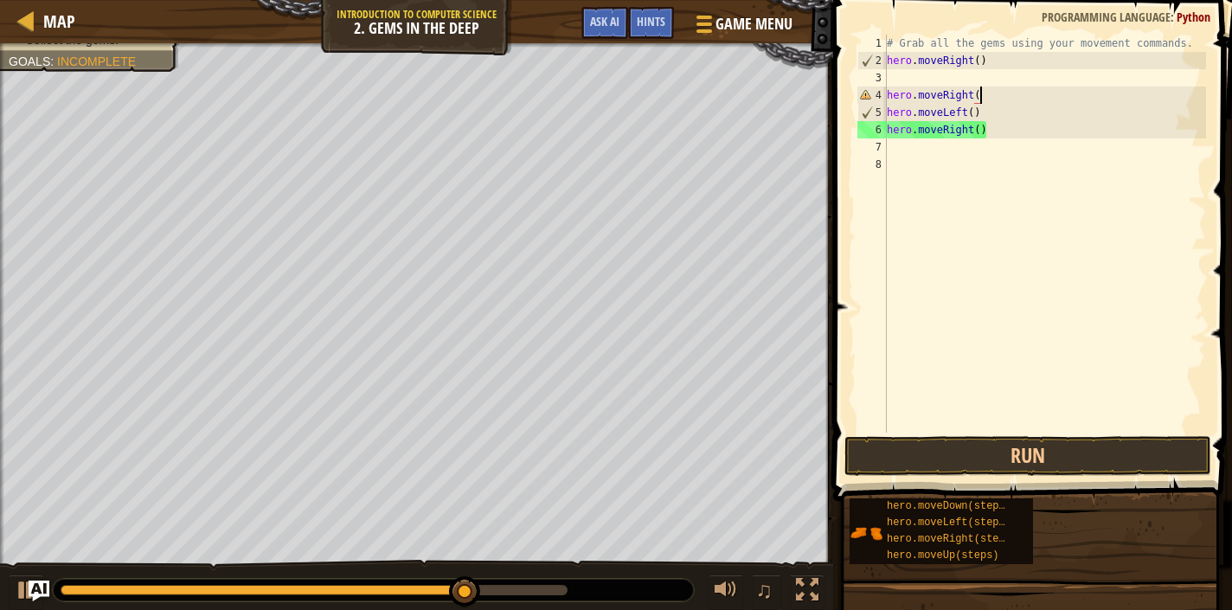
scroll to position [8, 7]
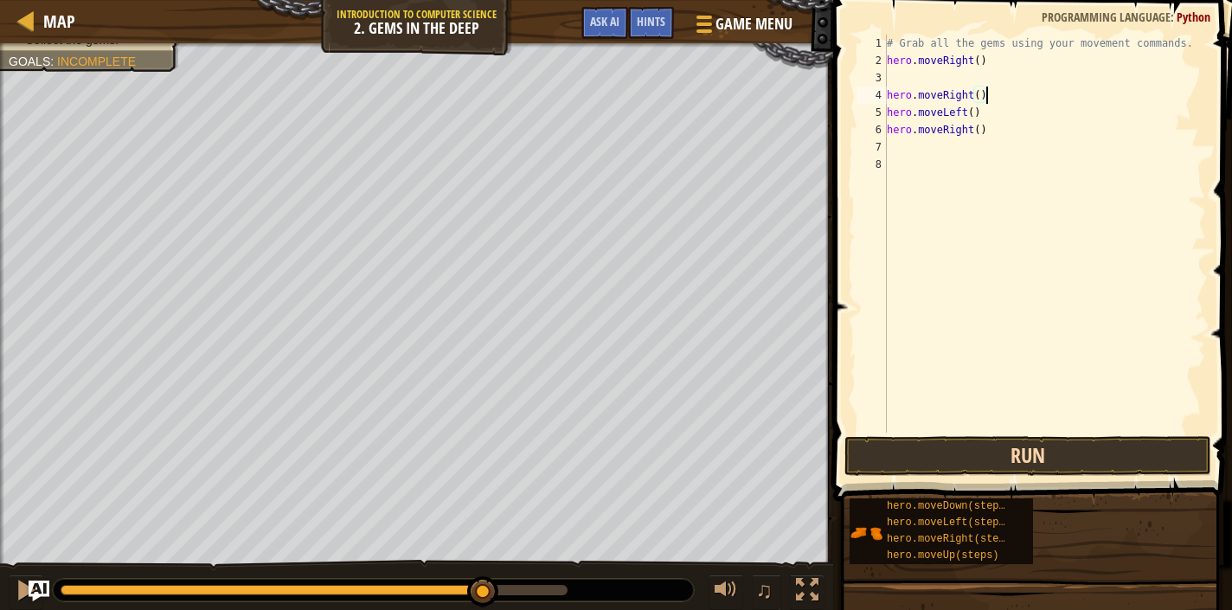
type textarea "hero.moveRight()"
click at [980, 446] on button "Run" at bounding box center [1027, 456] width 367 height 40
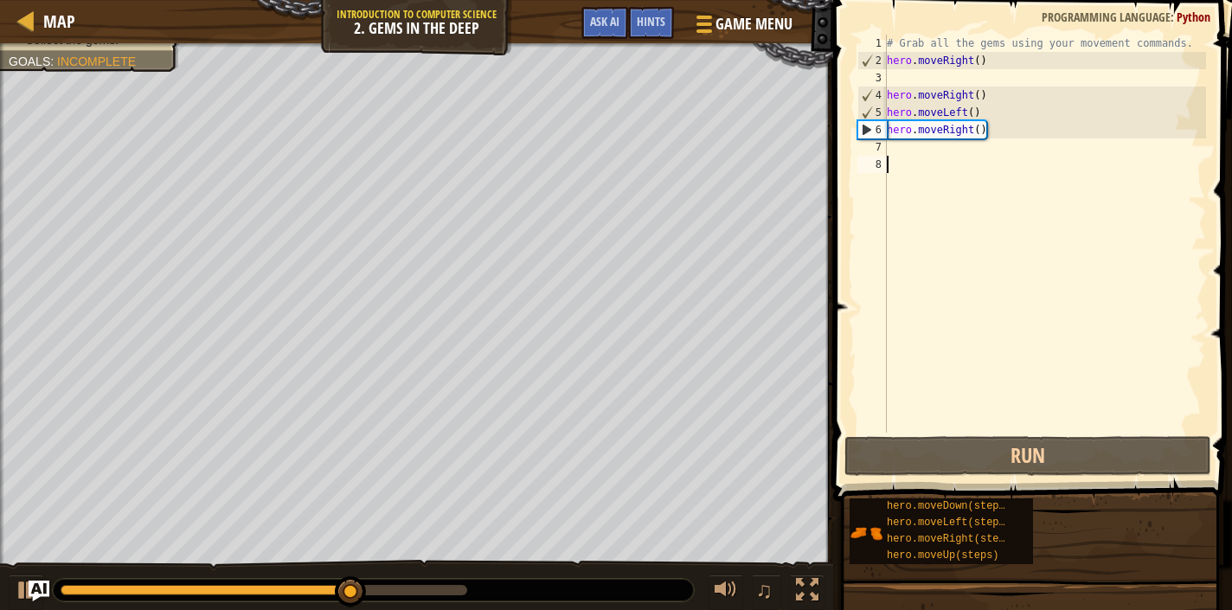
click at [923, 157] on div "# Grab all the gems using your movement commands. hero . moveRight ( ) hero . m…" at bounding box center [1044, 251] width 323 height 433
click at [982, 112] on div "# Grab all the gems using your movement commands. hero . moveRight ( ) hero . m…" at bounding box center [1044, 251] width 323 height 433
click at [967, 109] on div "# Grab all the gems using your movement commands. hero . moveRight ( ) hero . m…" at bounding box center [1044, 251] width 323 height 433
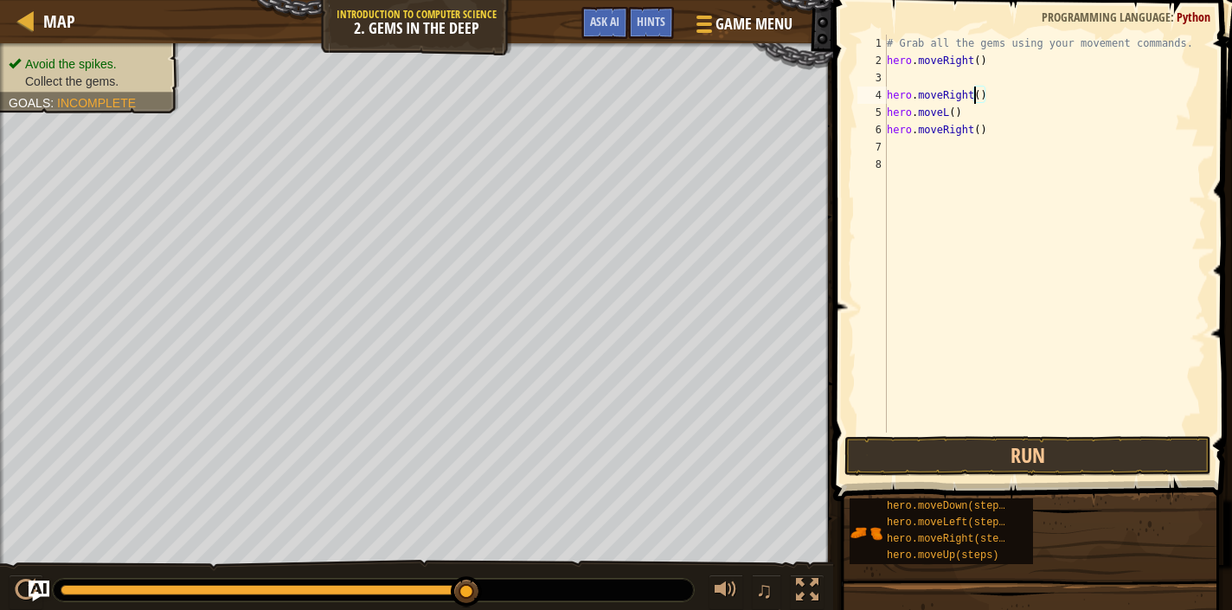
click at [974, 96] on div "# Grab all the gems using your movement commands. hero . moveRight ( ) hero . m…" at bounding box center [1044, 251] width 323 height 433
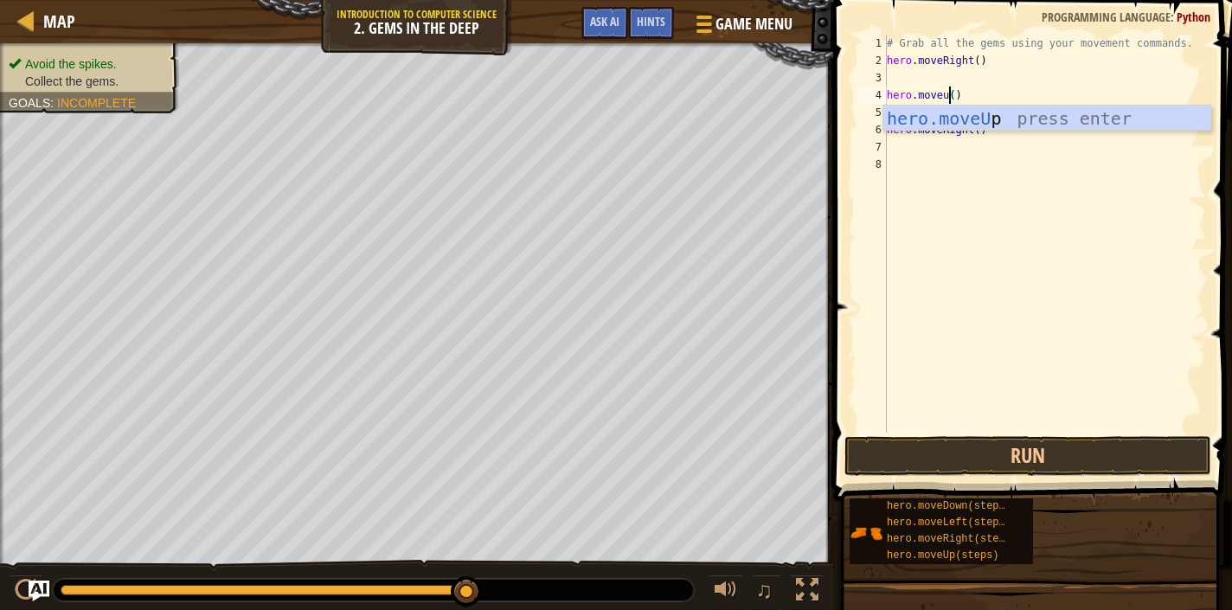
scroll to position [8, 5]
click at [1002, 119] on div "hero.moveUp press enter" at bounding box center [1046, 145] width 327 height 78
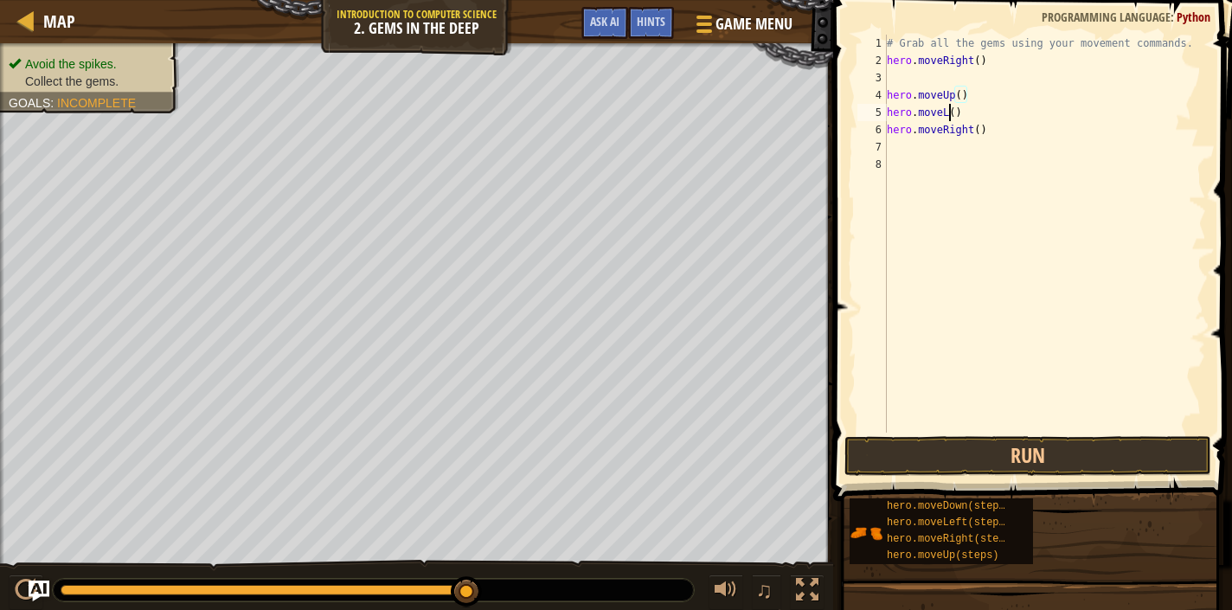
click at [950, 113] on div "# Grab all the gems using your movement commands. hero . moveRight ( ) hero . m…" at bounding box center [1044, 251] width 323 height 433
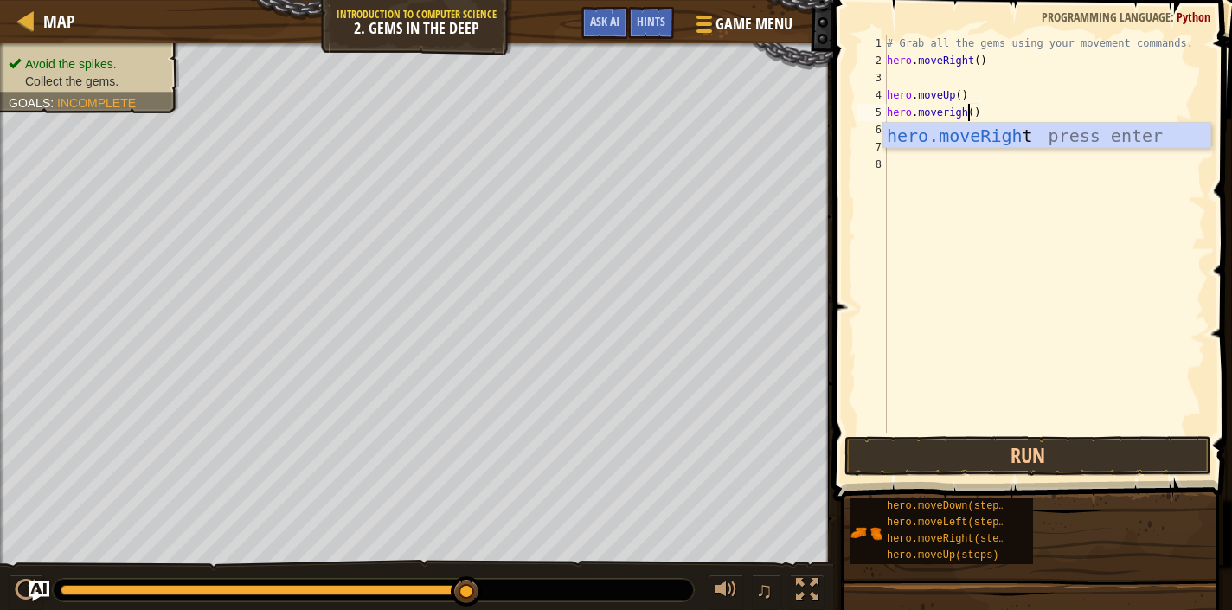
scroll to position [8, 7]
click at [965, 145] on div "hero.moveRight press enter" at bounding box center [1046, 162] width 327 height 78
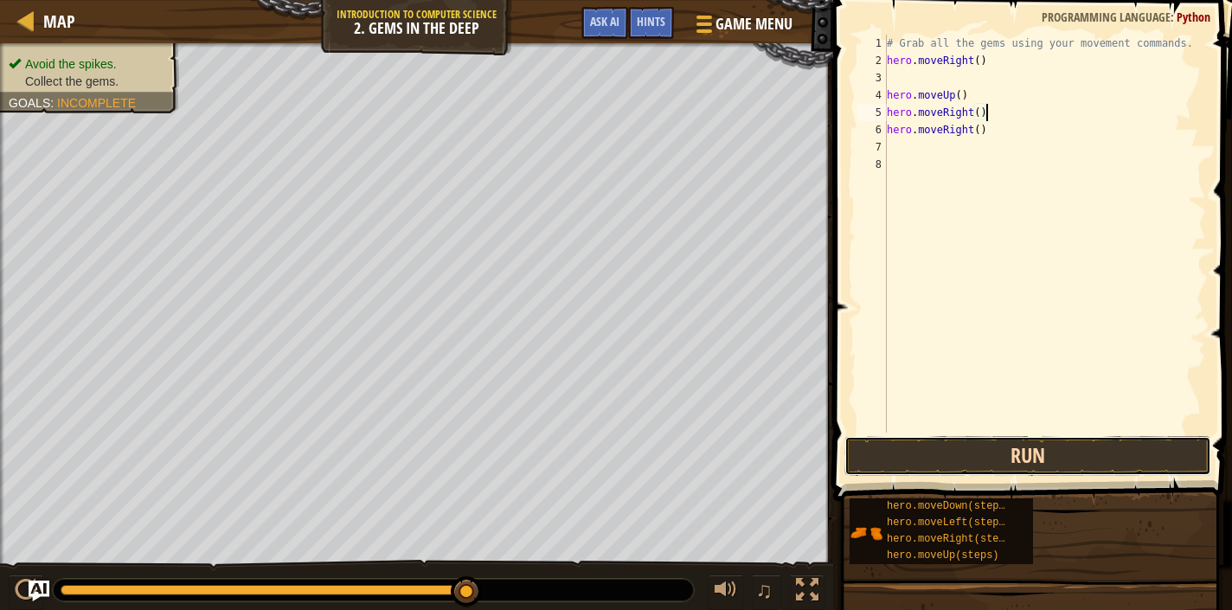
click at [1065, 463] on button "Run" at bounding box center [1027, 456] width 367 height 40
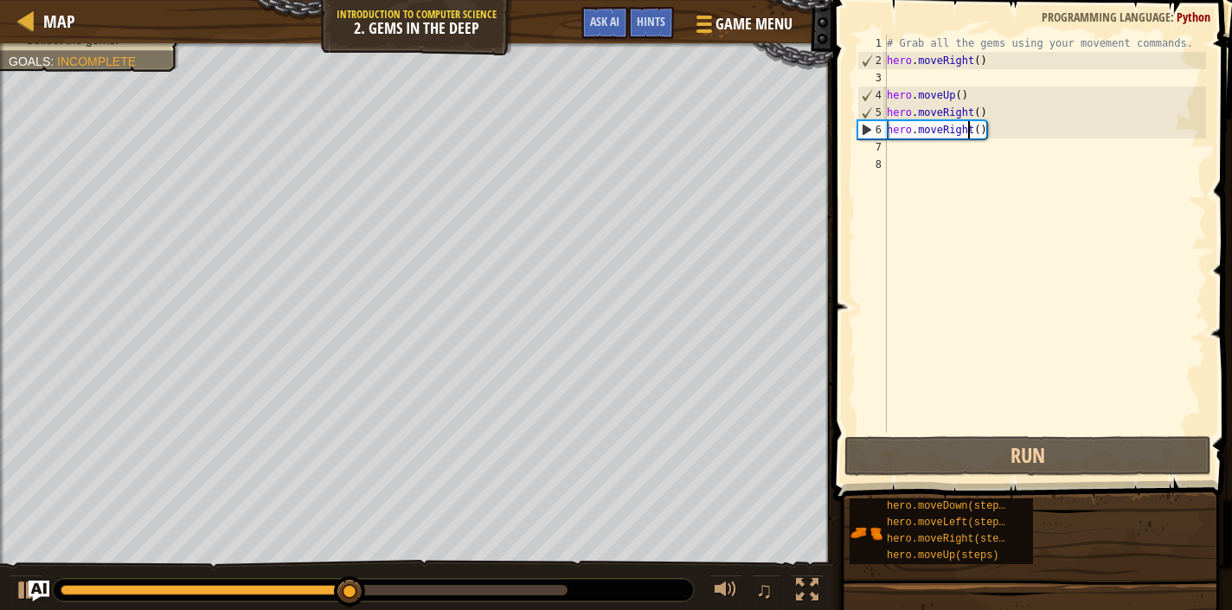
click at [971, 129] on div "# Grab all the gems using your movement commands. hero . moveRight ( ) hero . m…" at bounding box center [1044, 251] width 323 height 433
click at [977, 132] on div "# Grab all the gems using your movement commands. hero . moveRight ( ) hero . m…" at bounding box center [1044, 251] width 323 height 433
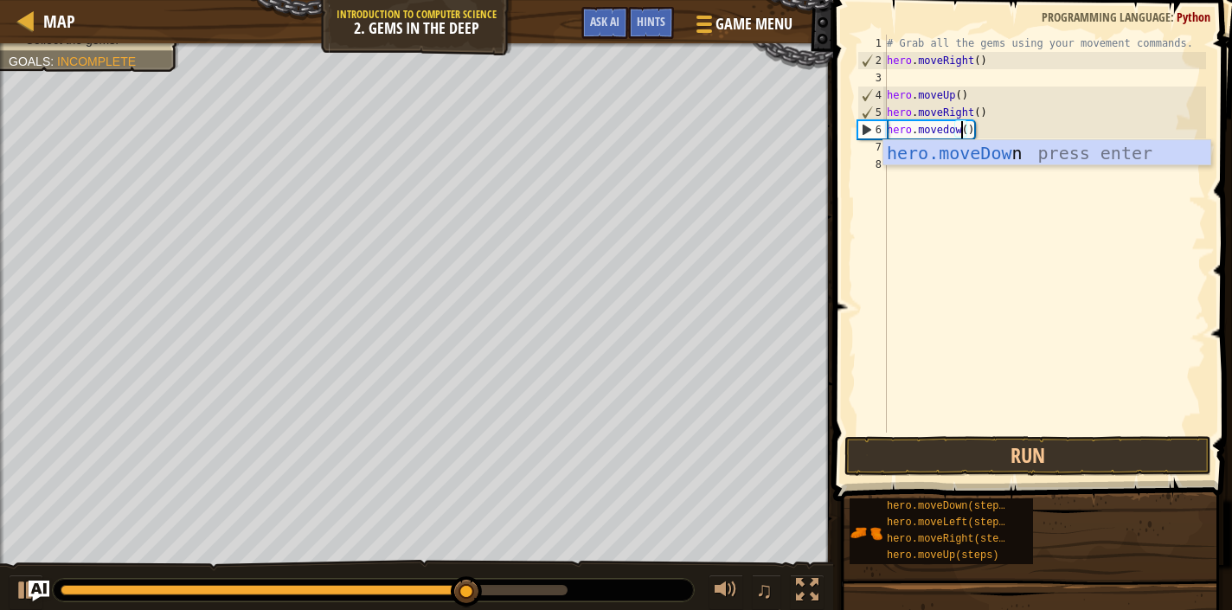
scroll to position [8, 6]
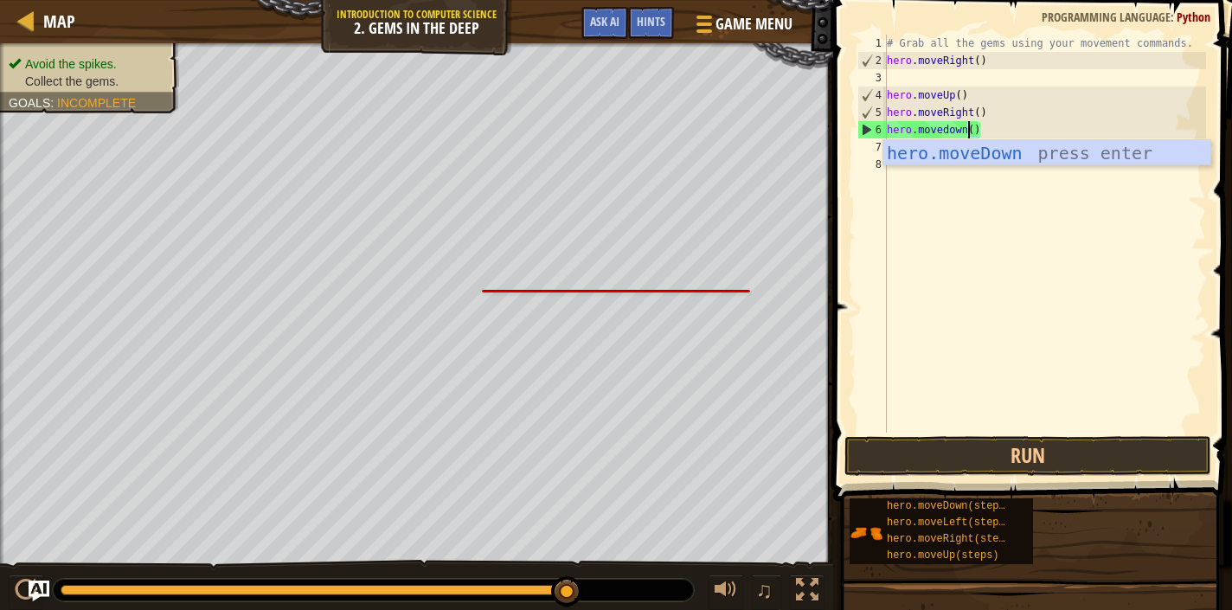
type textarea "hero.movedown()"
